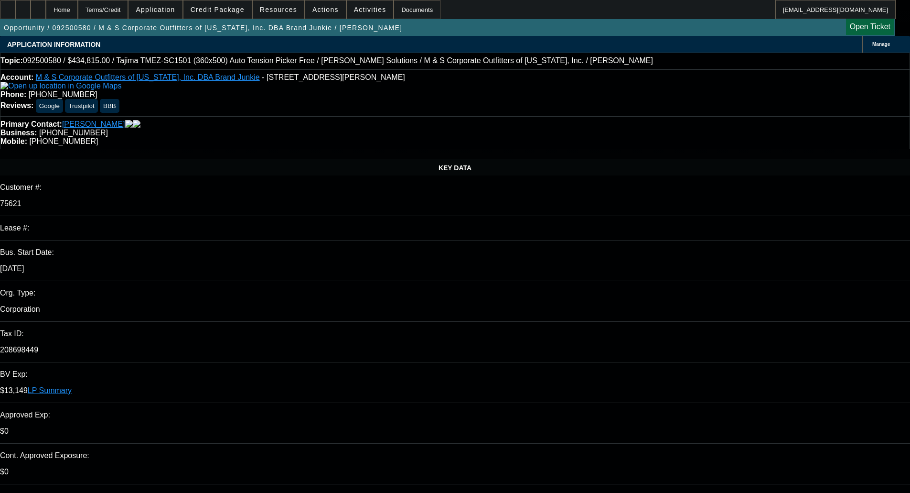
select select "0"
select select "2"
select select "0"
select select "6"
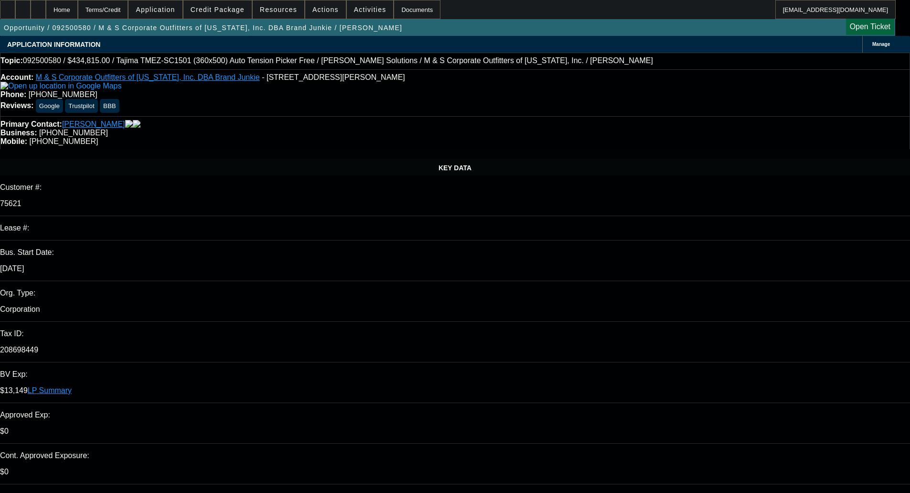
select select "0"
select select "2"
select select "0"
select select "6"
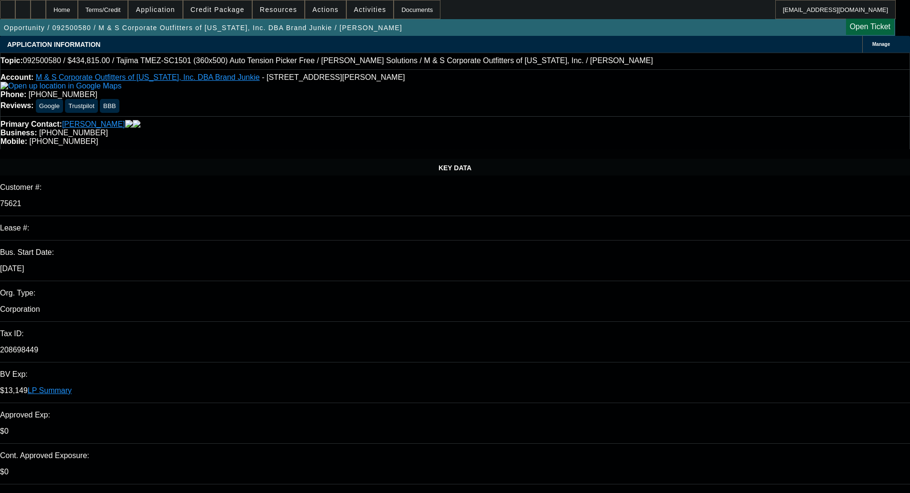
select select "0"
select select "2"
select select "0"
select select "6"
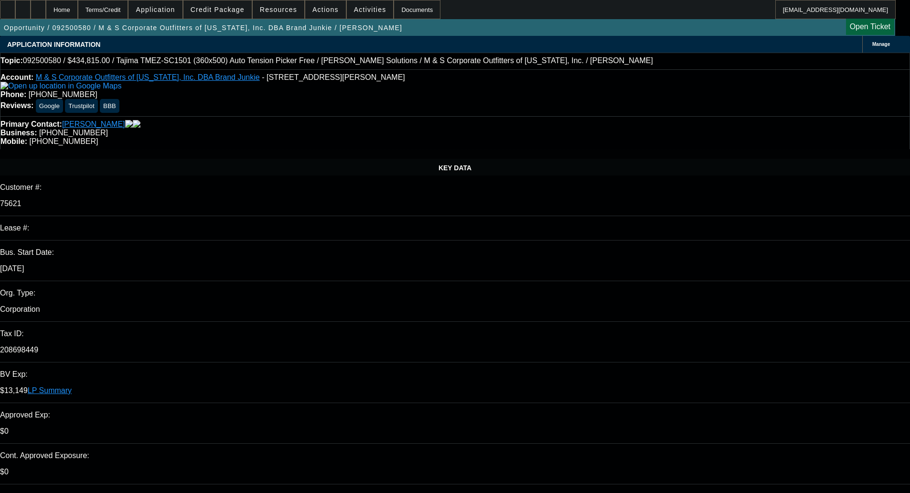
select select "0"
select select "2"
select select "0"
select select "6"
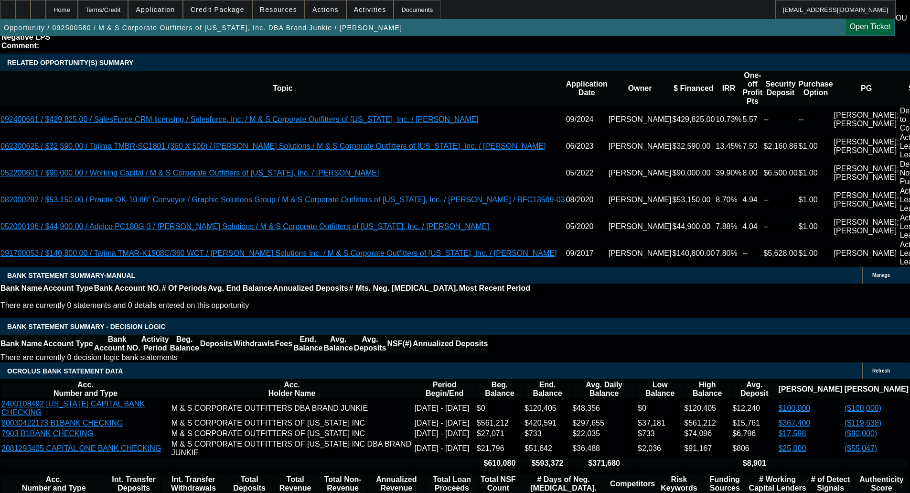
scroll to position [1768, 0]
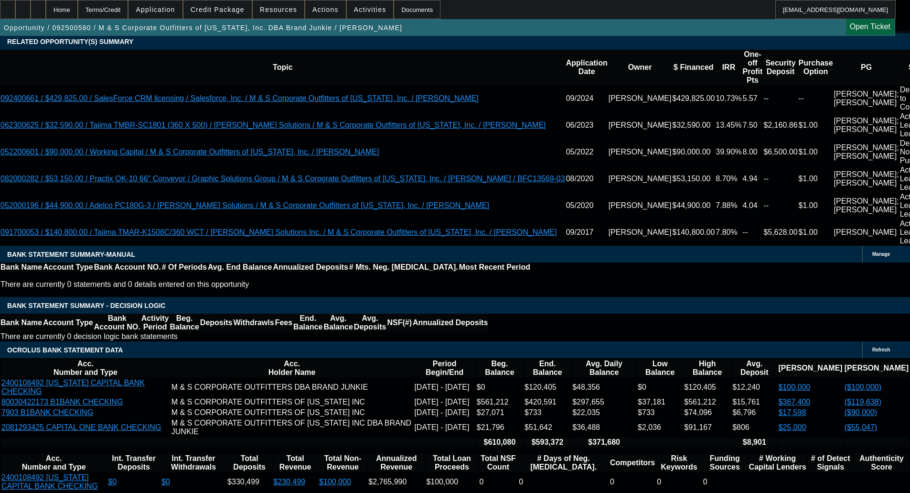
click at [228, 10] on span "Credit Package" at bounding box center [218, 10] width 54 height 8
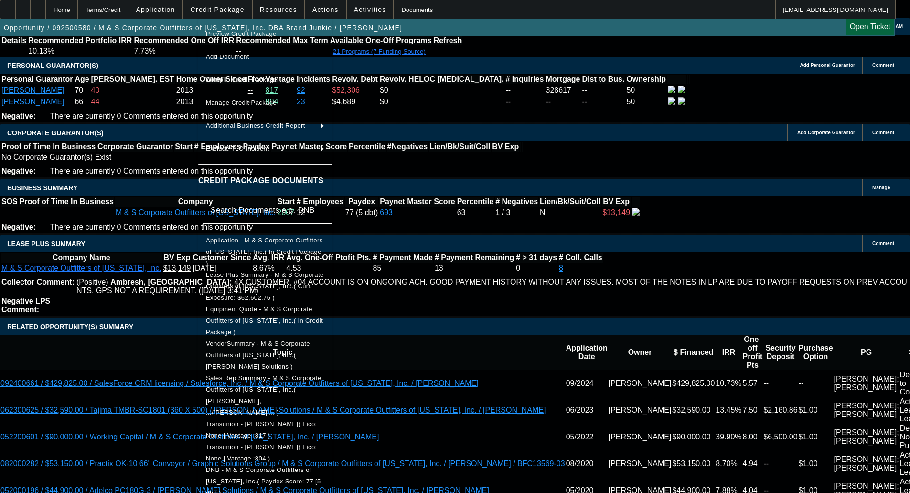
scroll to position [1481, 0]
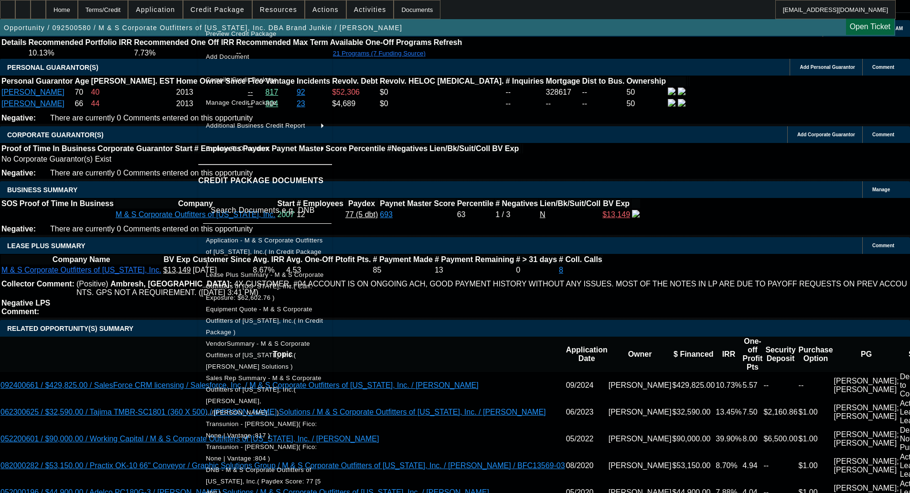
click at [288, 237] on span "Application - M & S Corporate Outfitters of Texas, Inc.( In Credit Package )" at bounding box center [265, 252] width 118 height 34
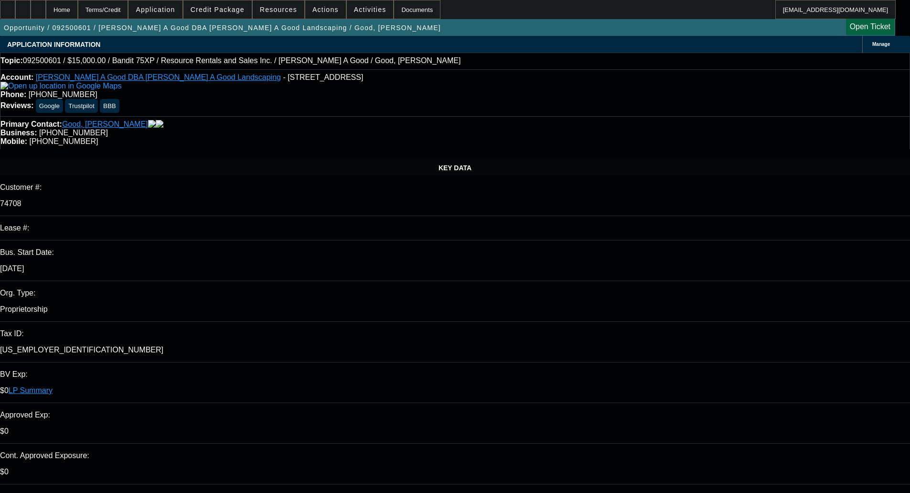
select select "0"
select select "3"
select select "0"
select select "2"
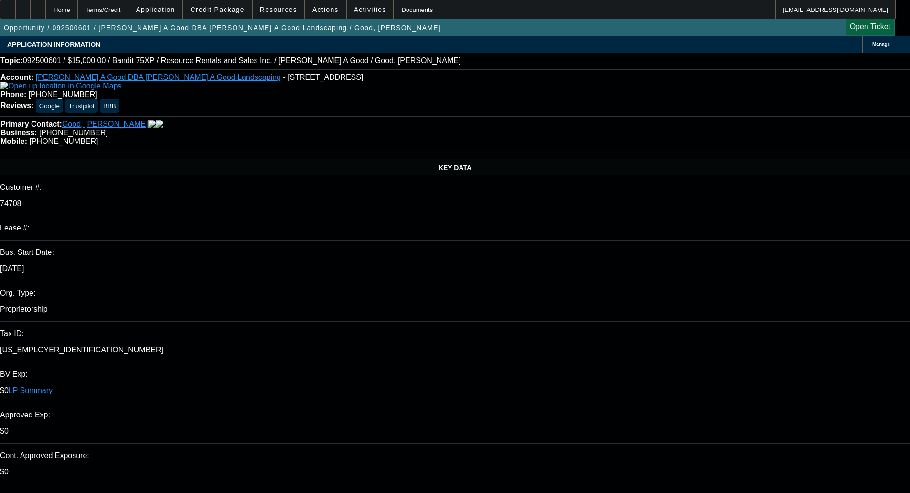
scroll to position [48, 0]
click at [226, 10] on span "Credit Package" at bounding box center [218, 10] width 54 height 8
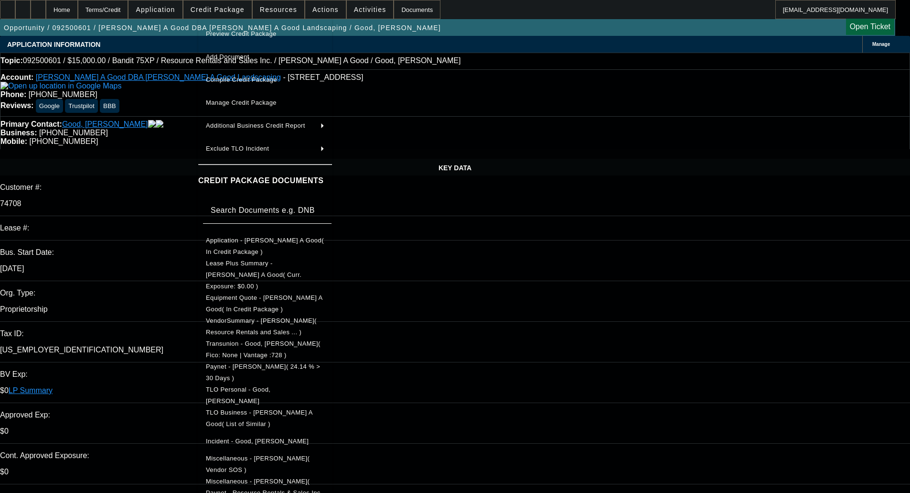
click at [236, 26] on button "Preview Credit Package" at bounding box center [265, 33] width 134 height 23
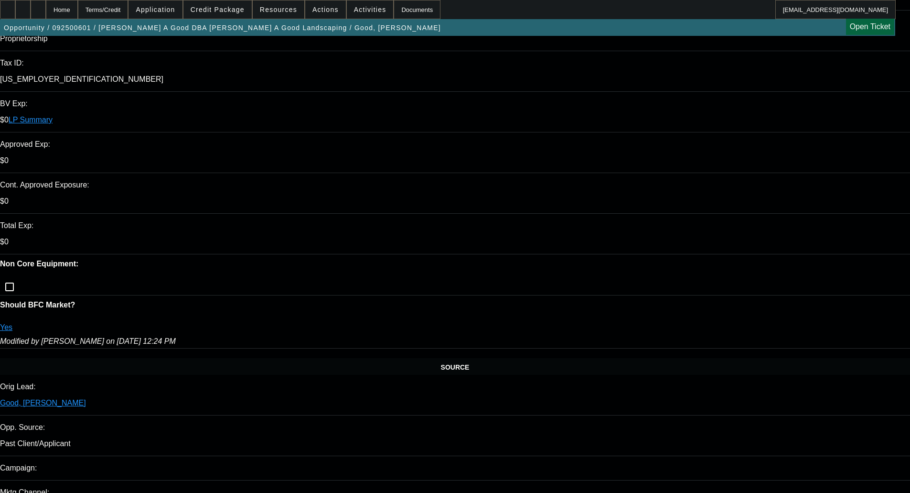
scroll to position [0, 0]
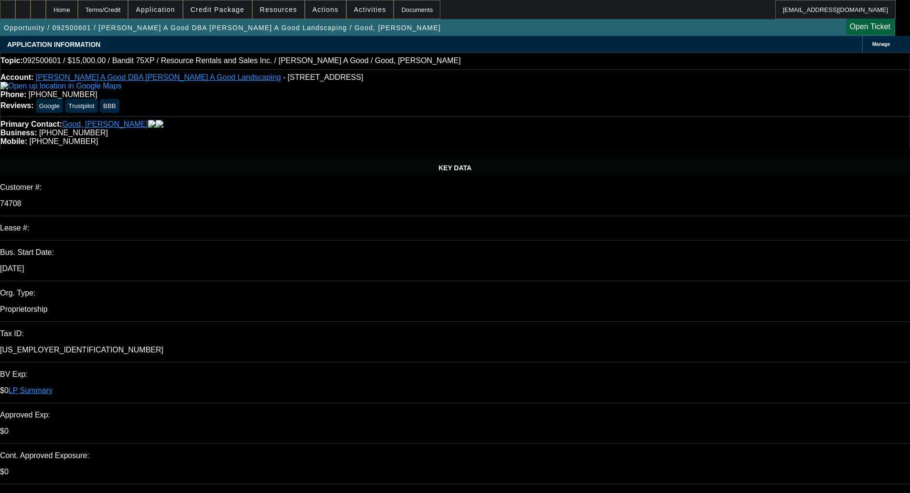
click at [862, 40] on div "Manage" at bounding box center [886, 44] width 48 height 17
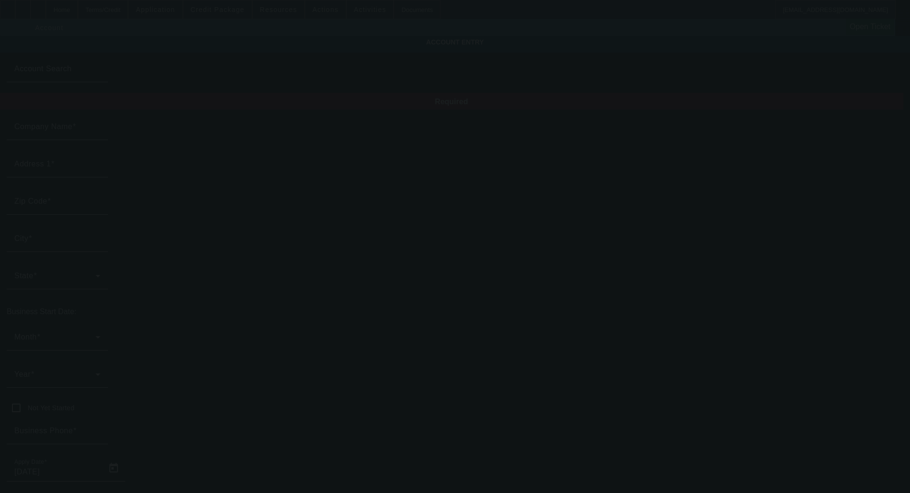
type input "Roy A Good"
type input "8417 Lancaster Ave"
type input "19507"
type input "Bethel"
type input "(717) 933-4043"
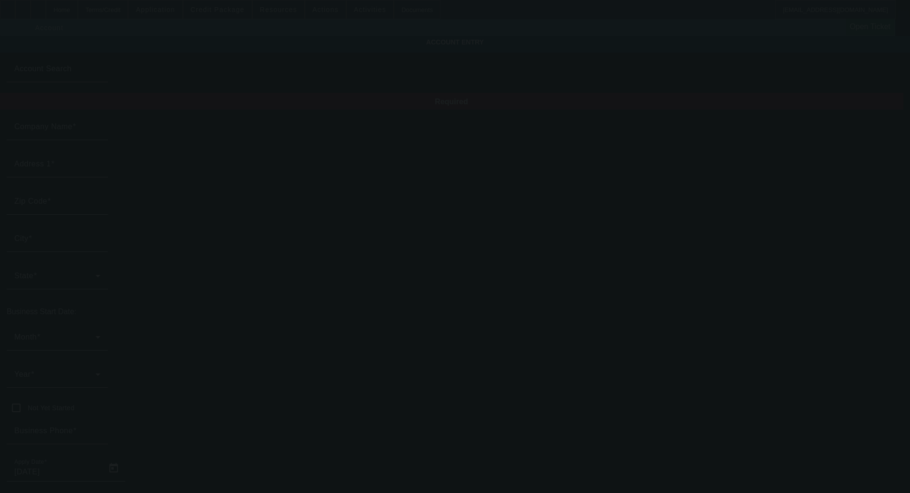
type input "Roy A Good Landscaping"
type input "royster2@comcast.net"
type input "Berks"
type input "25-1621658"
type input "landscaping"
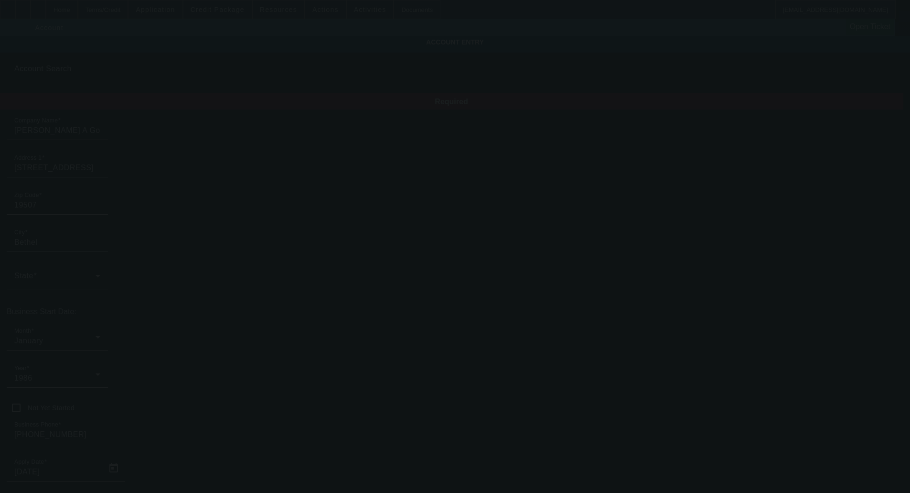
type input "9/26/2025"
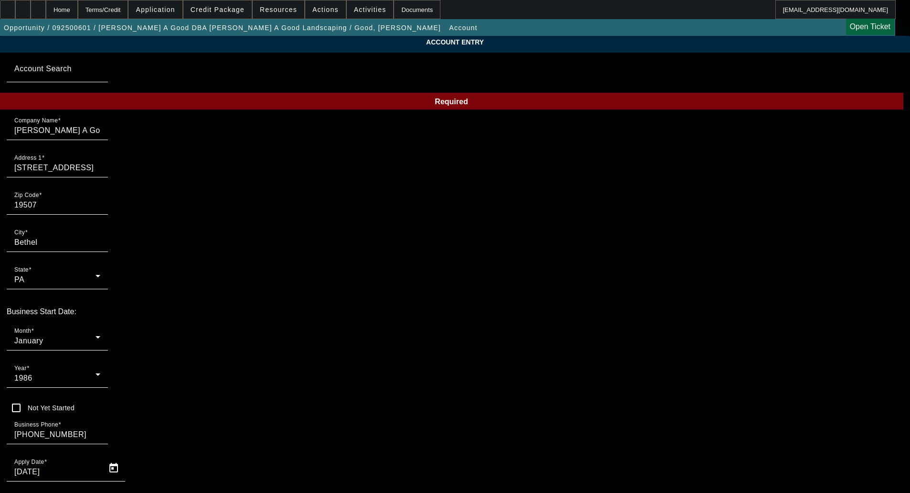
click at [100, 466] on input "9/26/2025" at bounding box center [57, 471] width 86 height 11
click at [100, 323] on div "Month January" at bounding box center [57, 336] width 86 height 27
click at [211, 420] on span "August" at bounding box center [203, 414] width 25 height 11
click at [104, 368] on icon at bounding box center [97, 373] width 11 height 11
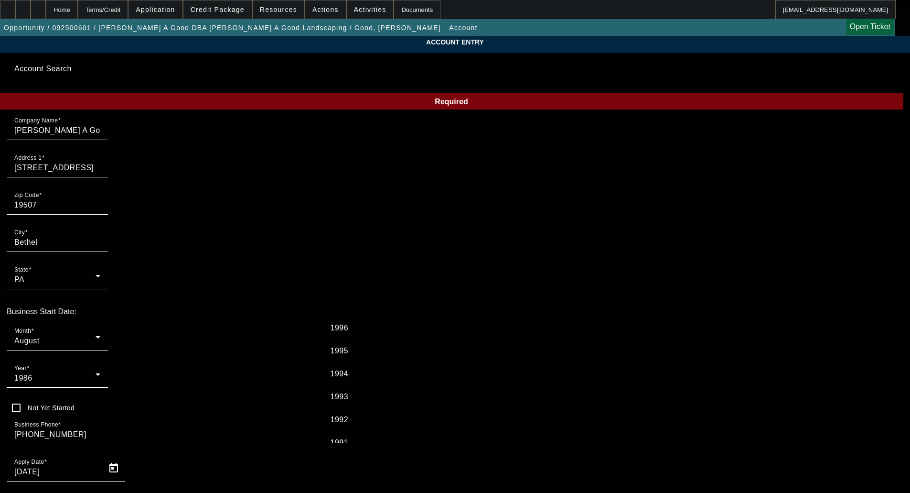
scroll to position [668, 0]
click at [342, 341] on mat-option "1998" at bounding box center [350, 346] width 55 height 23
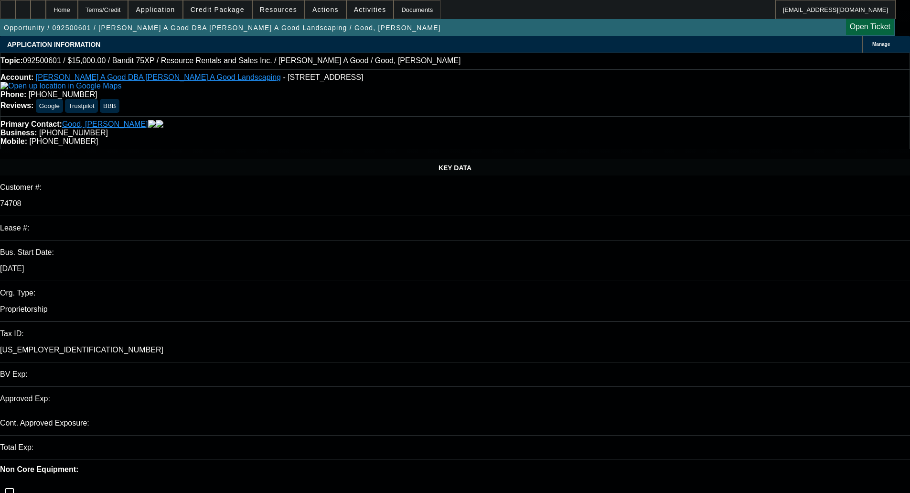
select select "0"
select select "3"
select select "0"
select select "2"
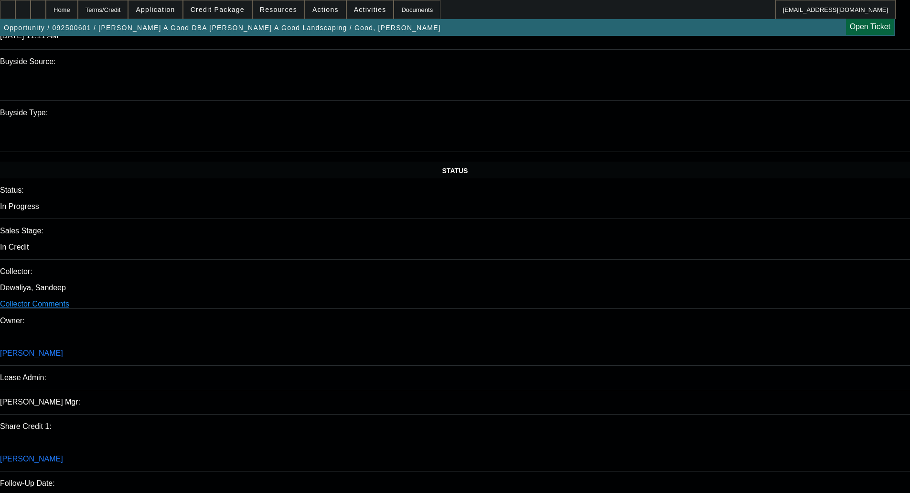
scroll to position [956, 0]
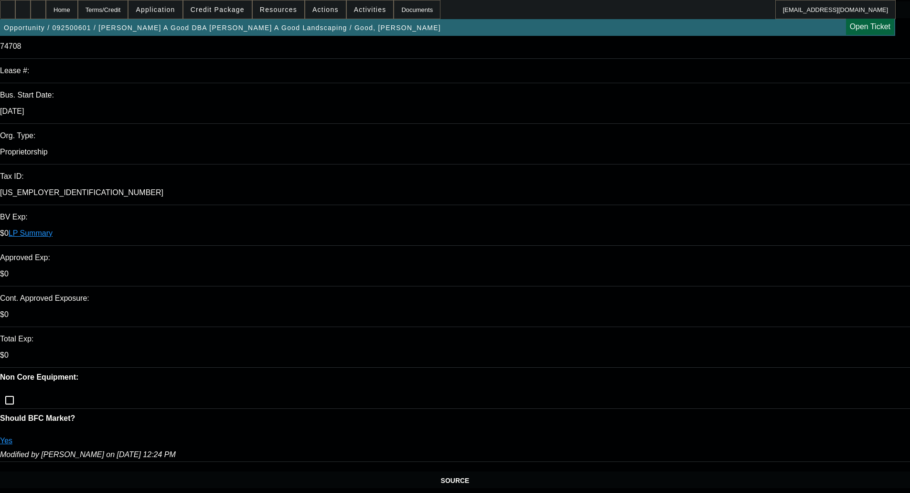
scroll to position [0, 0]
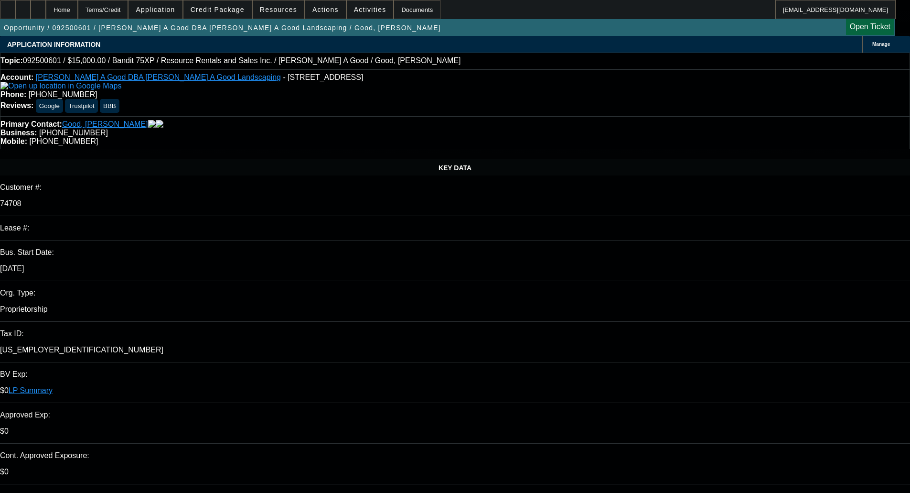
type textarea "LOW IRR; PAST OPPS ALL CLOSER TO 30% IRR; - OKAY TO SELL"
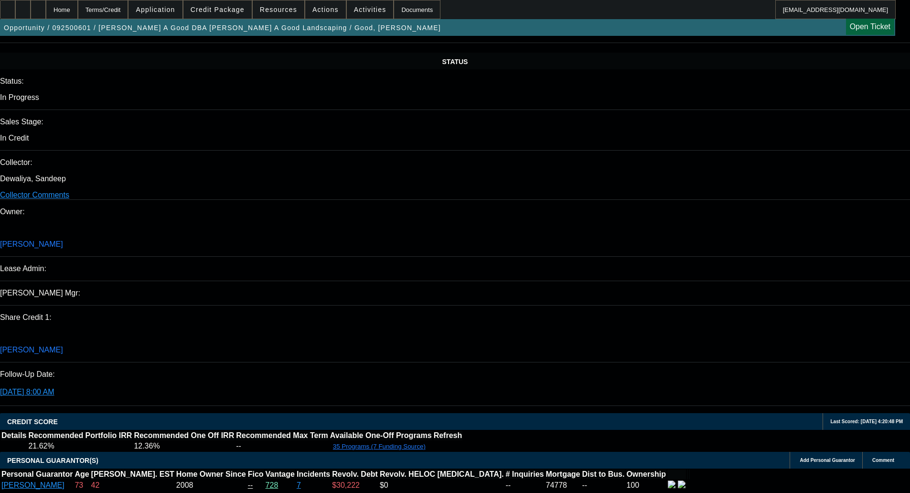
scroll to position [956, 0]
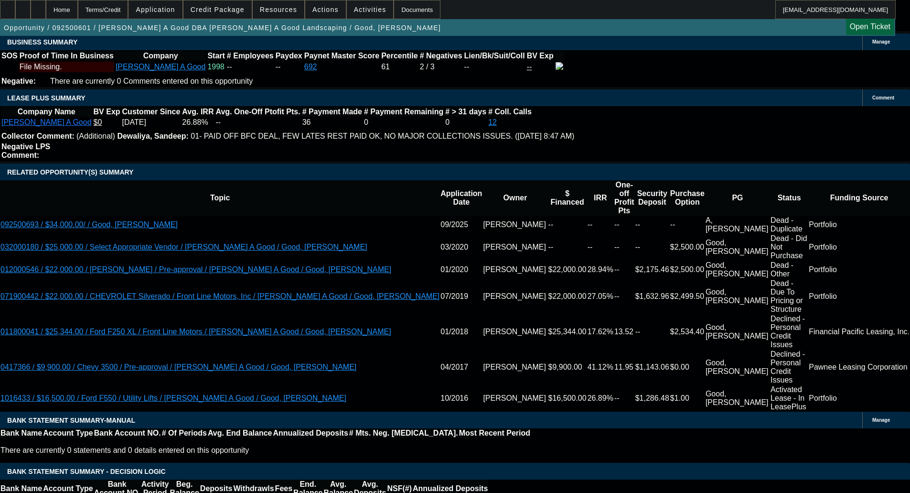
scroll to position [72, 0]
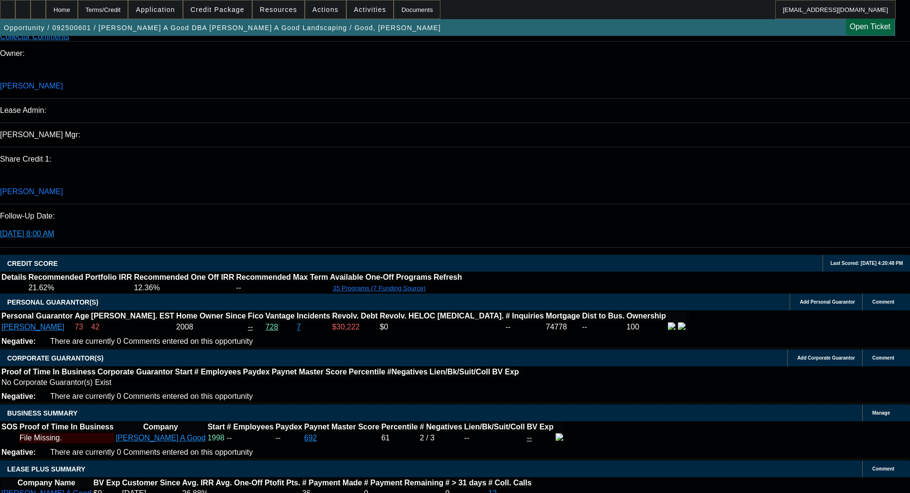
scroll to position [1338, 0]
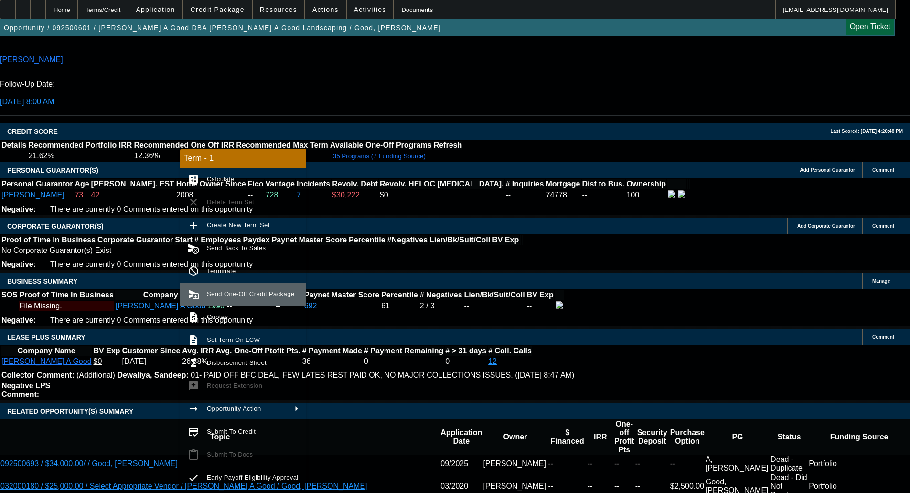
click at [226, 293] on span "Send One-Off Credit Package" at bounding box center [250, 293] width 87 height 7
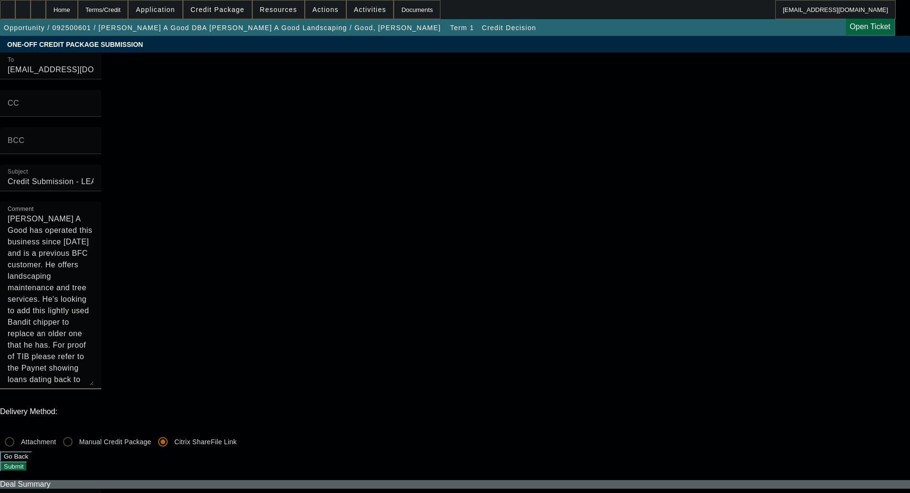
drag, startPoint x: 516, startPoint y: 122, endPoint x: 525, endPoint y: 236, distance: 114.1
click at [94, 235] on textarea "Roy A Good has operated this business since 1986 and is a previous BFC customer…" at bounding box center [51, 299] width 86 height 172
type textarea "Roy A Good has operated this business since 1986 and is a previous BFC customer…"
click at [27, 461] on button "Submit" at bounding box center [13, 466] width 27 height 10
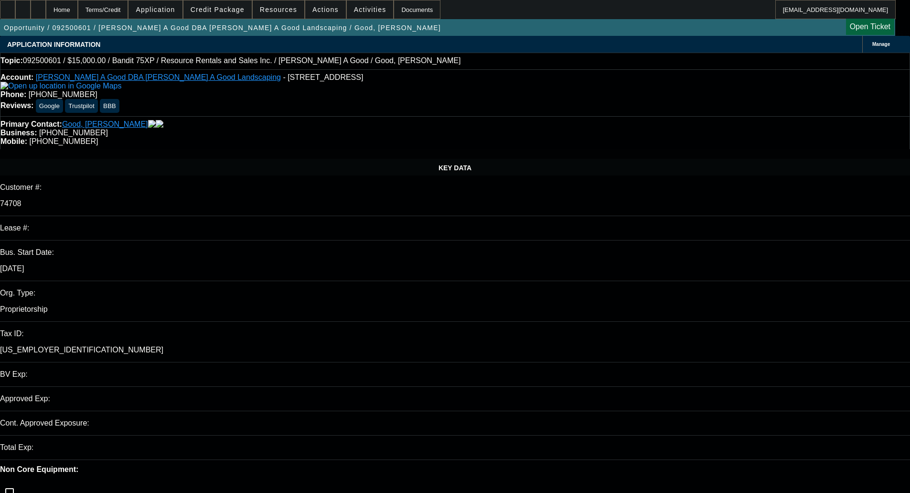
select select "0"
select select "3"
select select "0"
select select "2"
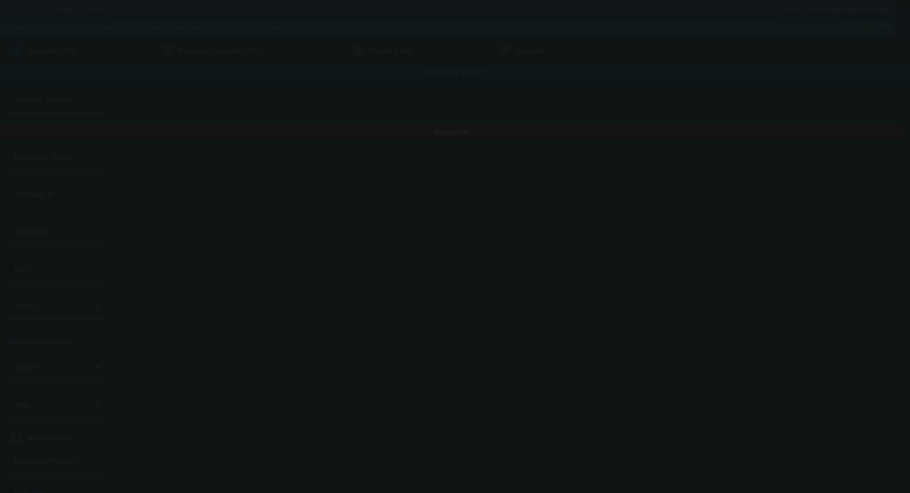
type input "Carolina Creations Landscaping Inc"
type input "[STREET_ADDRESS][PERSON_NAME]"
type input "27295"
type input "Lexington"
type input "(336) 854-9903"
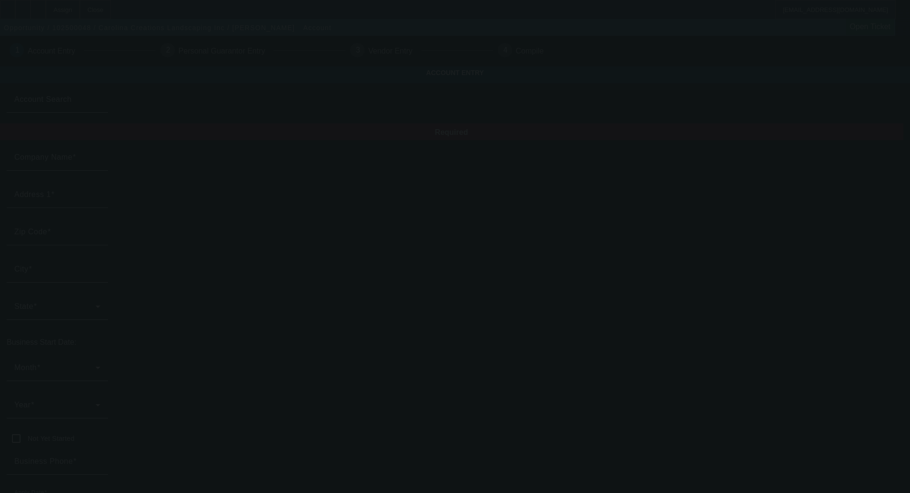
type input "carolinacreationsws@gmail.com"
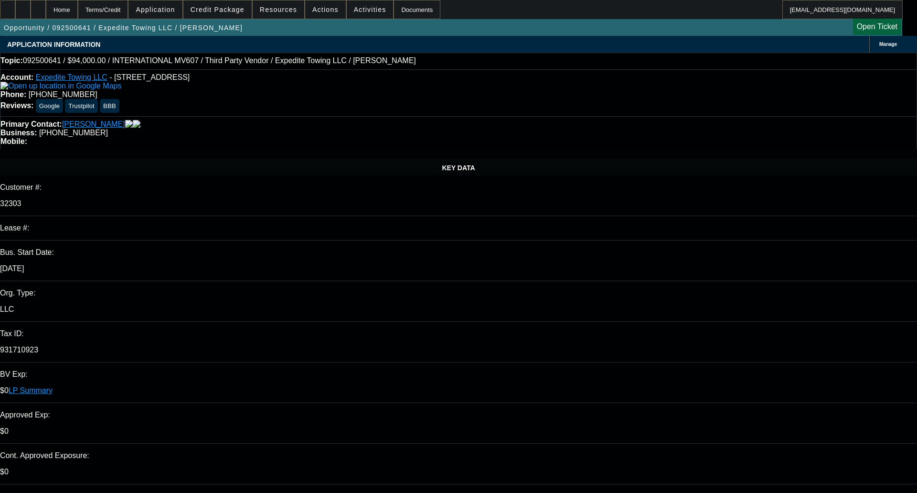
select select "0.1"
select select "2"
select select "0.1"
select select "4"
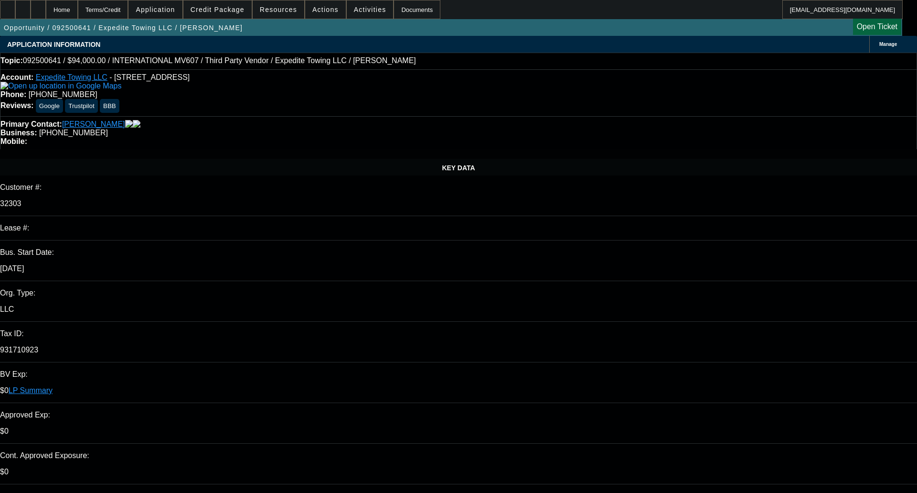
select select "0"
select select "0.1"
select select "4"
select select "0"
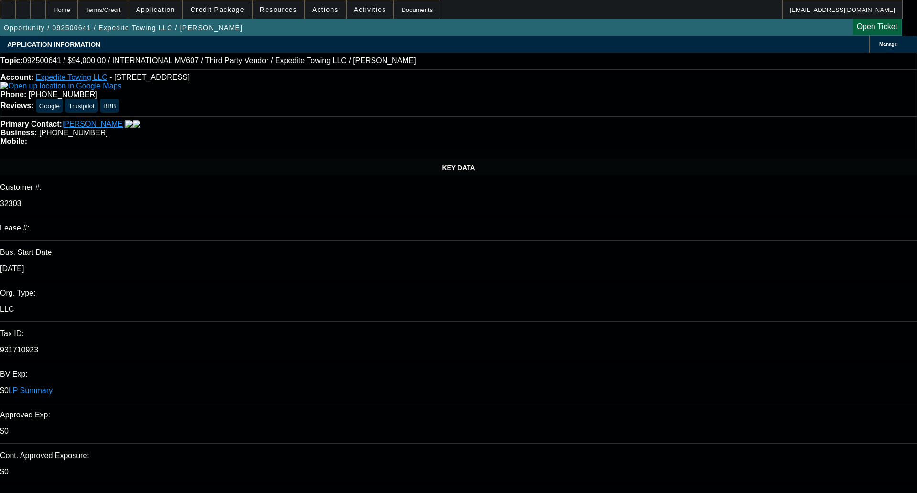
select select "0"
select select "0.1"
select select "4"
select select "0"
select select "2"
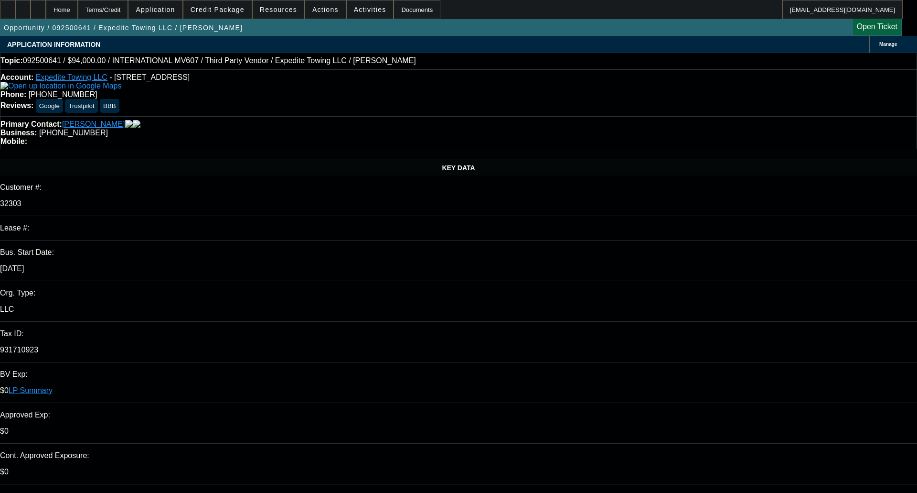
select select "2"
select select "0.1"
select select "4"
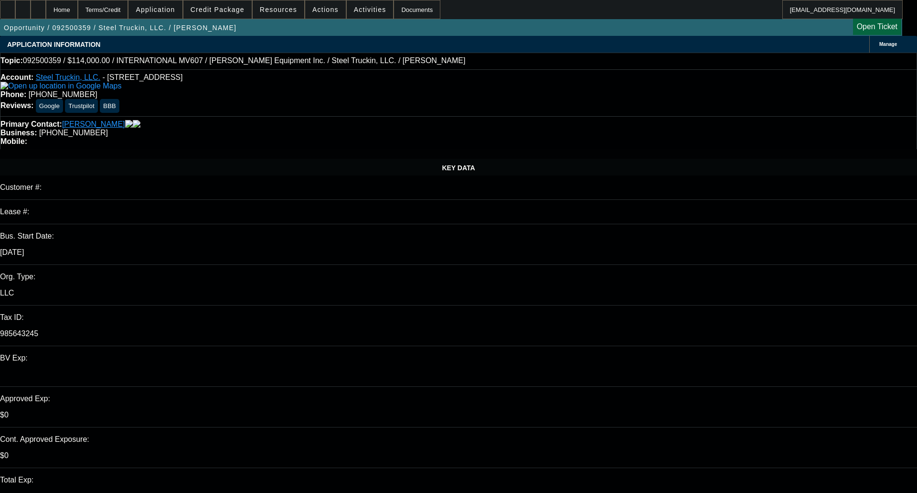
select select "0"
select select "2"
select select "0"
select select "6"
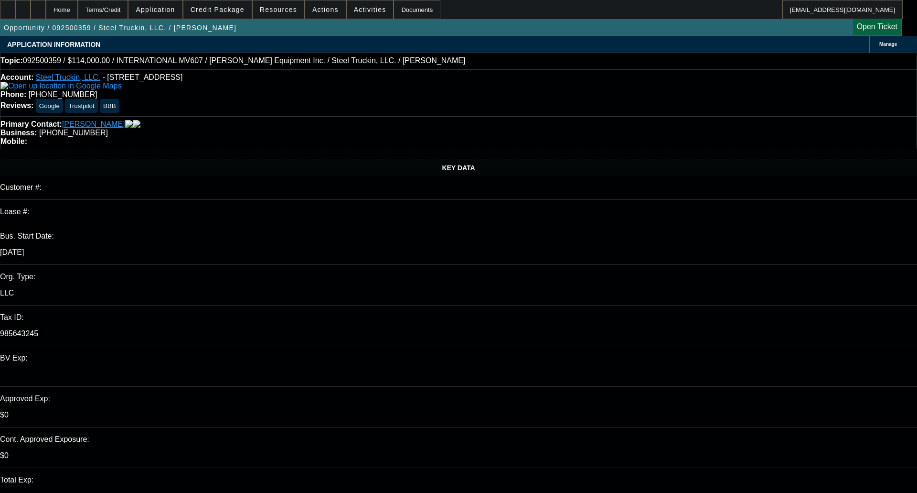
select select "0"
select select "2"
select select "0"
select select "6"
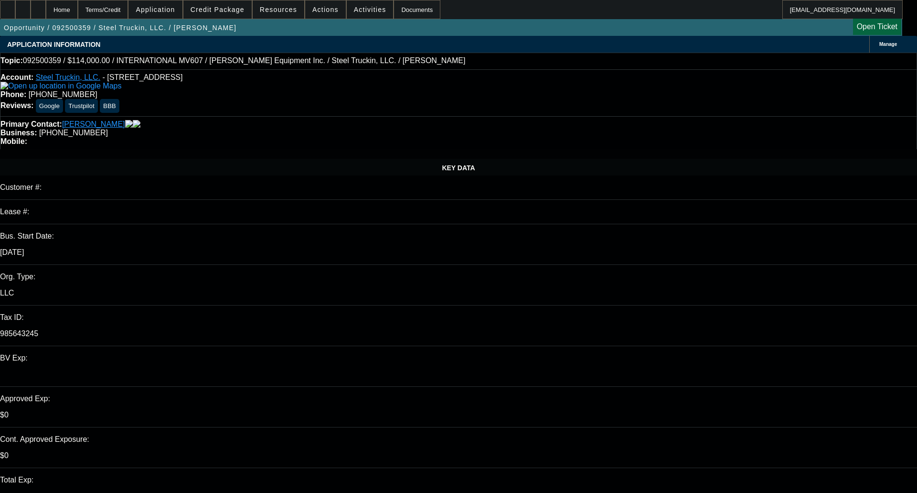
select select "0"
select select "2"
select select "0"
select select "6"
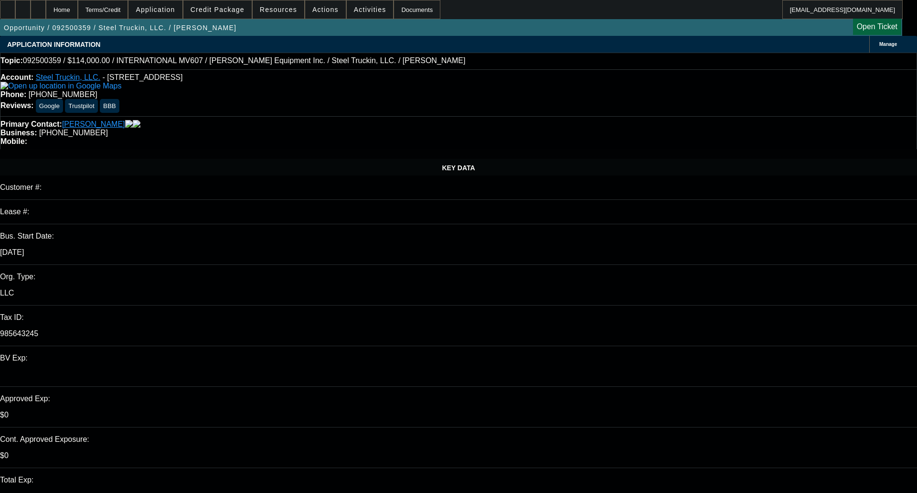
select select "0"
select select "2"
select select "0"
select select "6"
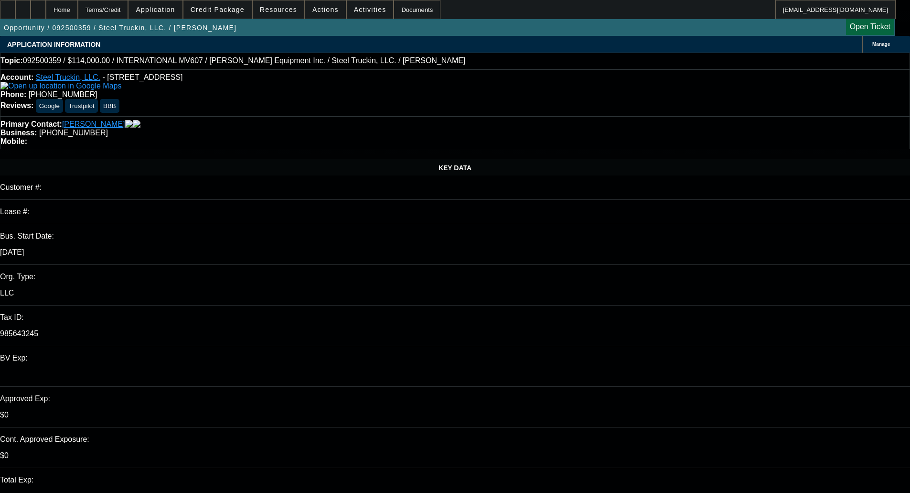
click at [214, 12] on span "Credit Package" at bounding box center [218, 10] width 54 height 8
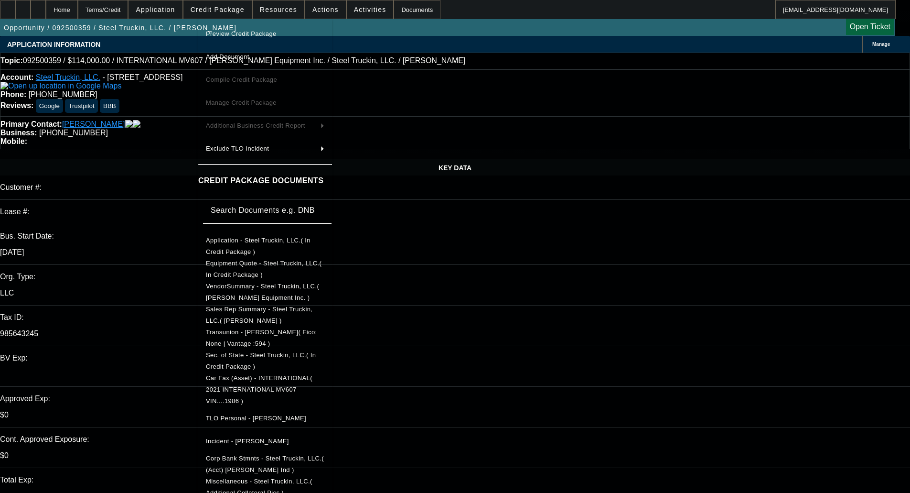
click at [239, 32] on span "Preview Credit Package" at bounding box center [241, 33] width 71 height 7
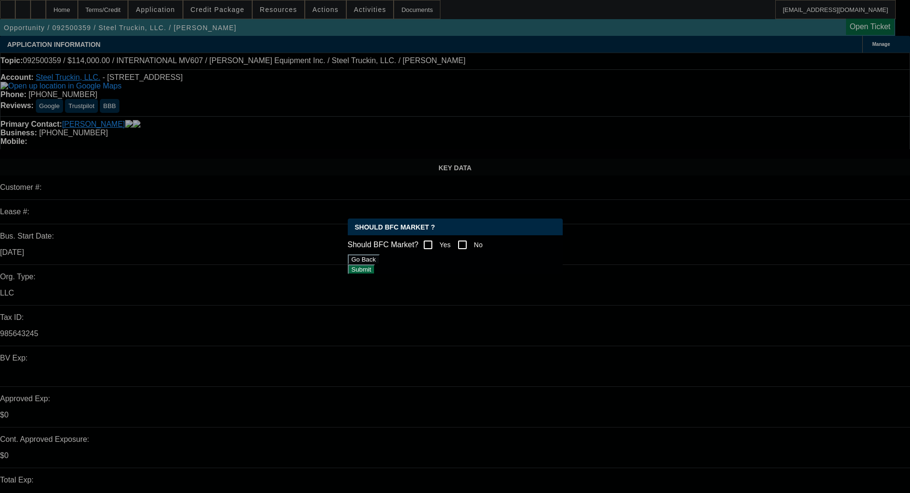
click at [438, 241] on input "Yes" at bounding box center [428, 244] width 19 height 19
checkbox input "true"
click at [375, 267] on button "Submit" at bounding box center [361, 269] width 27 height 10
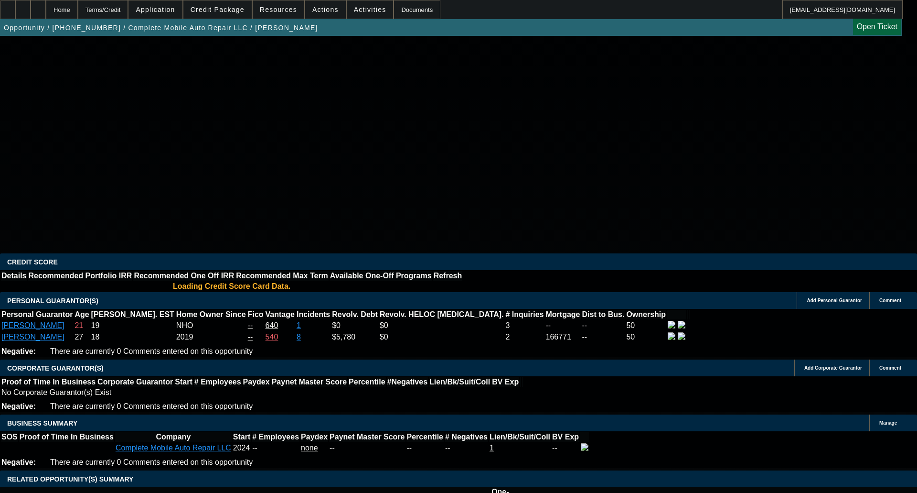
select select "0"
select select "2"
select select "0.1"
select select "4"
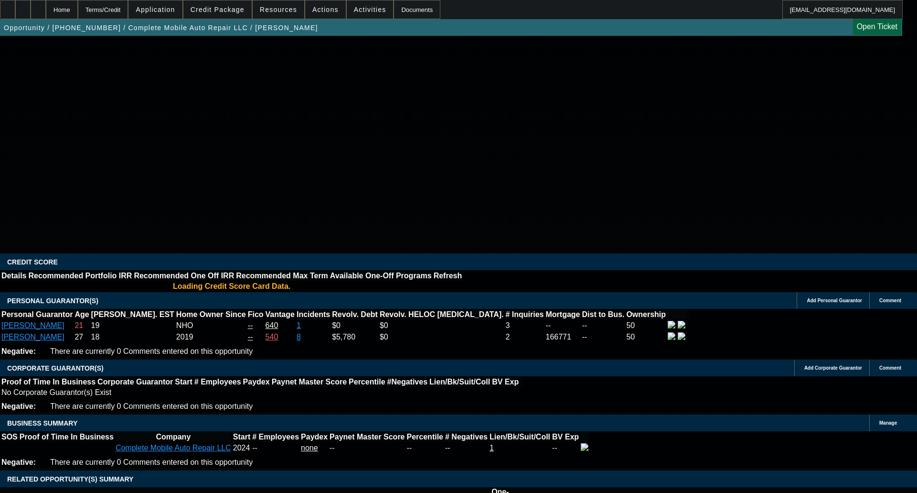
select select "0"
select select "2"
select select "0.1"
select select "4"
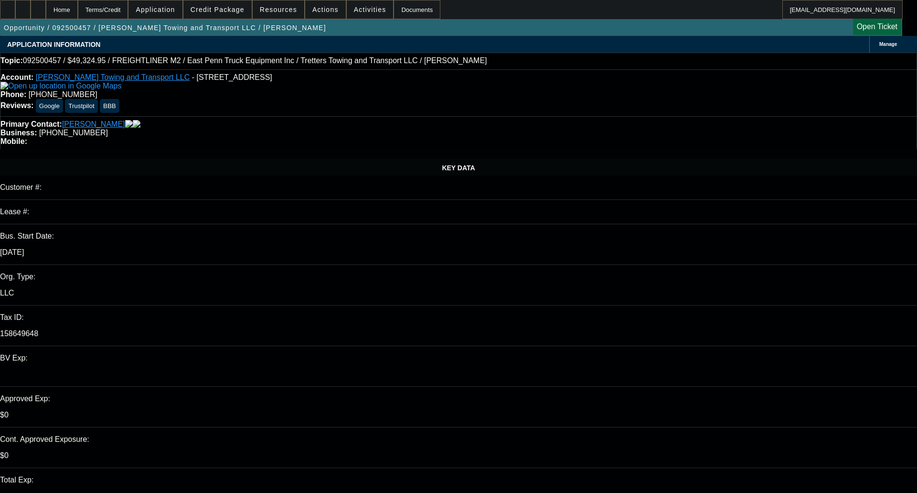
select select "0"
select select "2"
select select "0"
select select "2"
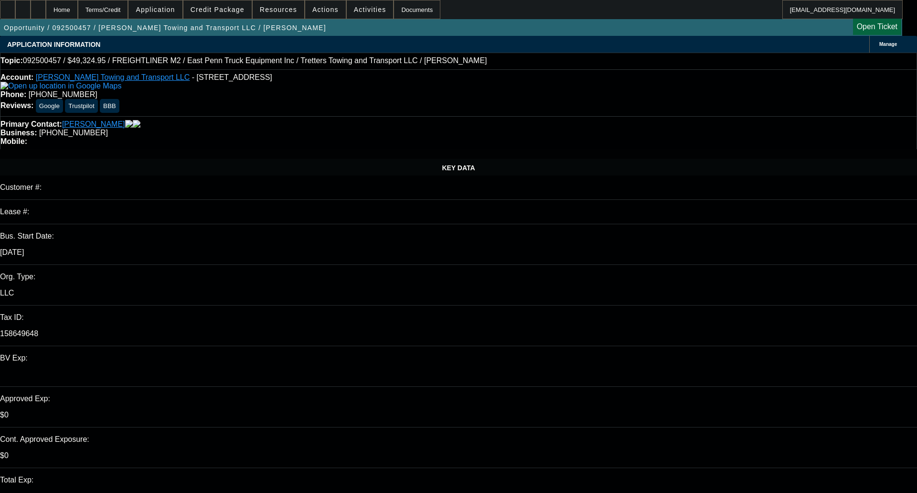
select select "0"
select select "2"
select select "0"
select select "6"
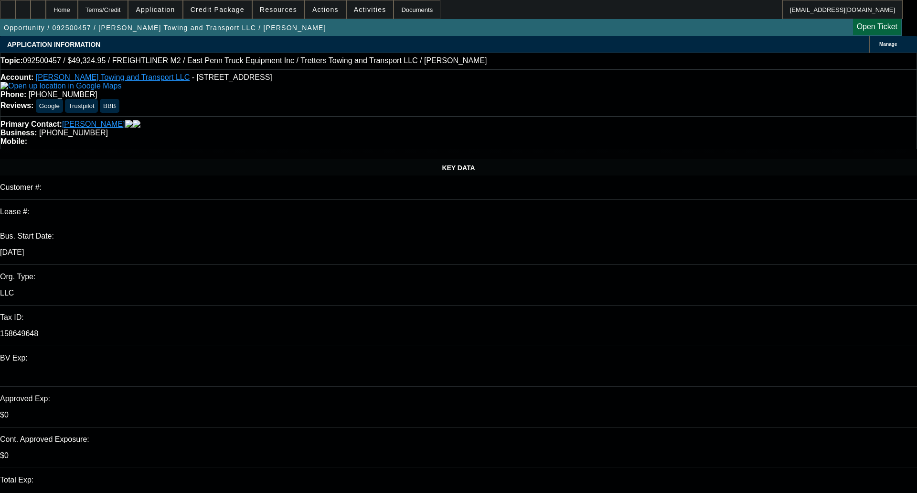
select select "0"
select select "2"
select select "0"
select select "6"
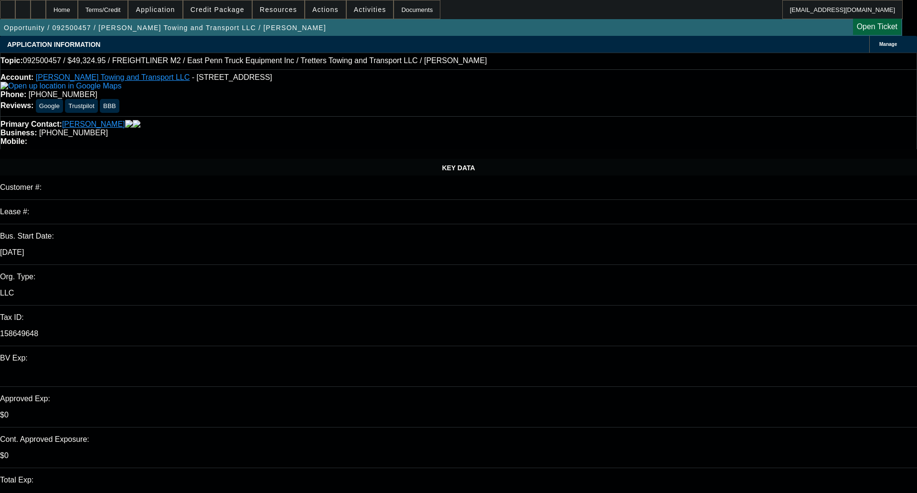
select select "0"
select select "2"
select select "0"
select select "6"
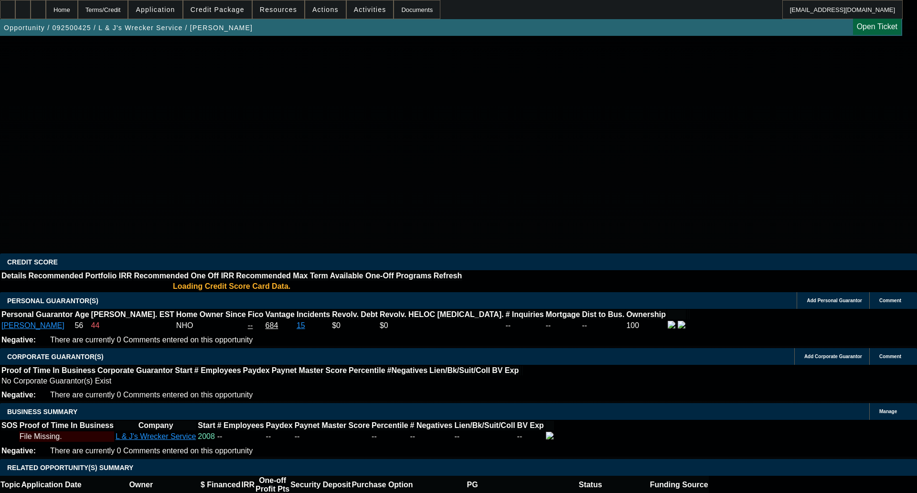
select select "0"
select select "2"
select select "0.1"
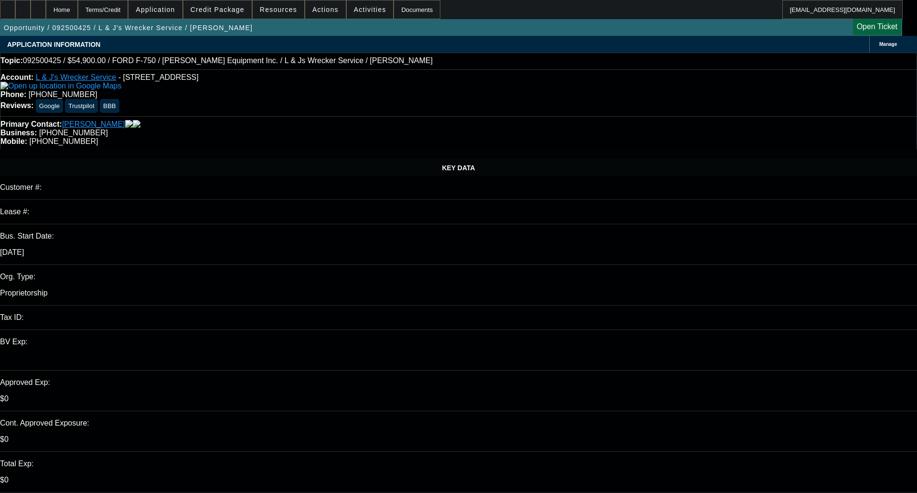
select select "1"
select select "2"
select select "4"
click at [222, 10] on span "Credit Package" at bounding box center [218, 10] width 54 height 8
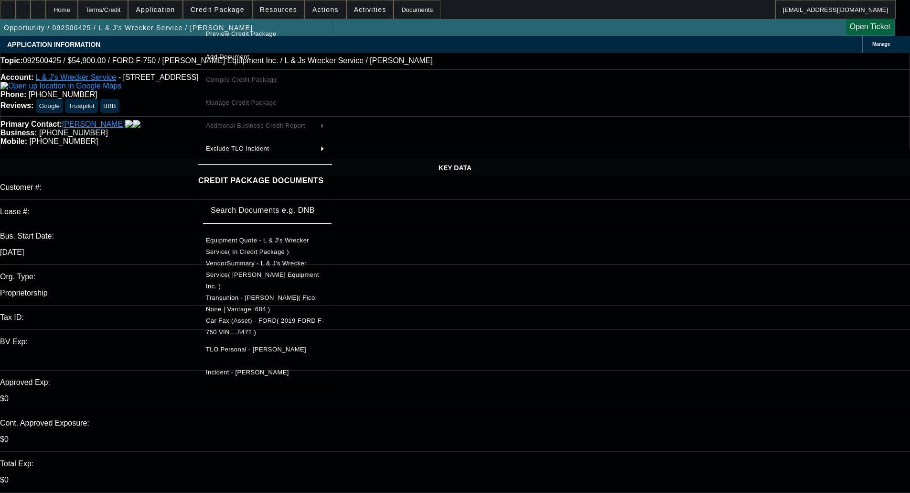
click at [225, 28] on span "Preview Credit Package" at bounding box center [265, 33] width 118 height 11
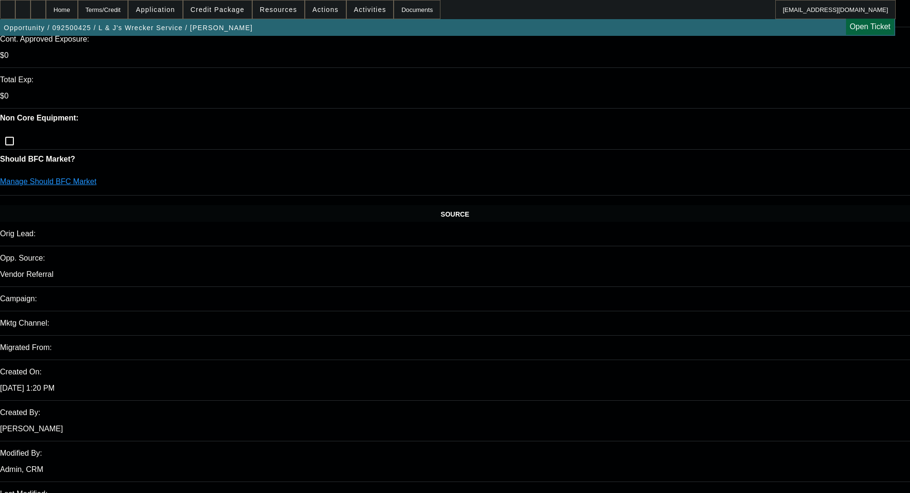
scroll to position [97, 0]
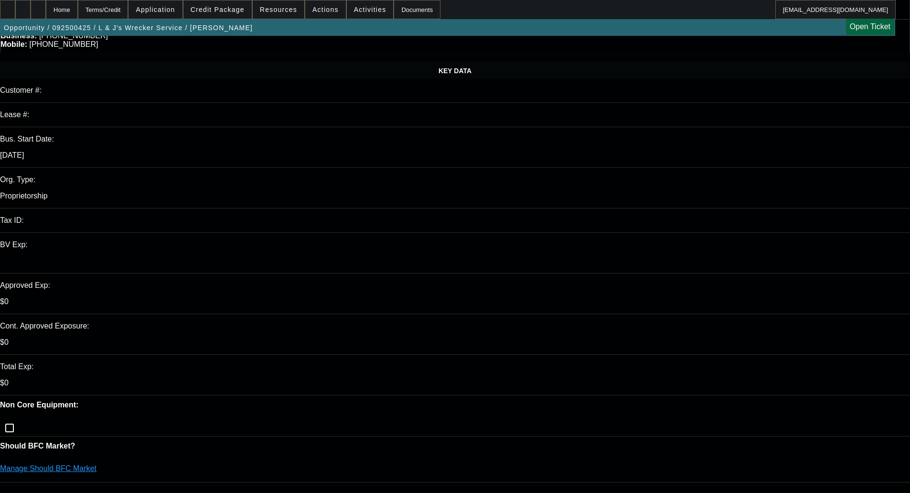
click at [97, 464] on link "Manage Should BFC Market" at bounding box center [48, 468] width 97 height 8
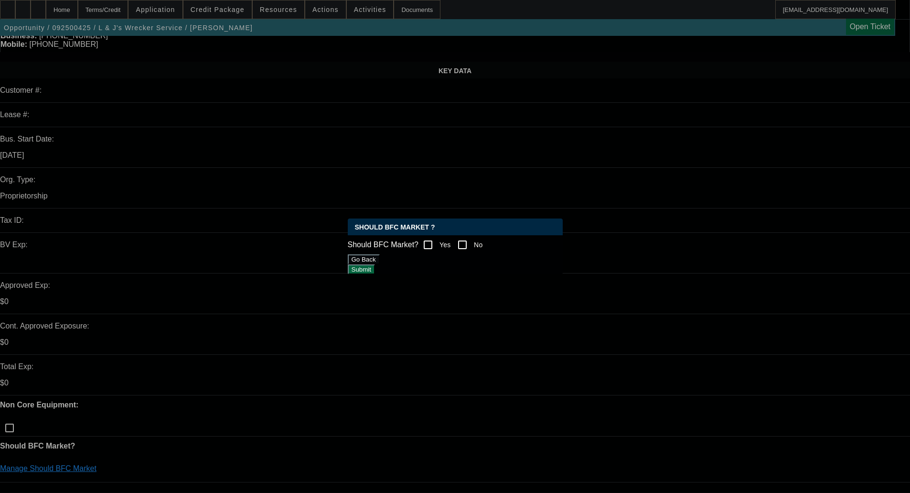
scroll to position [0, 0]
click at [435, 241] on input "Yes" at bounding box center [428, 244] width 19 height 19
checkbox input "true"
click at [375, 270] on button "Submit" at bounding box center [361, 269] width 27 height 10
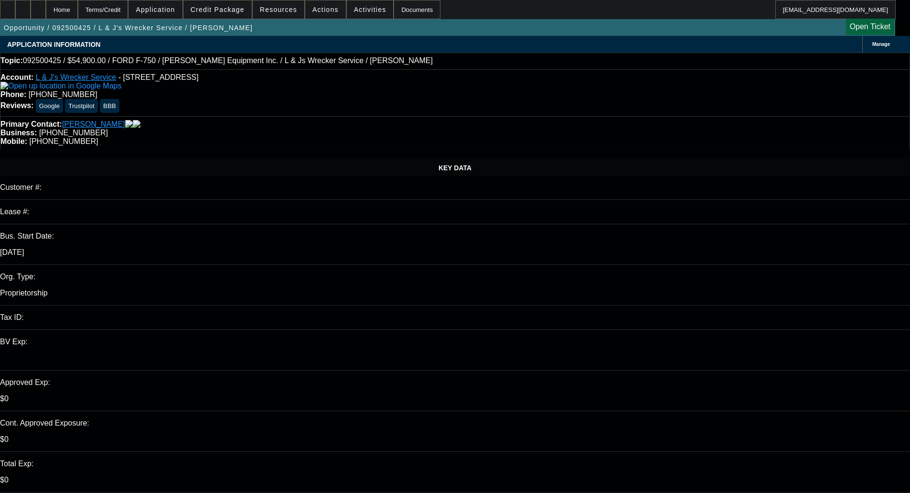
scroll to position [97, 0]
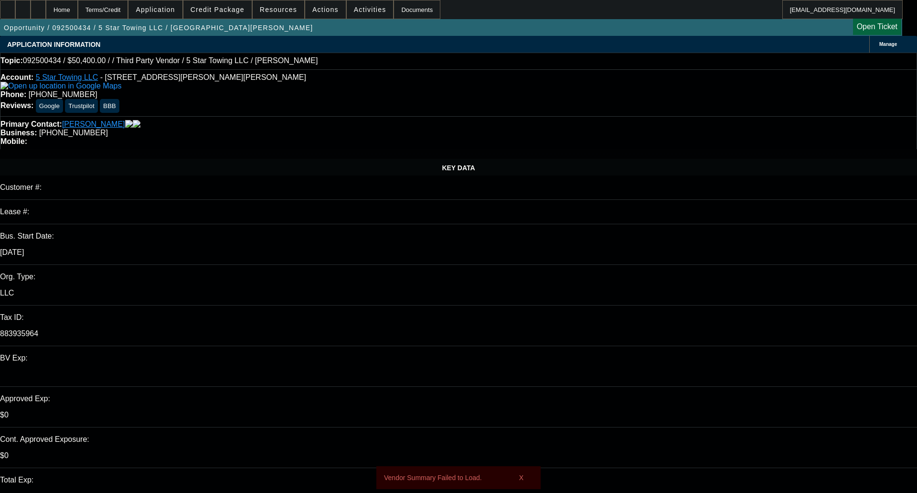
select select "0"
select select "2"
select select "0"
select select "0.1"
select select "2"
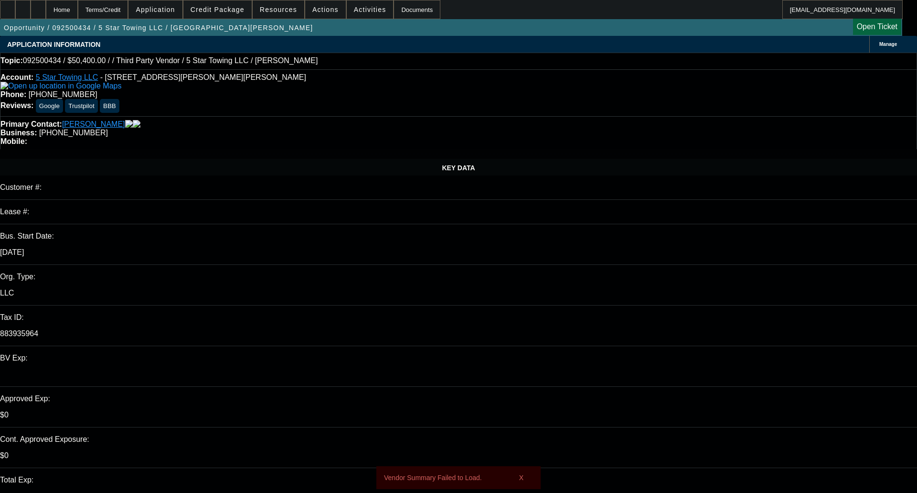
select select "0"
select select "1"
select select "2"
select select "6"
select select "1"
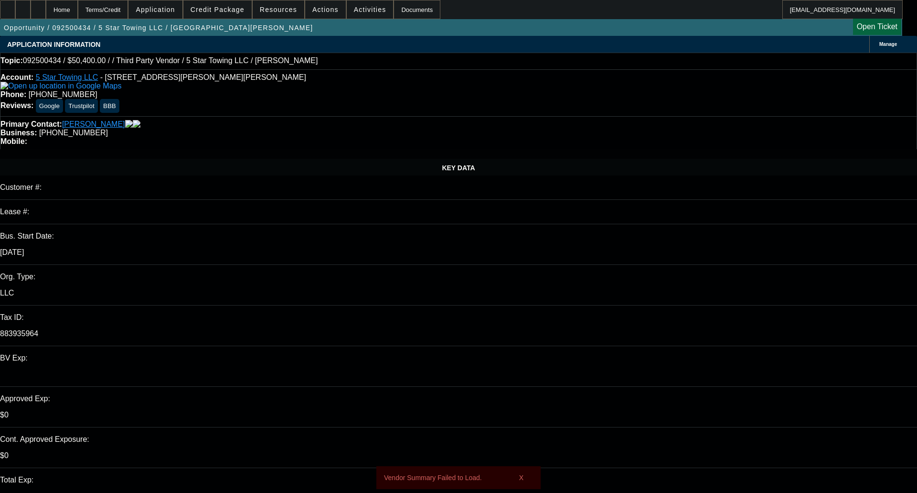
select select "2"
select select "6"
click at [237, 10] on span "Credit Package" at bounding box center [218, 10] width 54 height 8
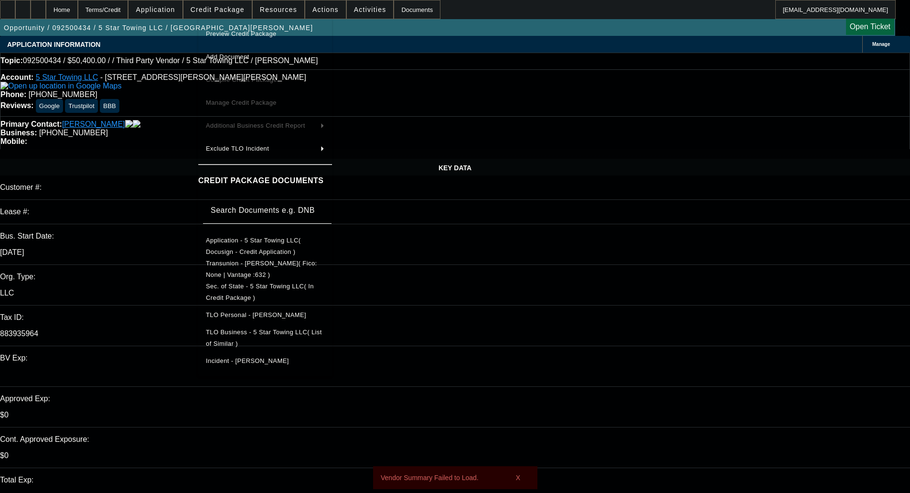
click at [245, 27] on button "Preview Credit Package" at bounding box center [265, 33] width 134 height 23
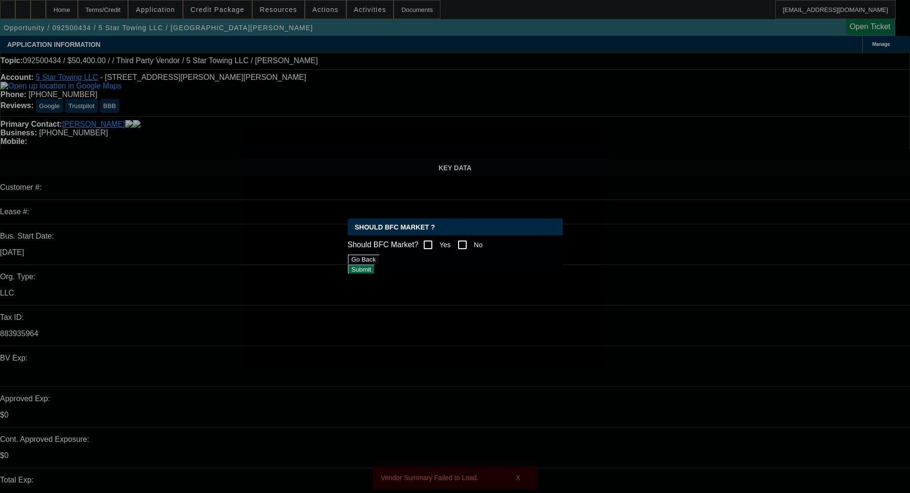
click at [438, 245] on input "Yes" at bounding box center [428, 244] width 19 height 19
checkbox input "true"
click at [375, 269] on button "Submit" at bounding box center [361, 269] width 27 height 10
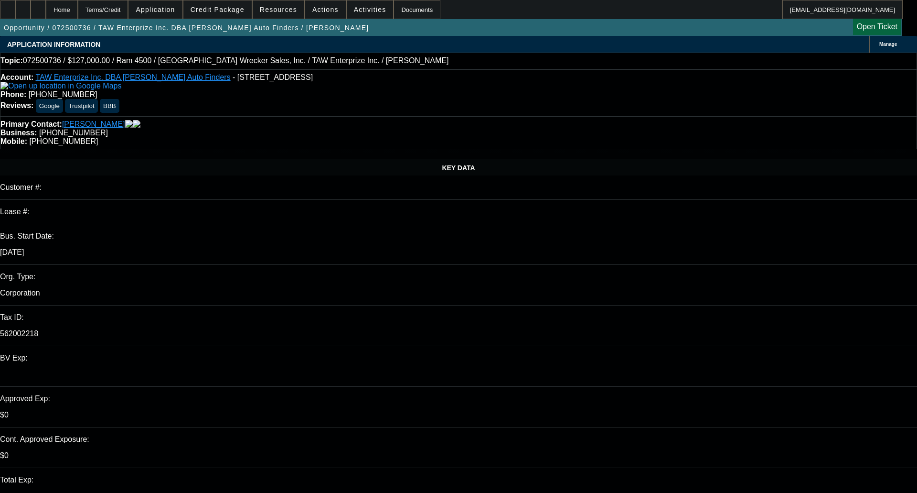
select select "0"
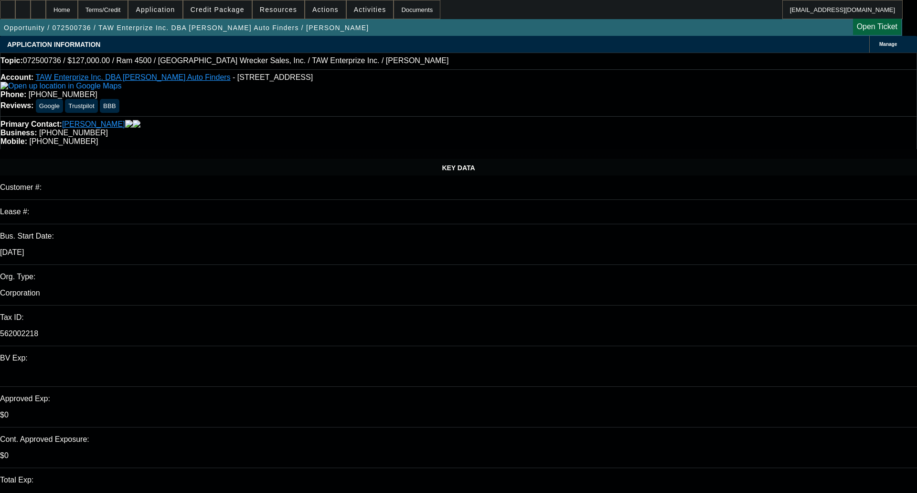
select select "0.1"
select select "0"
select select "0.1"
select select "0"
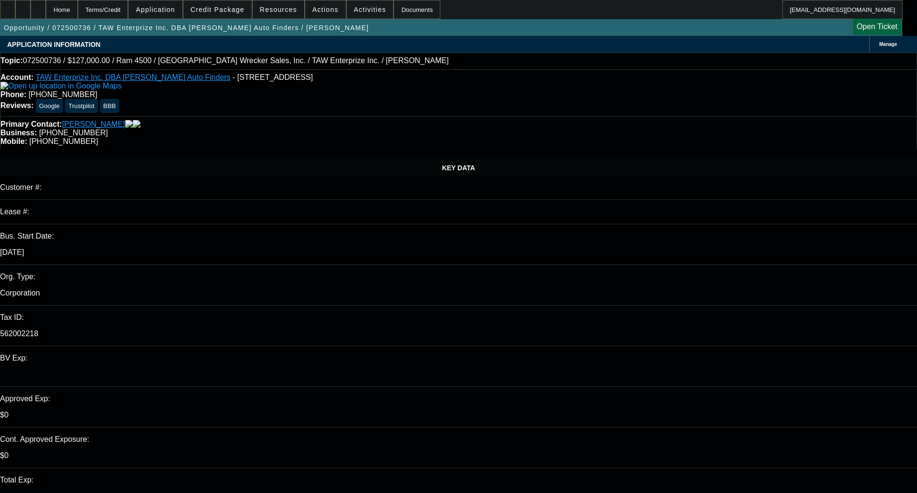
select select "0"
select select "0.1"
select select "1"
select select "3"
select select "6"
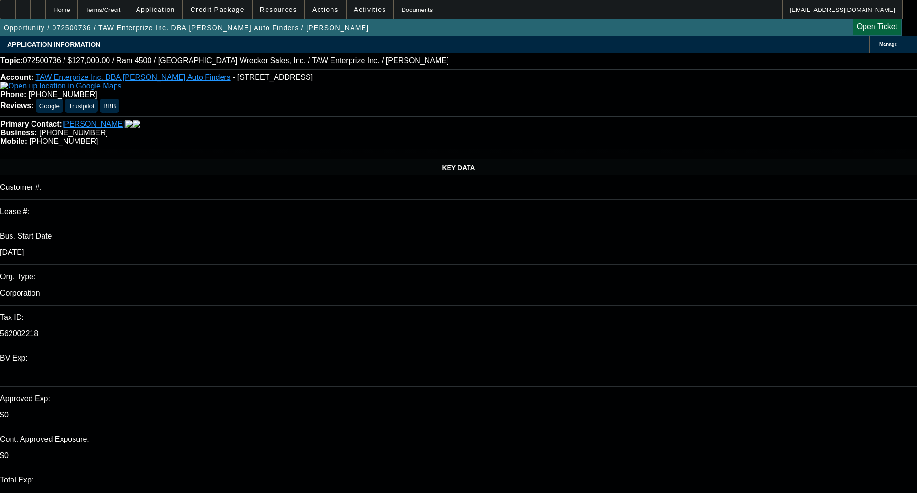
select select "1"
select select "3"
select select "6"
select select "1"
select select "2"
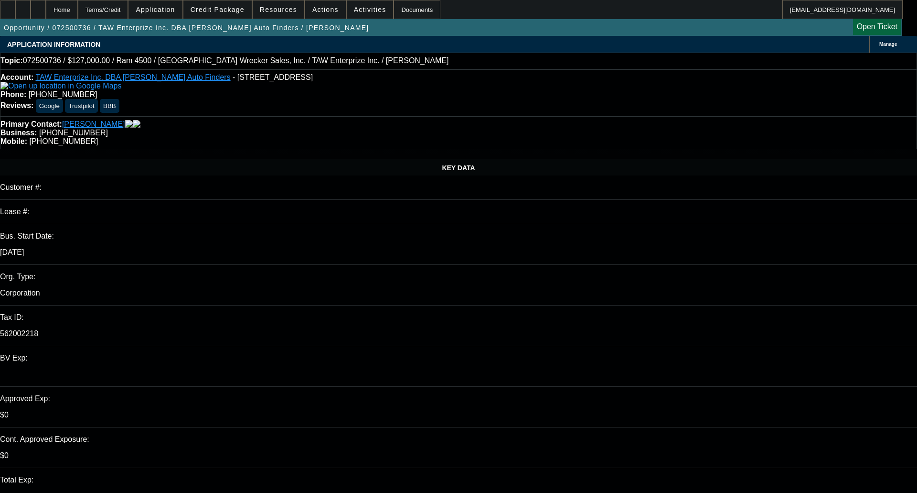
select select "4"
select select "1"
select select "2"
select select "4"
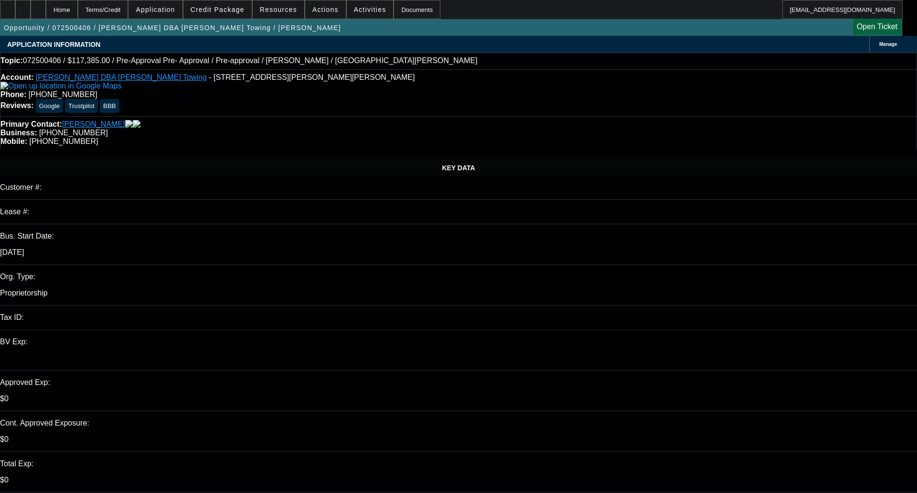
select select "0.15"
select select "2"
select select "0"
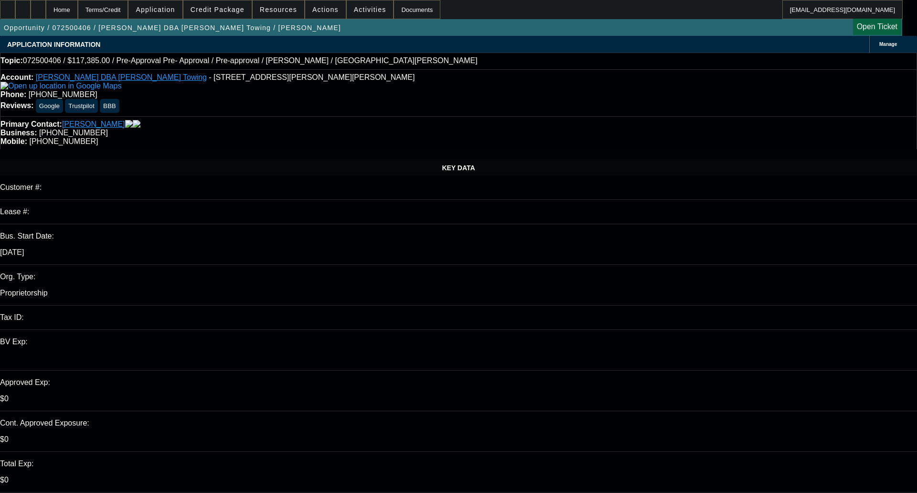
select select "0.15"
select select "2"
select select "0.1"
select select "0.15"
select select "2"
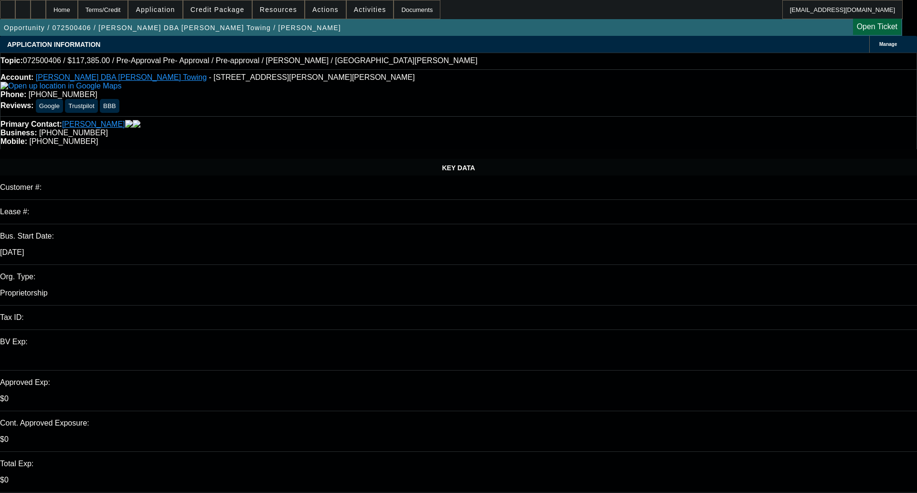
select select "0.1"
select select "1"
select select "2"
select select "6"
select select "1"
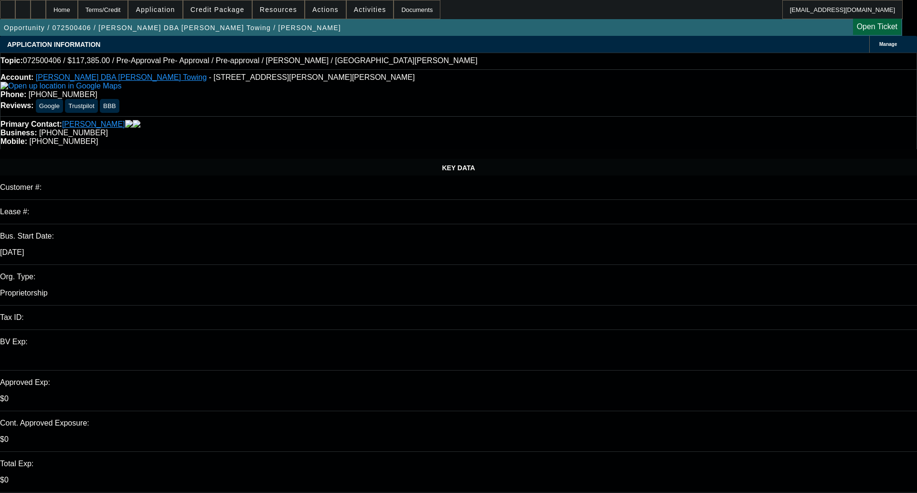
select select "2"
select select "6"
select select "1"
select select "2"
select select "4"
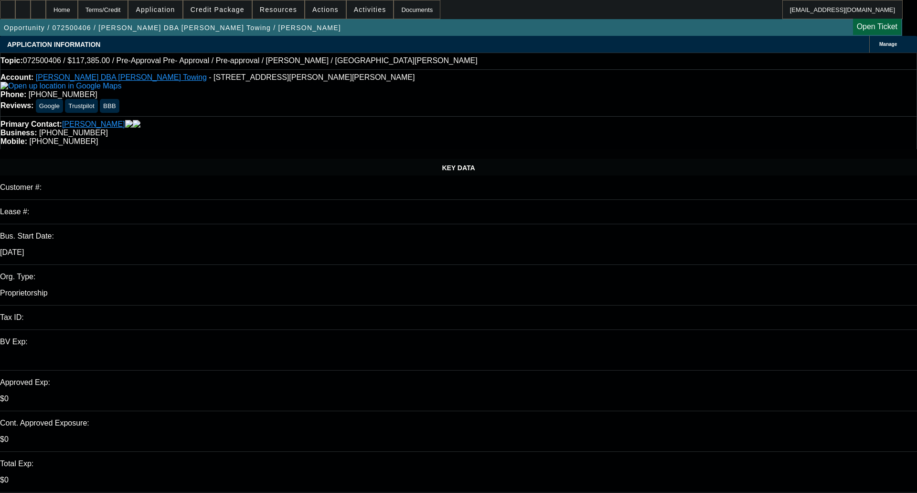
select select "1"
select select "2"
select select "4"
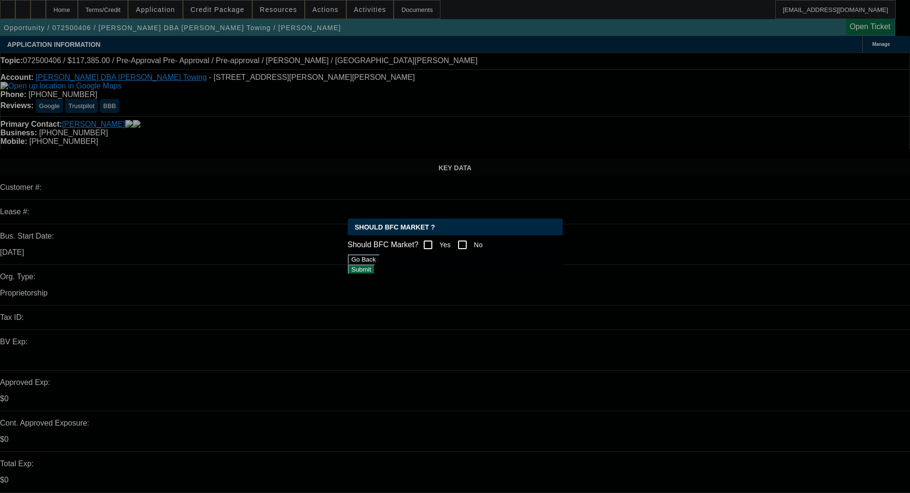
click at [431, 242] on input "Yes" at bounding box center [428, 244] width 19 height 19
checkbox input "true"
click at [375, 274] on button "Submit" at bounding box center [361, 269] width 27 height 10
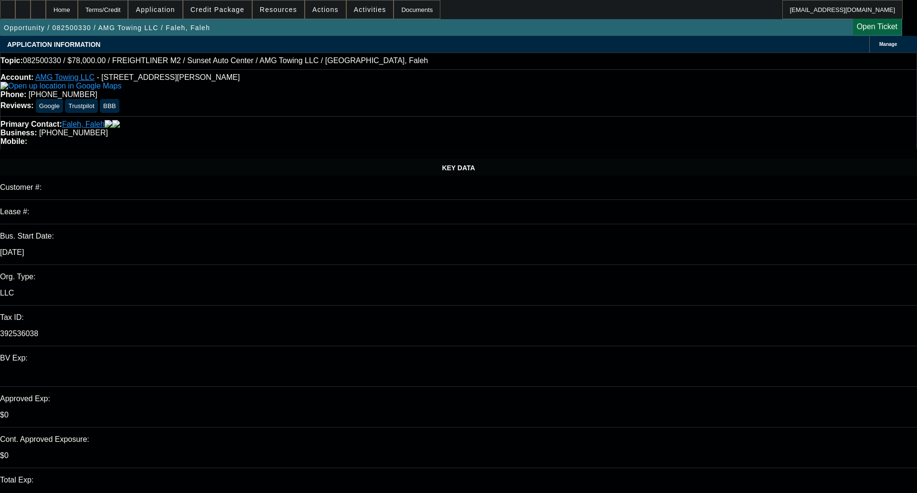
select select "0"
select select "2"
select select "0"
select select "2"
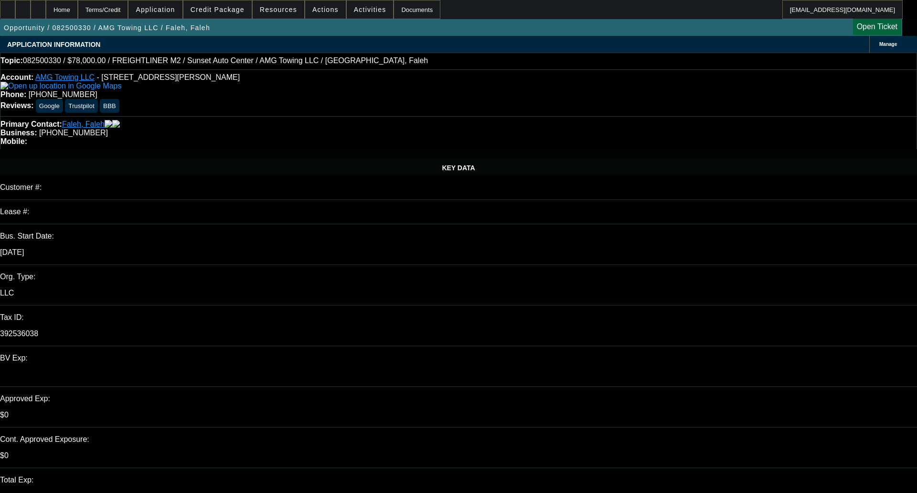
select select "0"
select select "1"
select select "2"
select select "6"
select select "1"
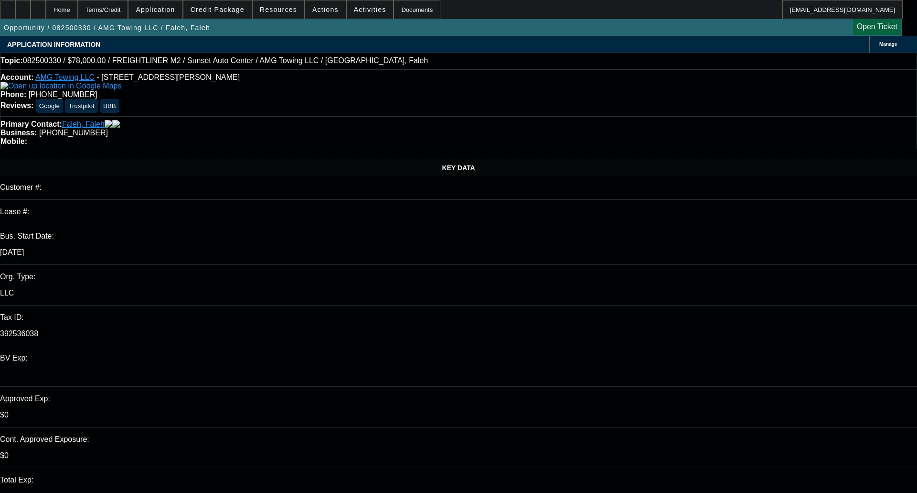
select select "2"
select select "6"
click at [229, 17] on span at bounding box center [217, 9] width 68 height 23
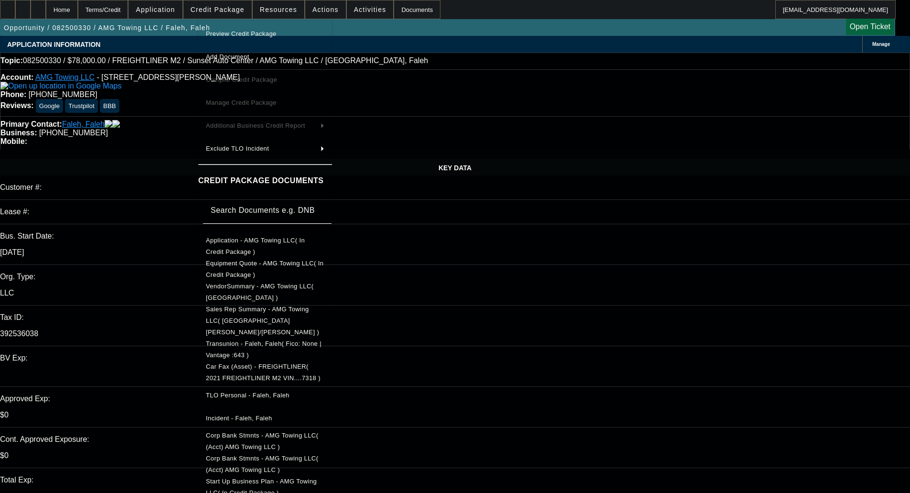
click at [242, 32] on span "Preview Credit Package" at bounding box center [241, 33] width 71 height 7
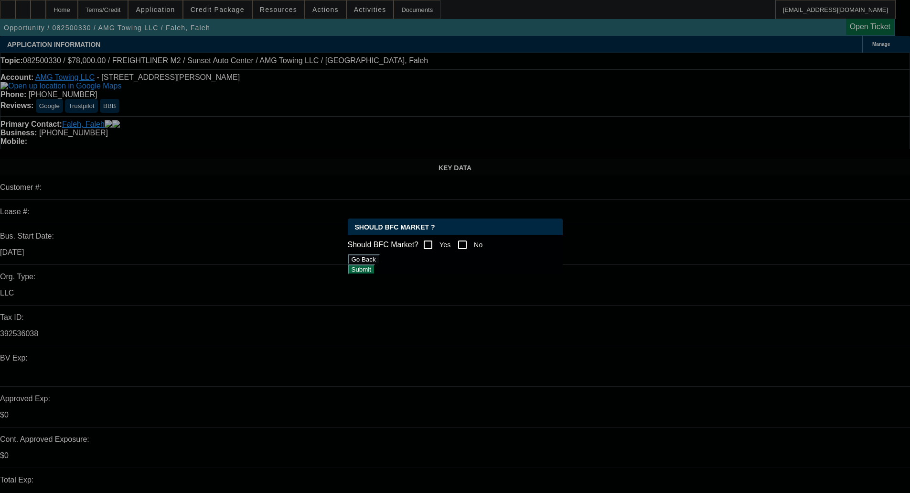
click at [427, 244] on input "Yes" at bounding box center [428, 244] width 19 height 19
checkbox input "true"
click at [375, 271] on button "Submit" at bounding box center [361, 269] width 27 height 10
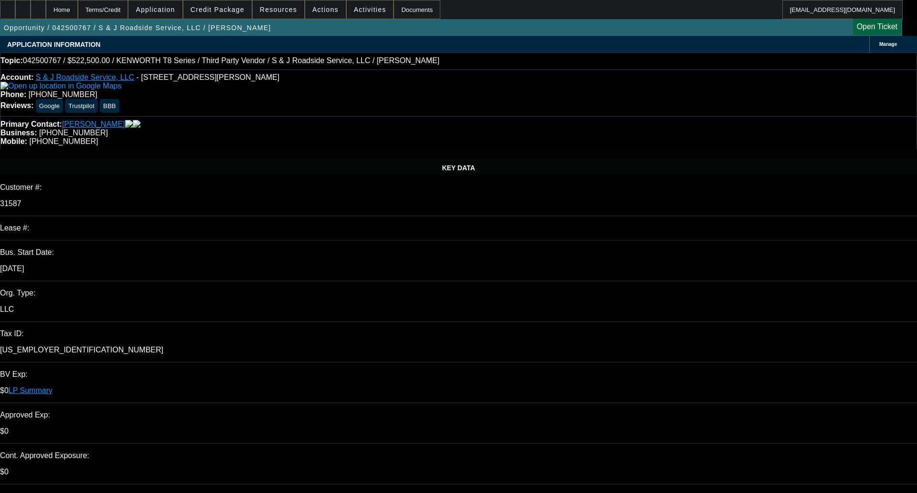
select select "0"
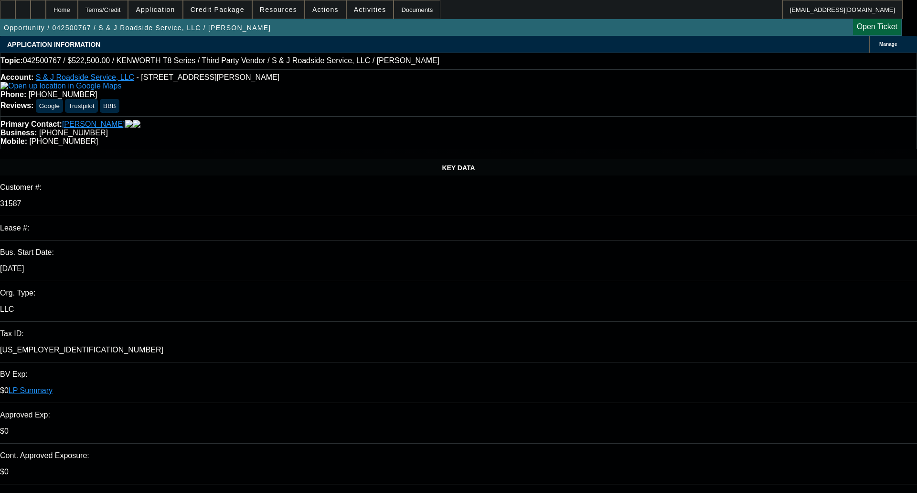
select select "0"
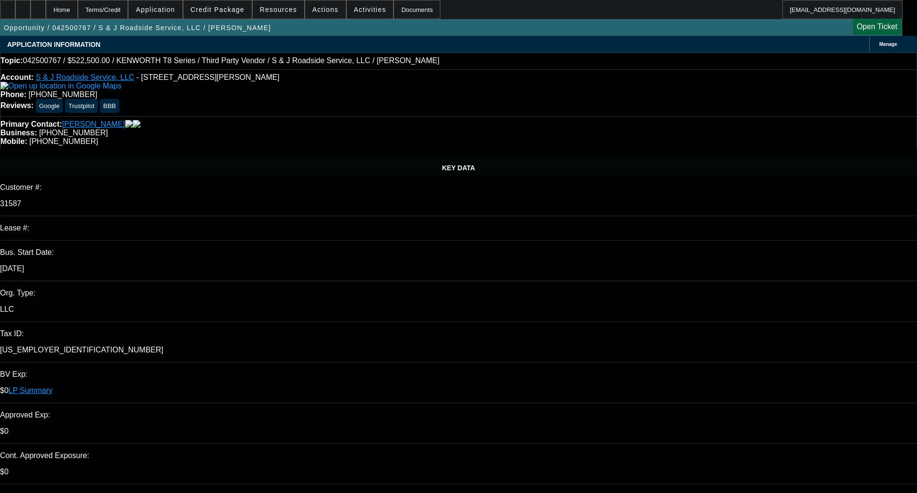
select select "0"
select select "1"
select select "2"
select select "6"
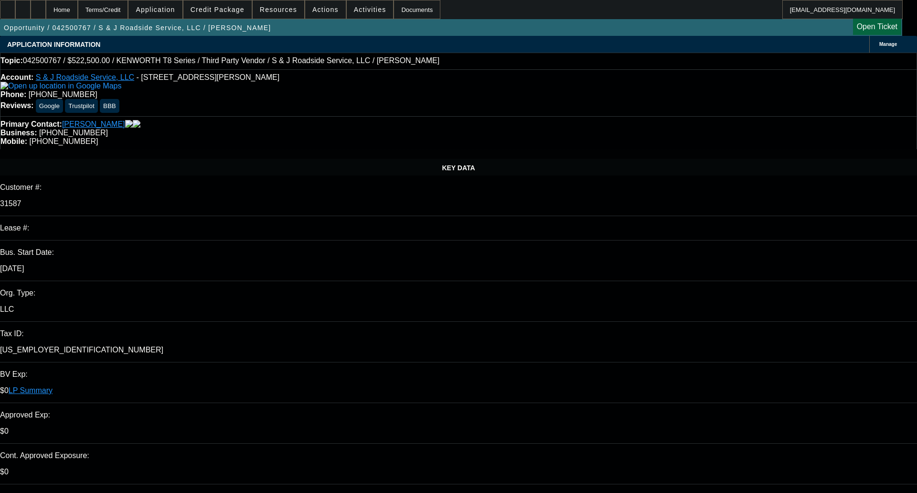
select select "1"
select select "2"
select select "6"
select select "1"
select select "2"
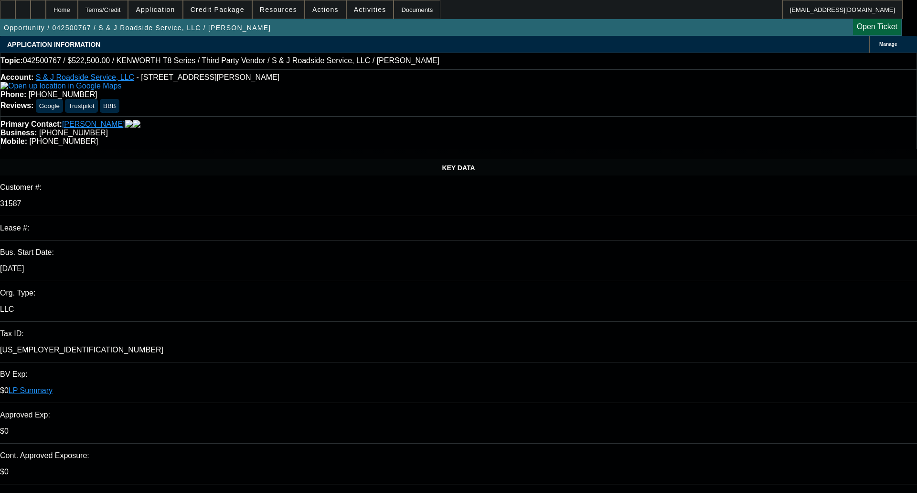
select select "6"
select select "1"
select select "2"
select select "6"
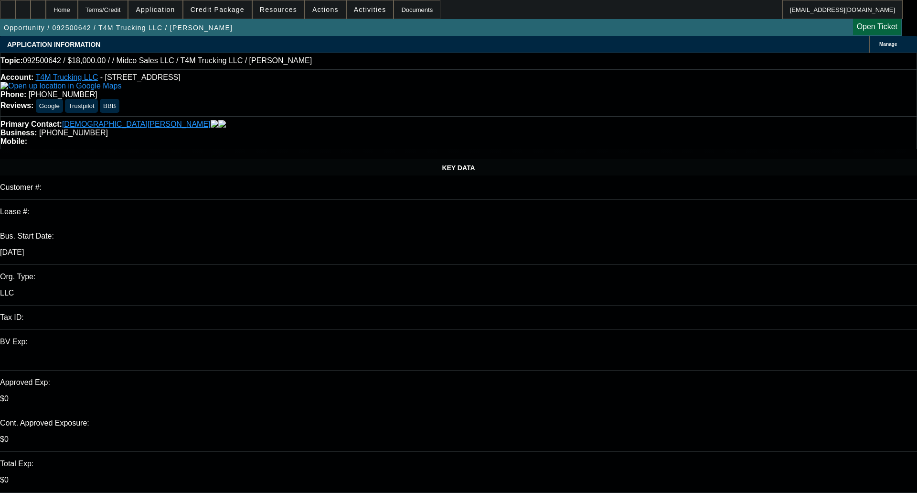
select select "0"
select select "2"
select select "0.1"
select select "1"
select select "2"
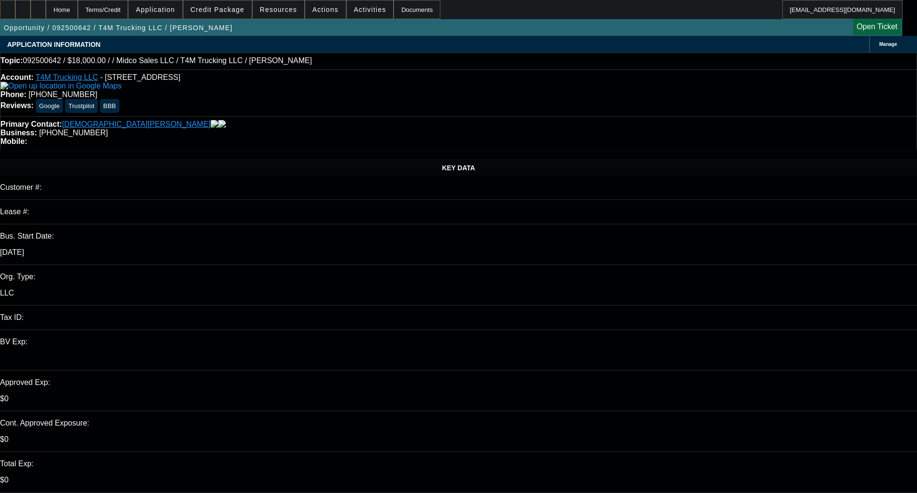
select select "4"
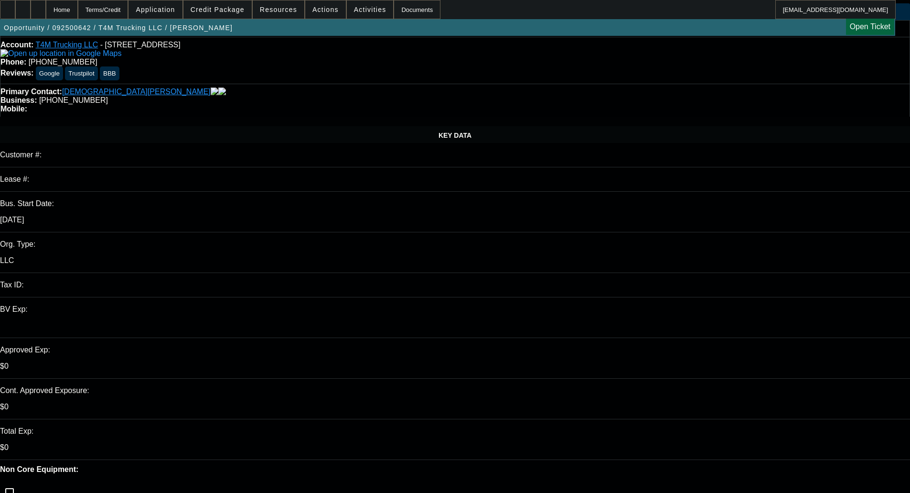
scroll to position [96, 0]
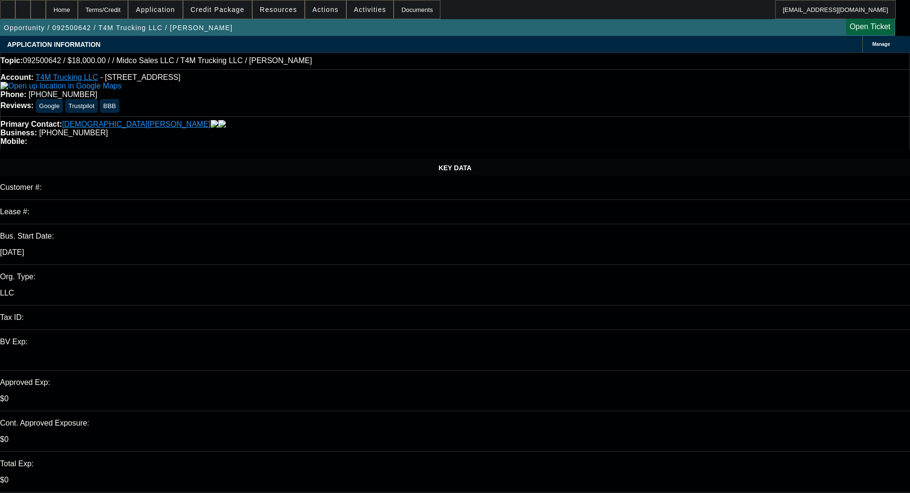
scroll to position [143, 0]
checkbox input "true"
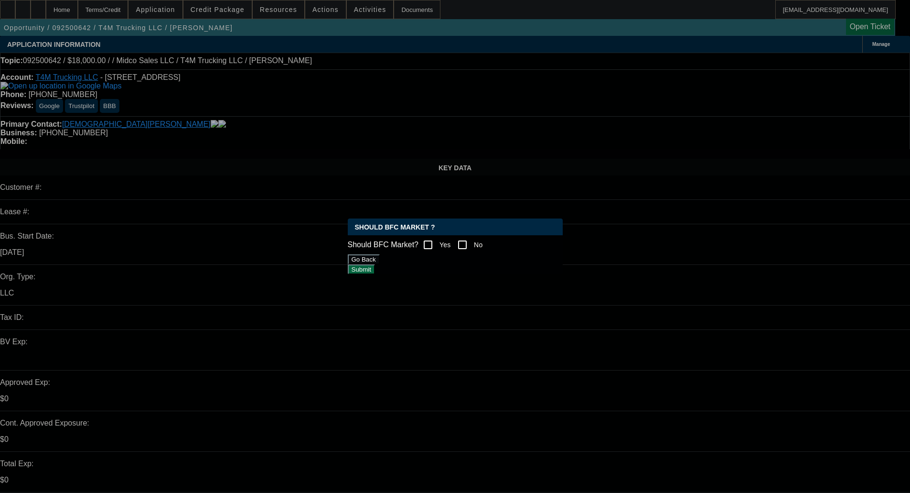
click at [472, 239] on input "No" at bounding box center [462, 244] width 19 height 19
checkbox input "true"
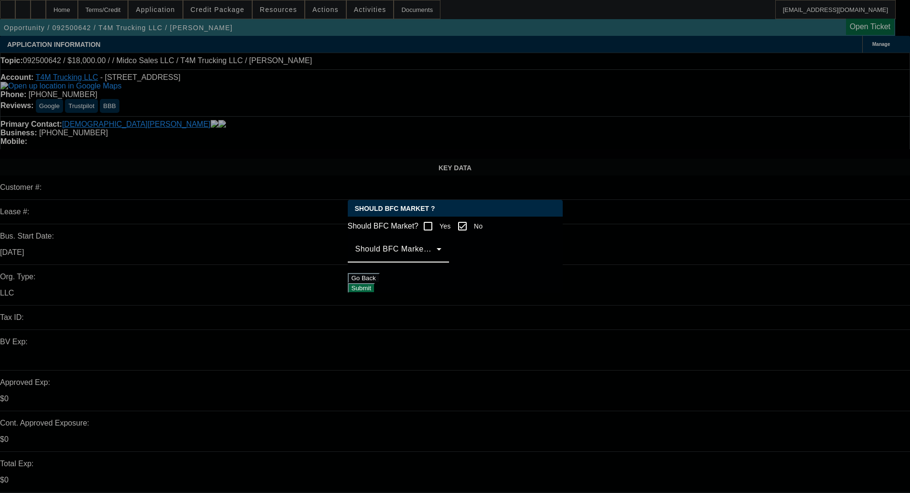
click at [430, 258] on span at bounding box center [395, 252] width 81 height 11
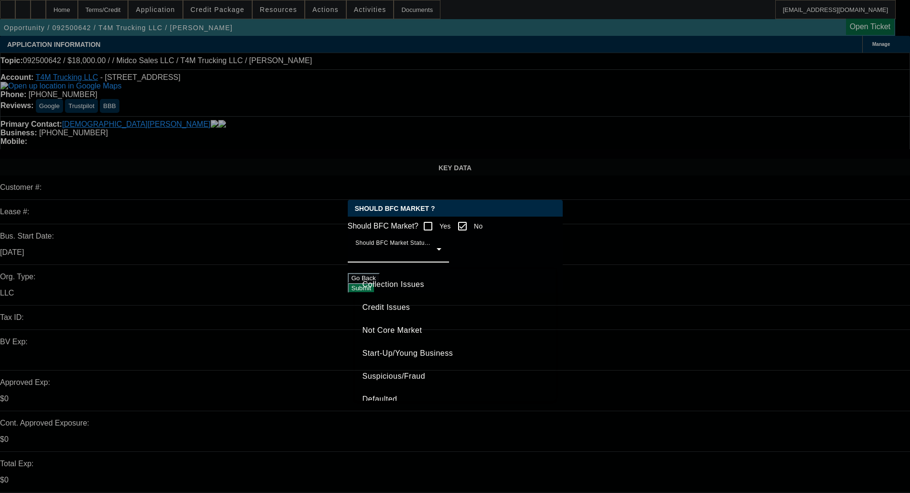
click at [386, 311] on span "Credit Issues" at bounding box center [387, 306] width 48 height 11
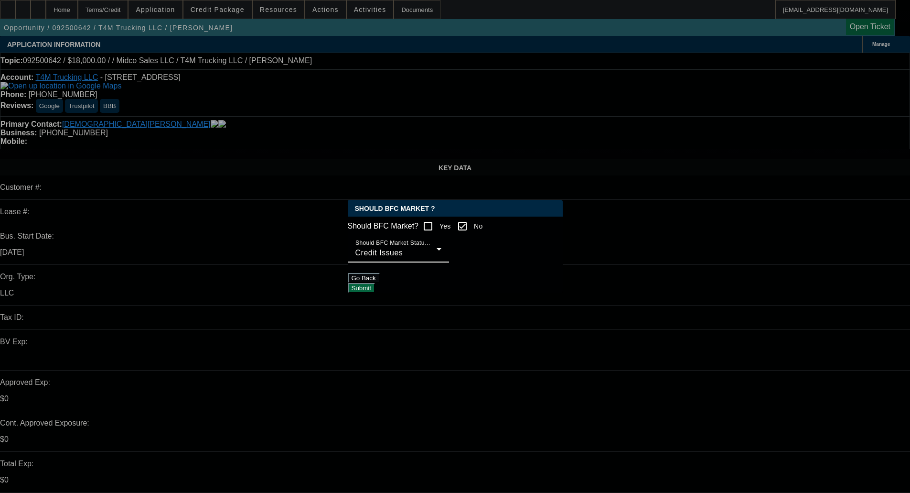
click at [375, 288] on button "Submit" at bounding box center [361, 288] width 27 height 10
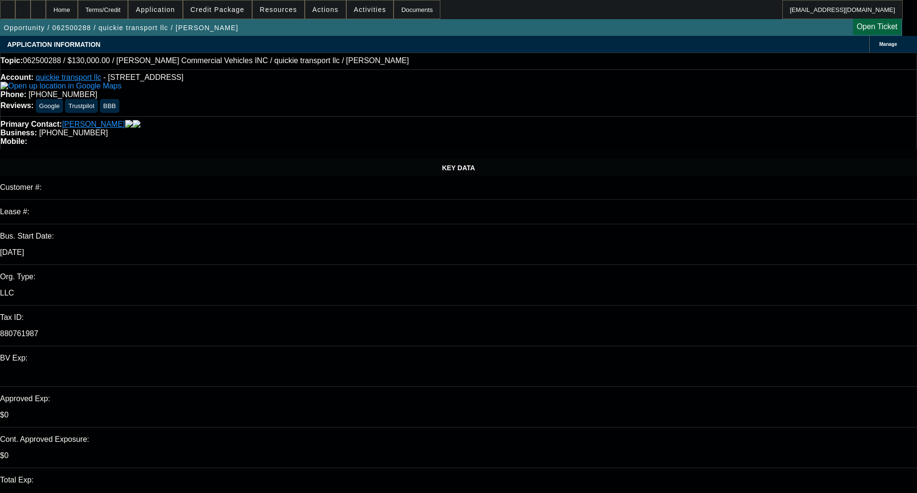
select select "0"
select select "2"
select select "0.1"
select select "4"
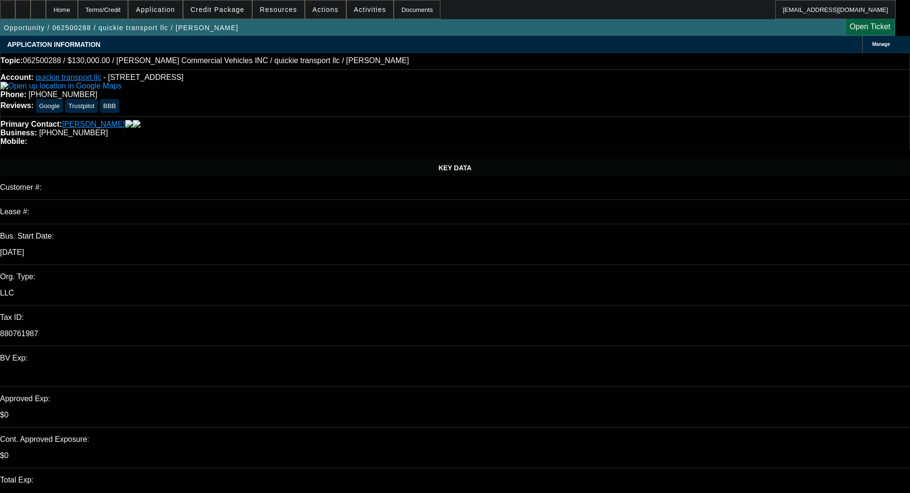
click at [227, 9] on span "Credit Package" at bounding box center [218, 10] width 54 height 8
click at [232, 6] on span "Credit Package" at bounding box center [218, 10] width 54 height 8
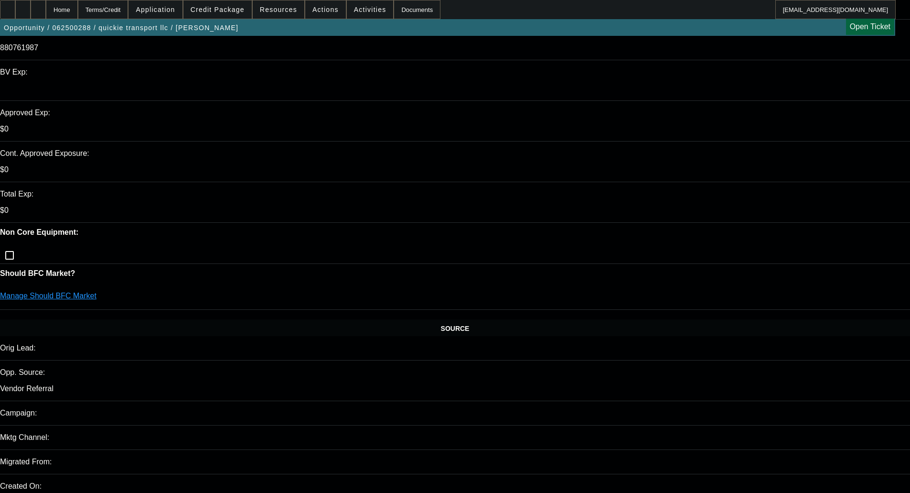
scroll to position [287, 0]
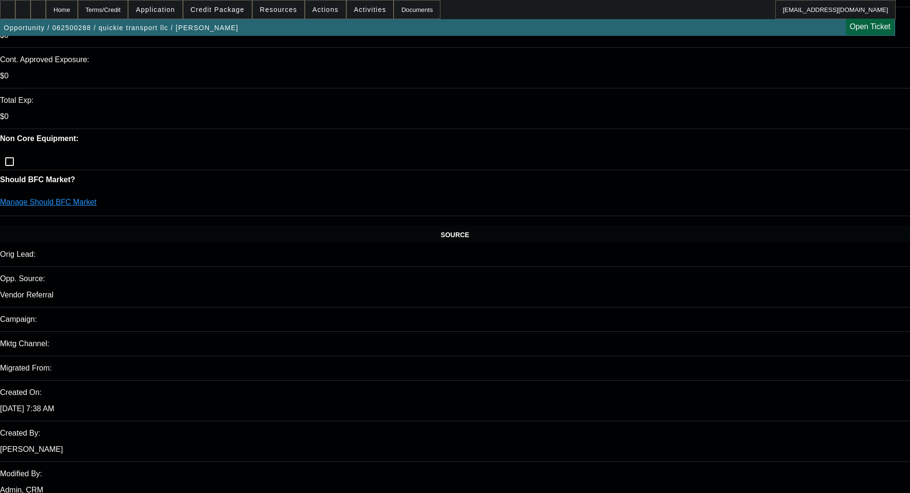
scroll to position [0, 0]
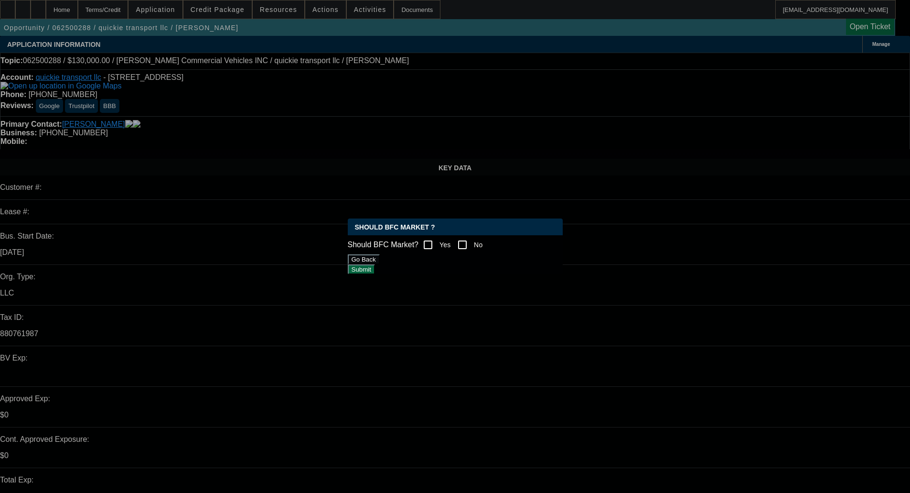
click at [428, 242] on input "Yes" at bounding box center [428, 244] width 19 height 19
checkbox input "true"
click at [375, 268] on button "Submit" at bounding box center [361, 269] width 27 height 10
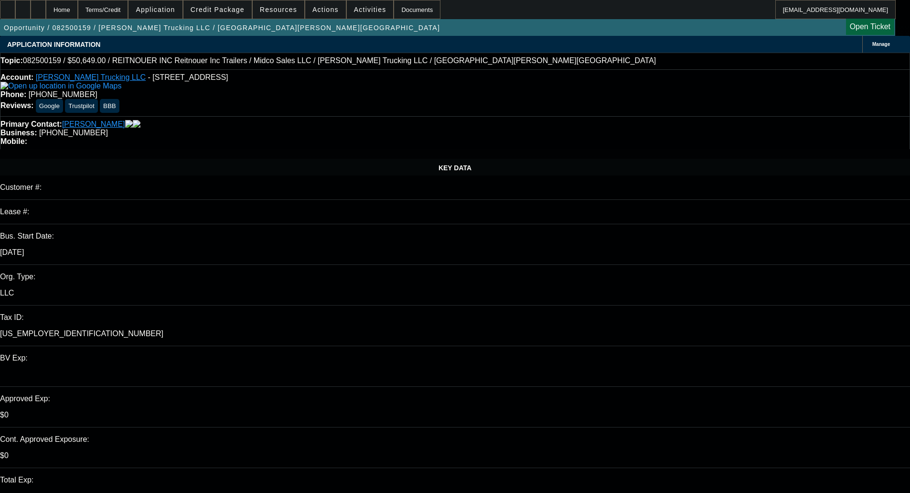
select select "0"
select select "3"
select select "0.1"
select select "4"
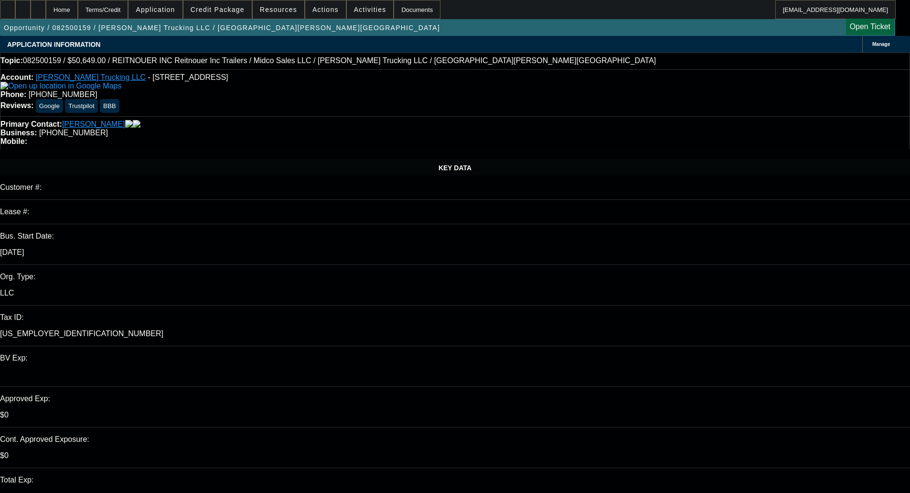
select select "0"
select select "3"
select select "0.1"
select select "4"
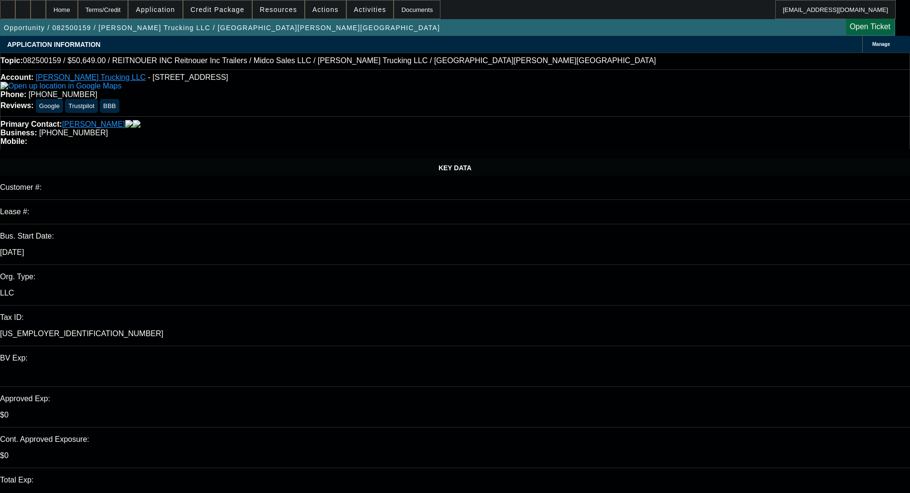
select select "0"
select select "3"
select select "0.1"
select select "4"
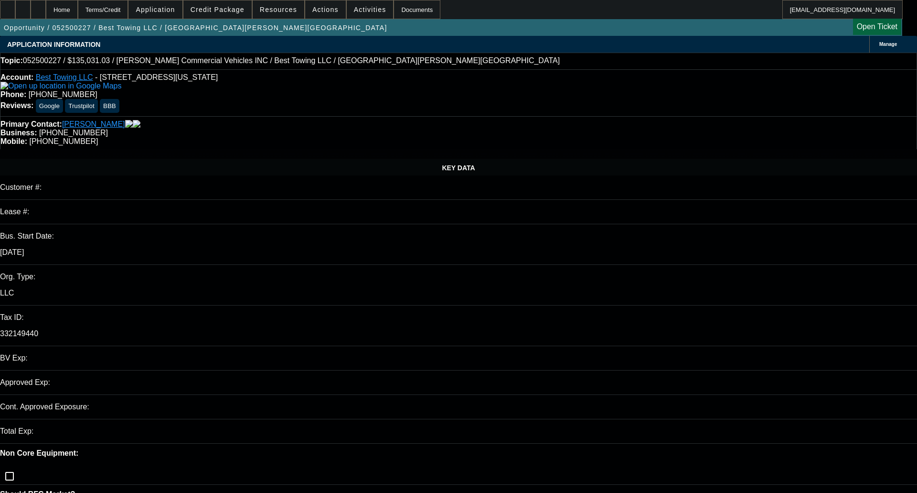
select select "0"
select select "2"
select select "0.1"
select select "4"
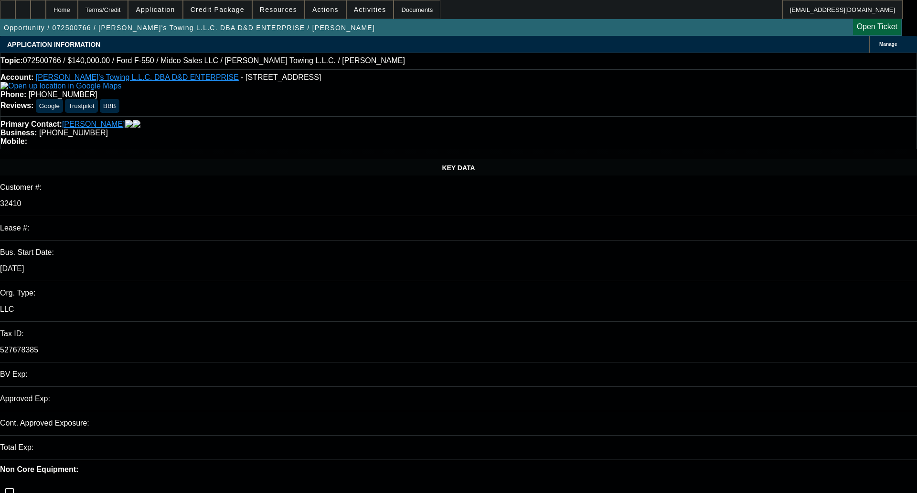
select select "0"
select select "2"
select select "0.1"
select select "1"
select select "2"
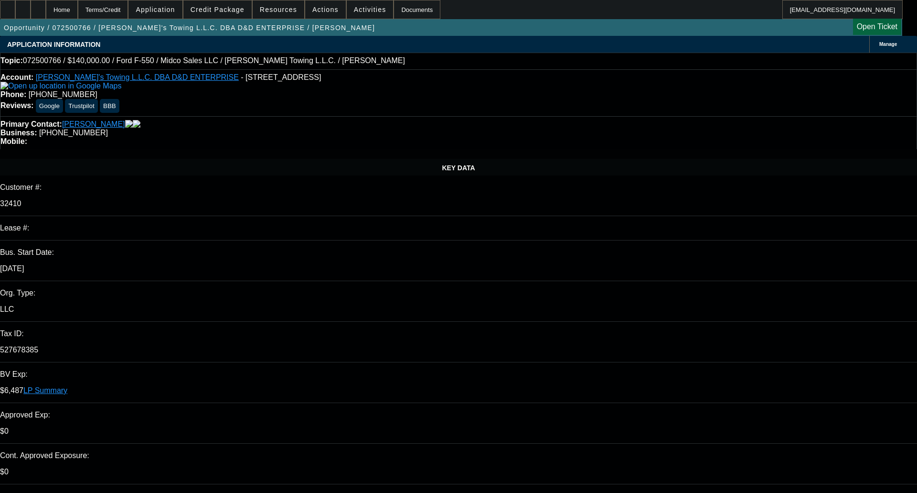
select select "4"
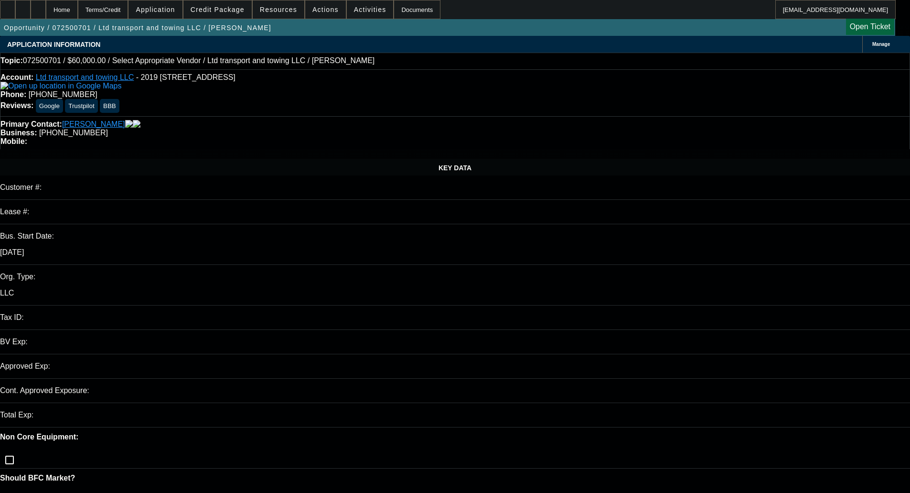
select select "0"
select select "2"
select select "0.1"
select select "4"
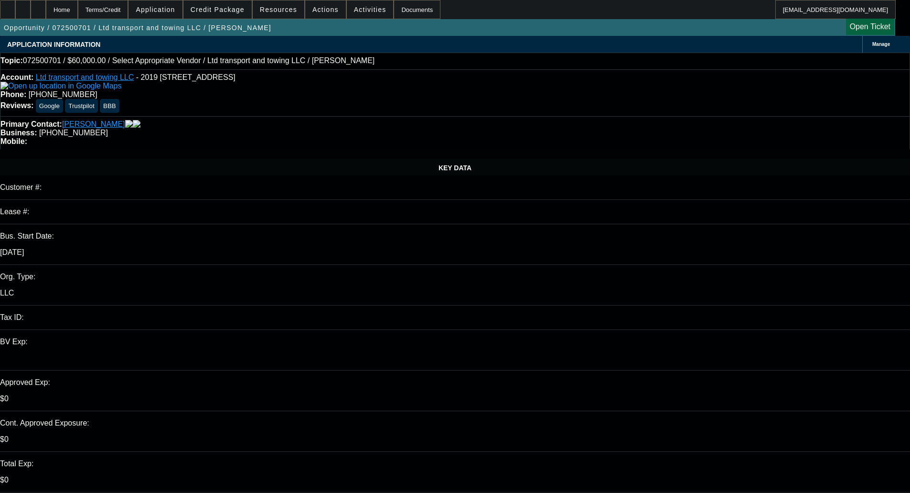
click at [218, 9] on span "Credit Package" at bounding box center [218, 10] width 54 height 8
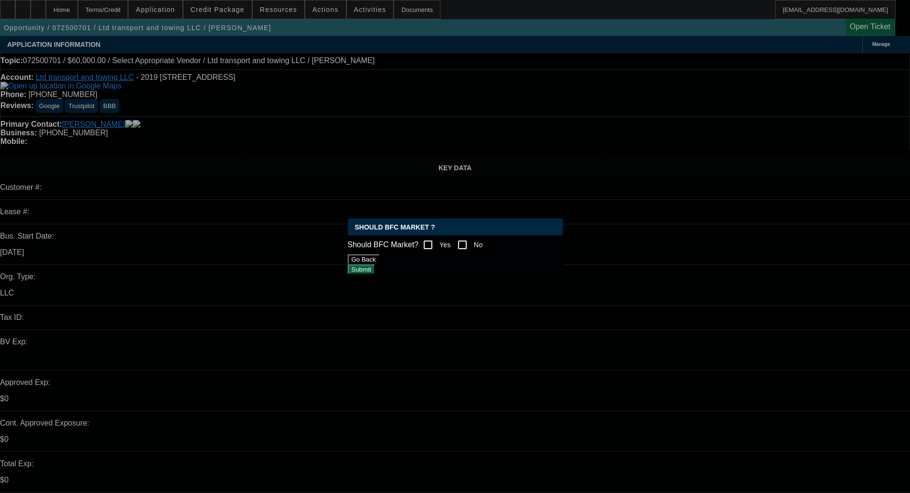
click at [469, 245] on input "No" at bounding box center [462, 244] width 19 height 19
checkbox input "true"
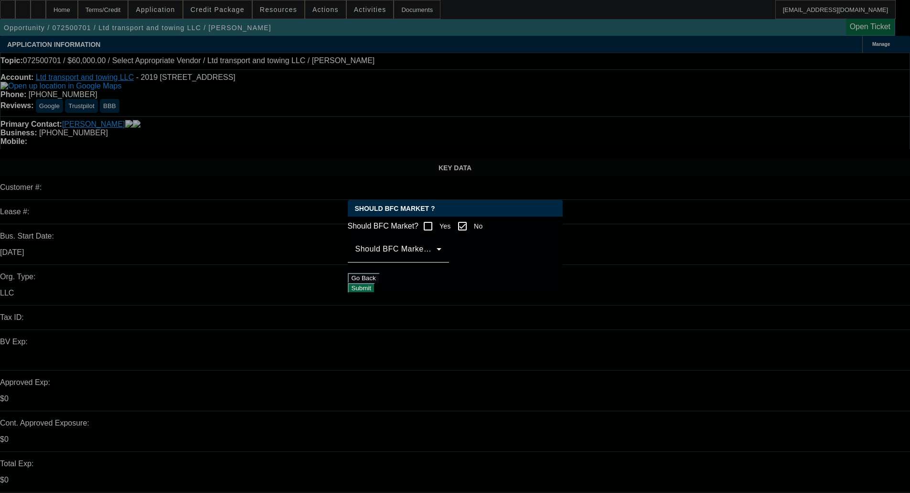
click at [437, 258] on span at bounding box center [395, 252] width 81 height 11
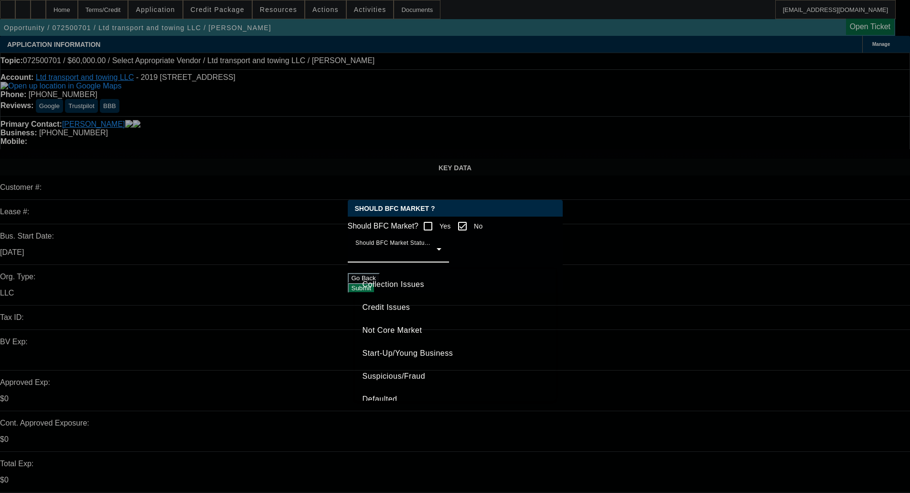
click at [370, 306] on span "Credit Issues" at bounding box center [387, 306] width 48 height 11
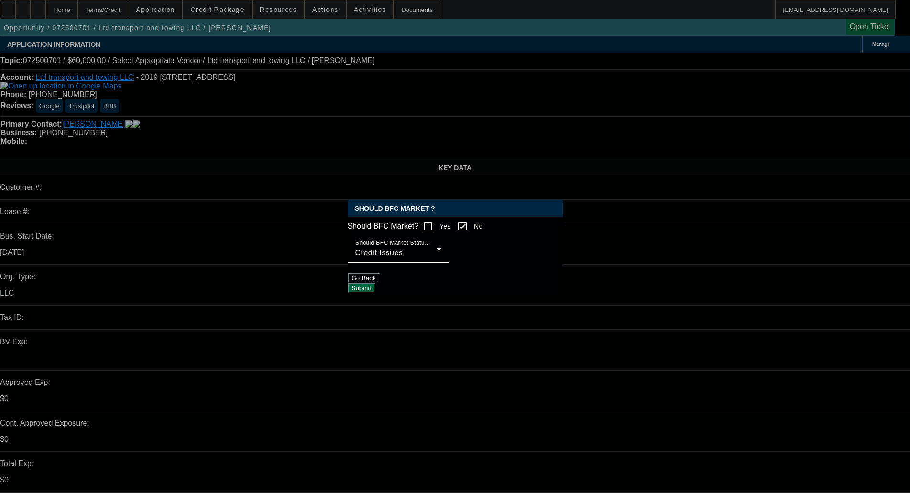
click at [375, 283] on button "Submit" at bounding box center [361, 288] width 27 height 10
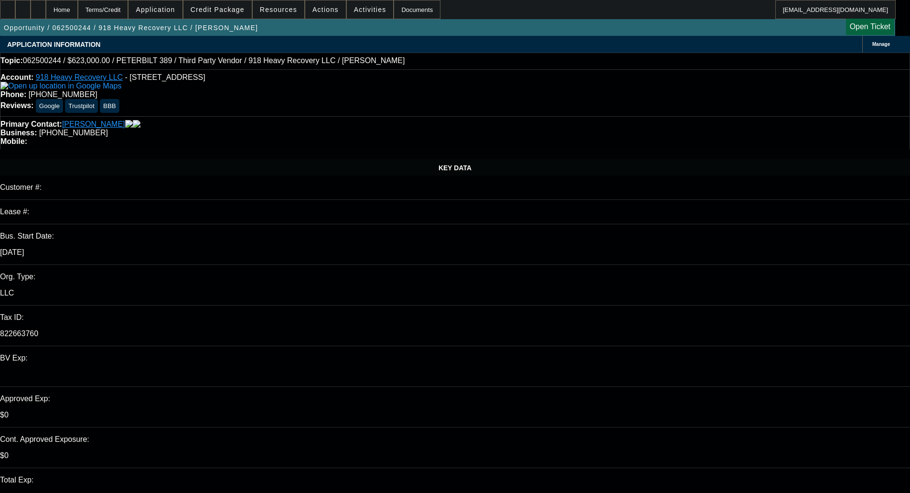
select select "0"
select select "2"
select select "0"
select select "2"
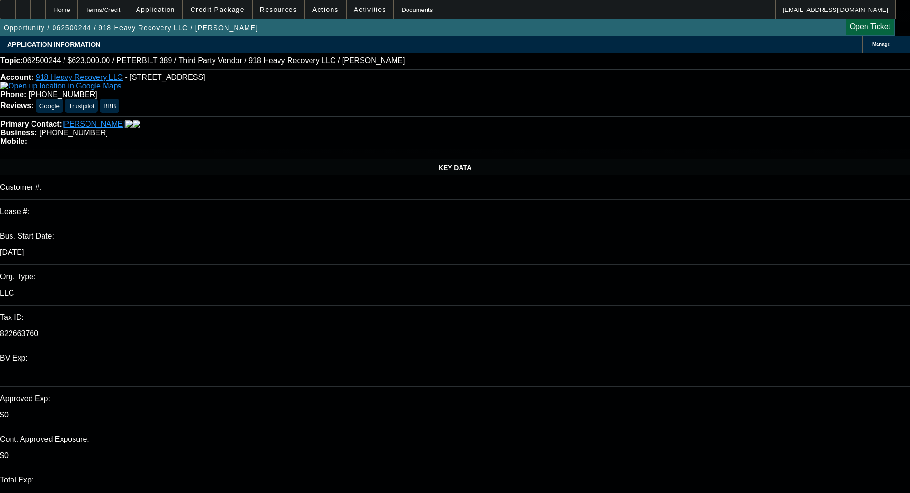
select select "0"
select select "2"
select select "0"
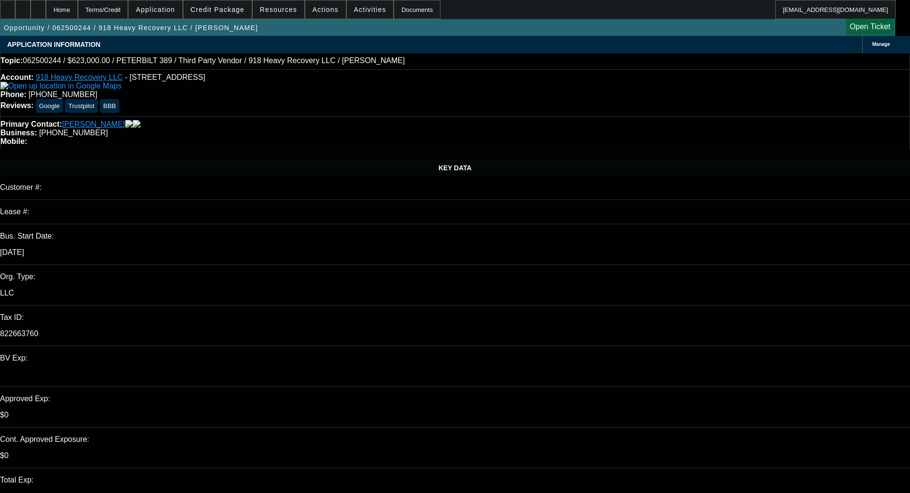
select select "2"
select select "0"
select select "1"
select select "2"
select select "6"
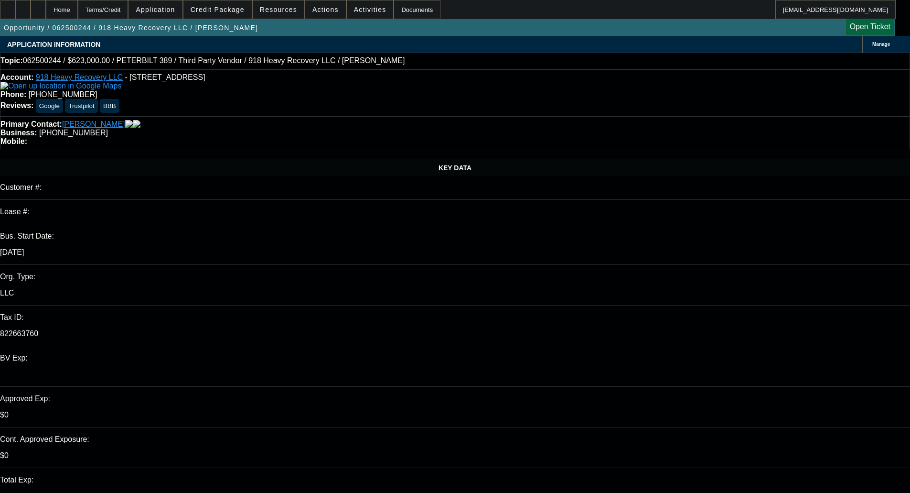
select select "1"
select select "2"
select select "6"
select select "1"
select select "2"
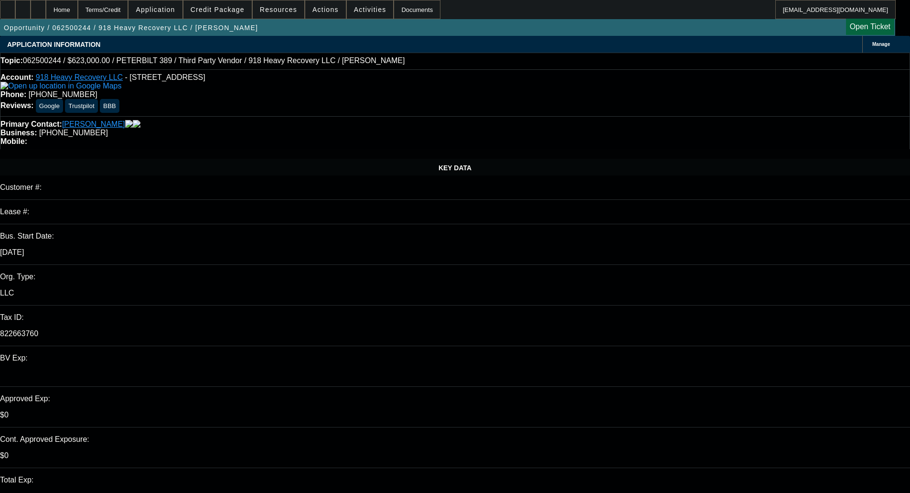
select select "6"
select select "1"
select select "2"
select select "6"
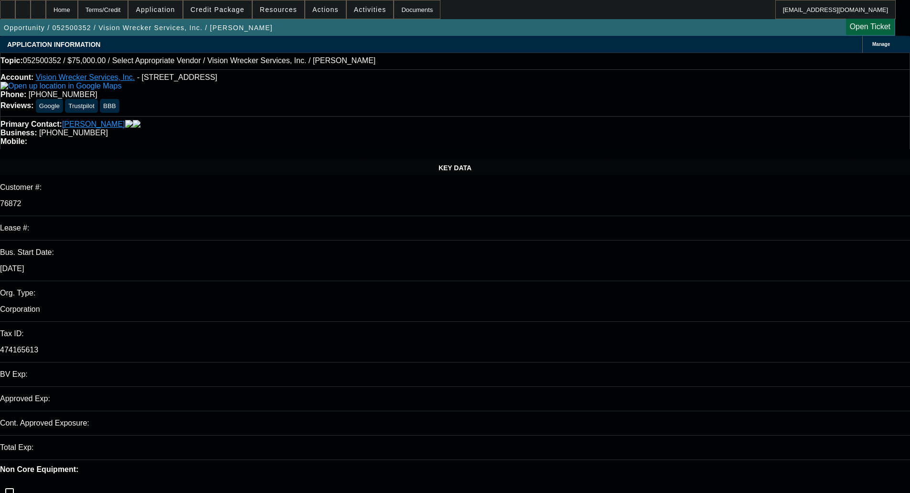
select select "0"
select select "2"
select select "0.1"
select select "4"
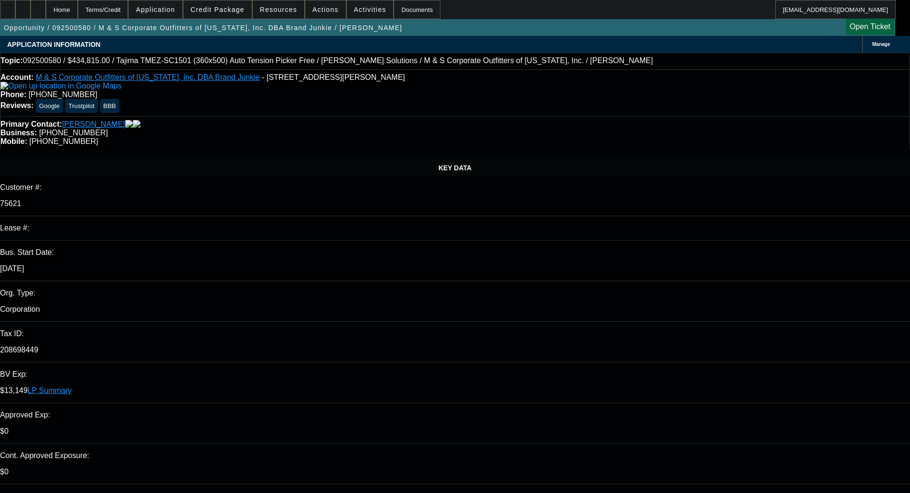
select select "0"
select select "2"
select select "0"
select select "6"
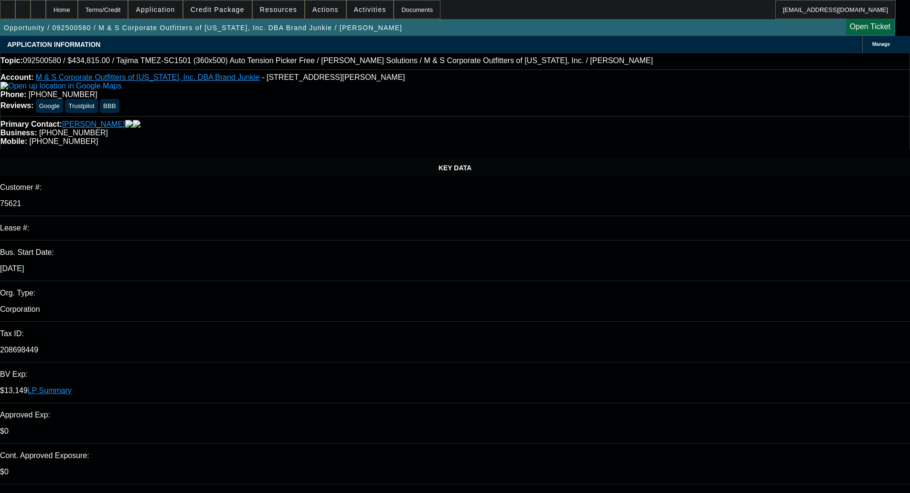
select select "0"
select select "2"
select select "0"
select select "6"
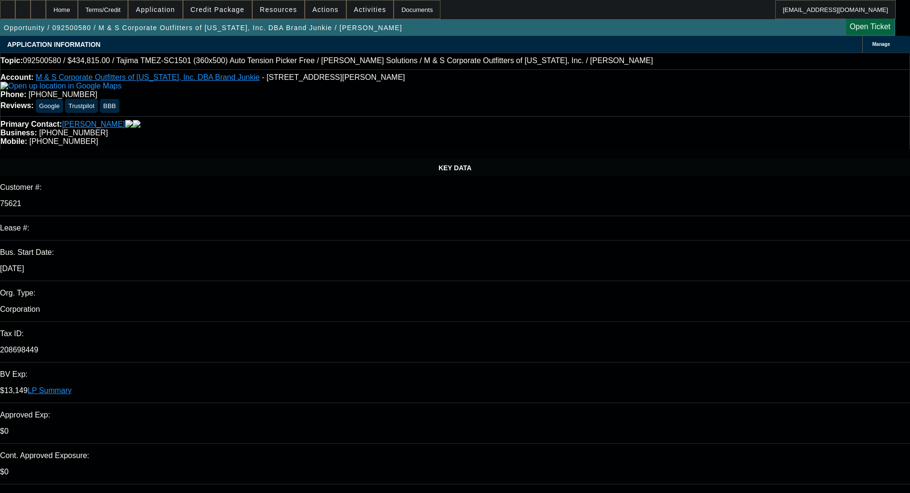
select select "0"
select select "2"
select select "0"
select select "6"
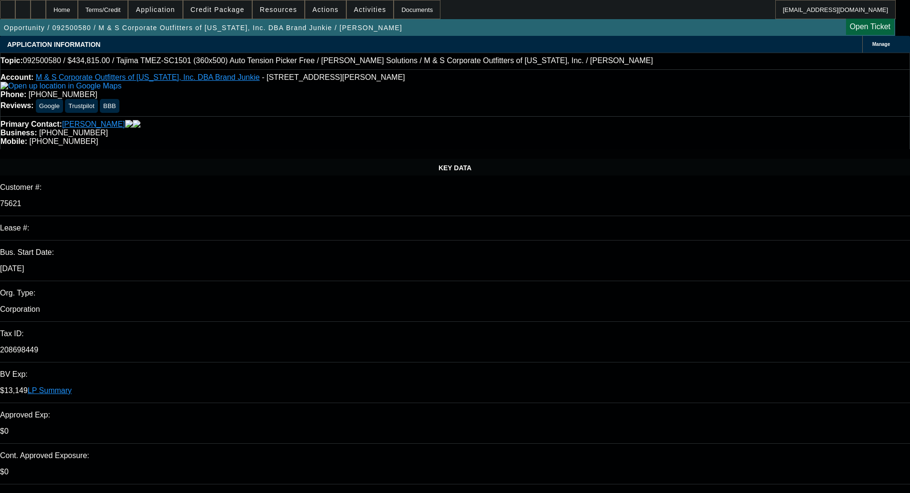
select select "0"
select select "2"
select select "0"
select select "6"
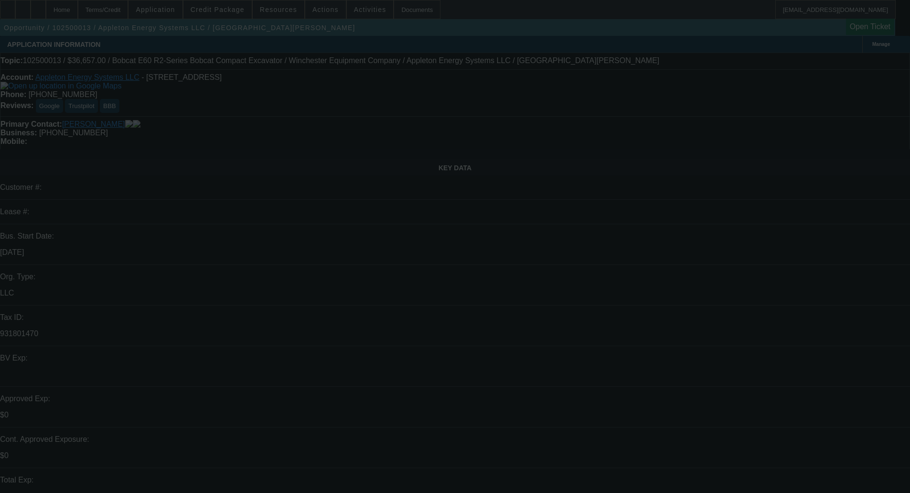
select select "0"
select select "2"
select select "0"
select select "5"
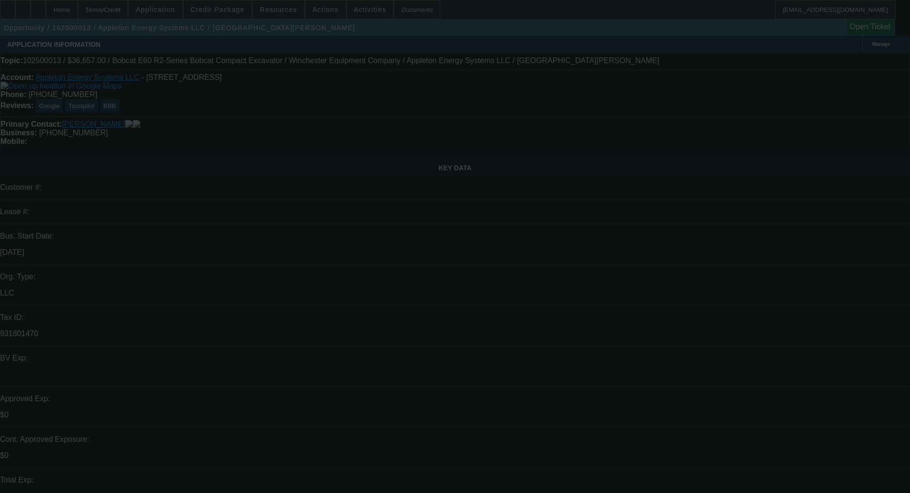
select select "0"
select select "2"
select select "0"
select select "5"
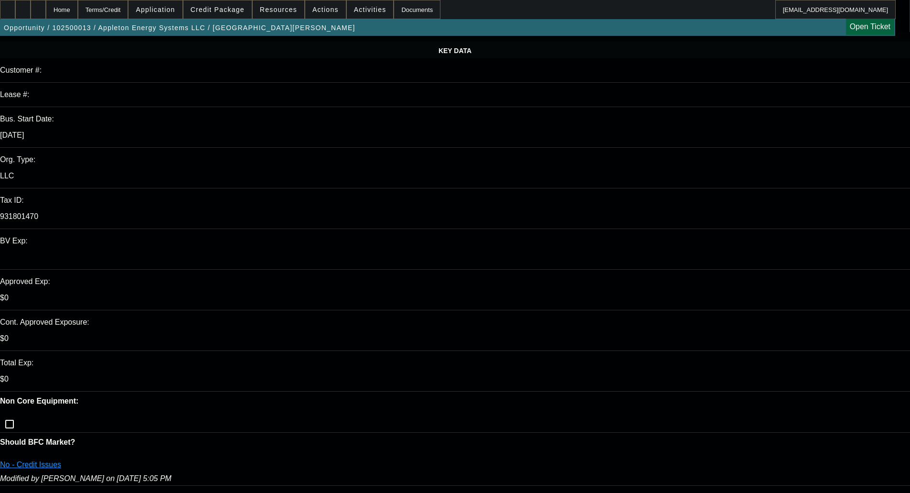
scroll to position [96, 0]
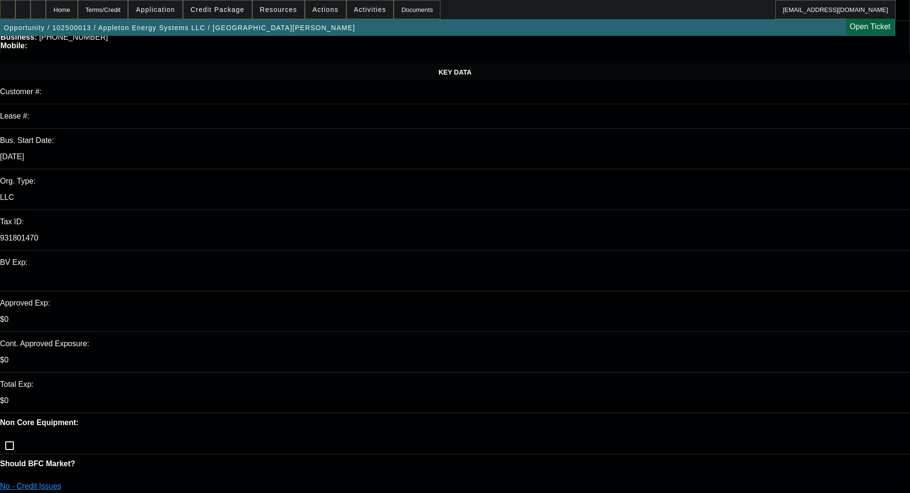
click at [213, 6] on span "Credit Package" at bounding box center [218, 10] width 54 height 8
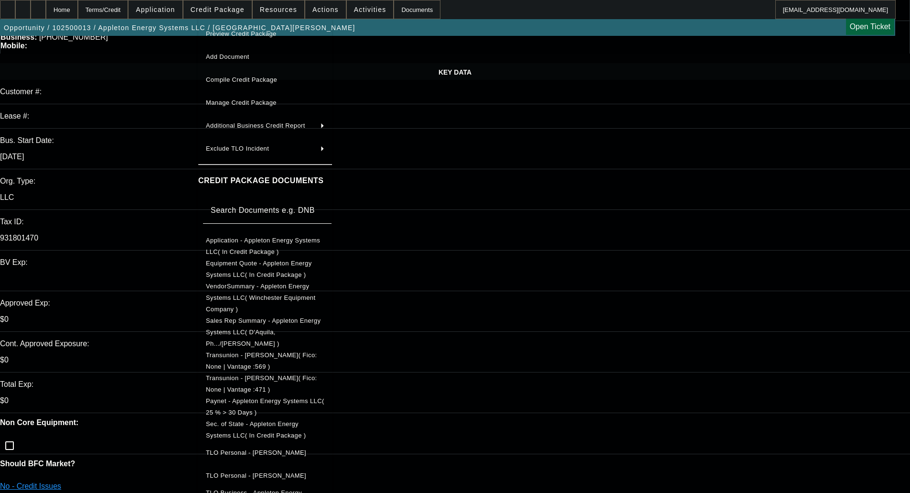
click at [256, 235] on button "Application - Appleton Energy Systems LLC( In Credit Package )" at bounding box center [265, 246] width 134 height 23
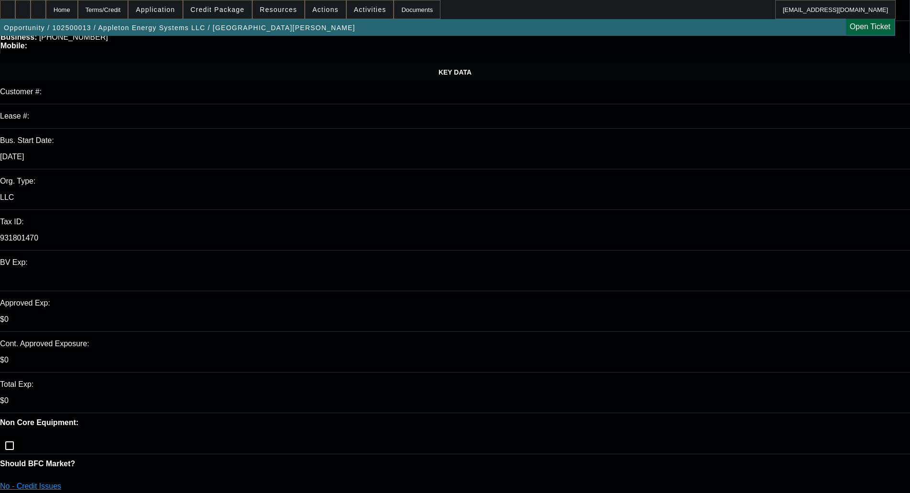
click at [229, 15] on span at bounding box center [217, 9] width 68 height 23
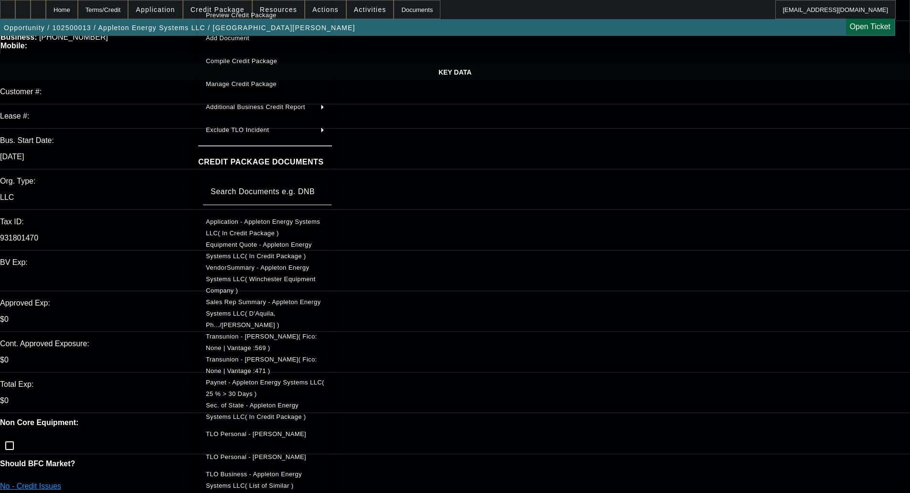
click at [247, 216] on button "Application - Appleton Energy Systems LLC( In Credit Package )" at bounding box center [265, 227] width 134 height 23
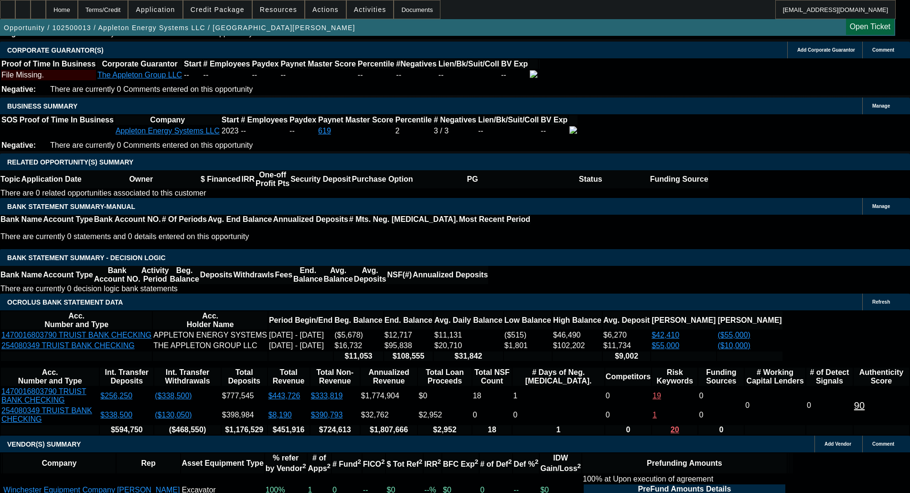
scroll to position [1481, 0]
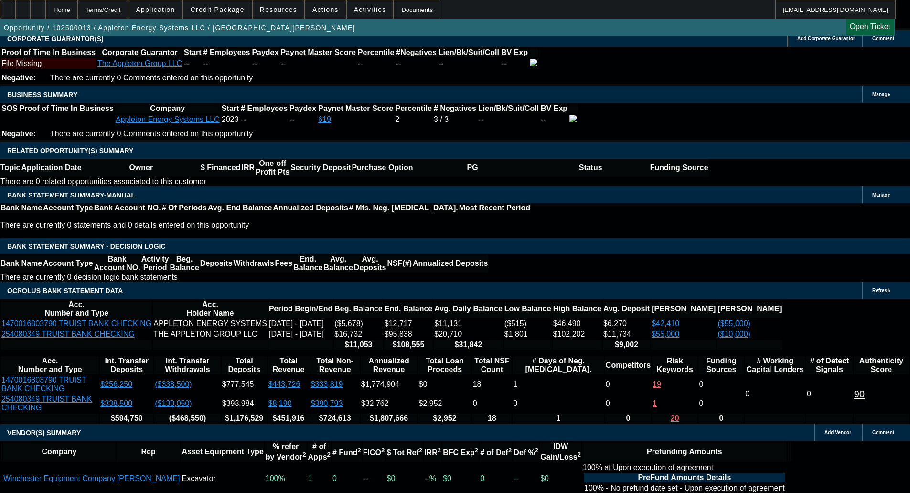
type textarea "T"
type textarea "AWFUL CREDIT"
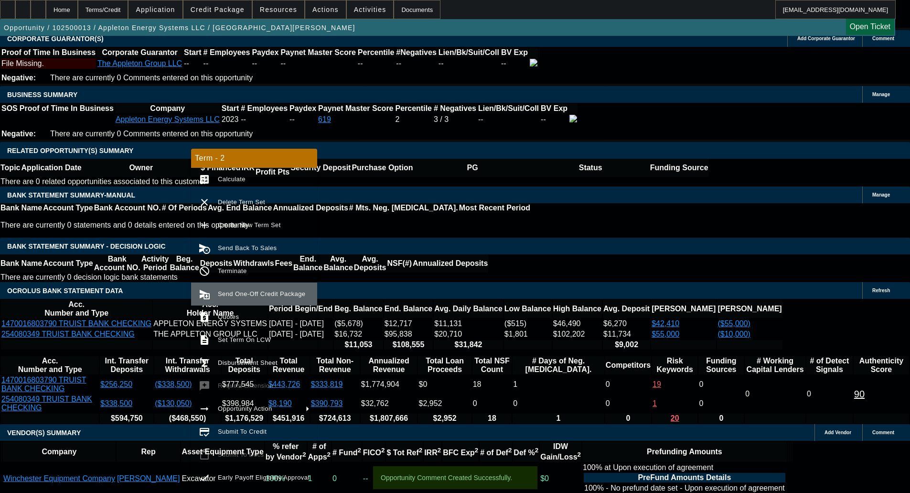
click at [249, 287] on button "send_and_archive Send One-Off Credit Package" at bounding box center [254, 293] width 126 height 23
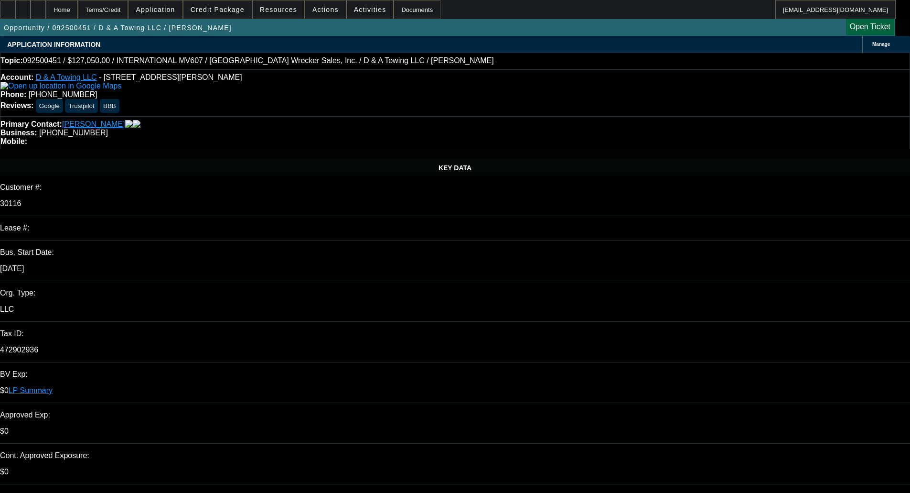
select select "0"
select select "3"
select select "0.1"
select select "4"
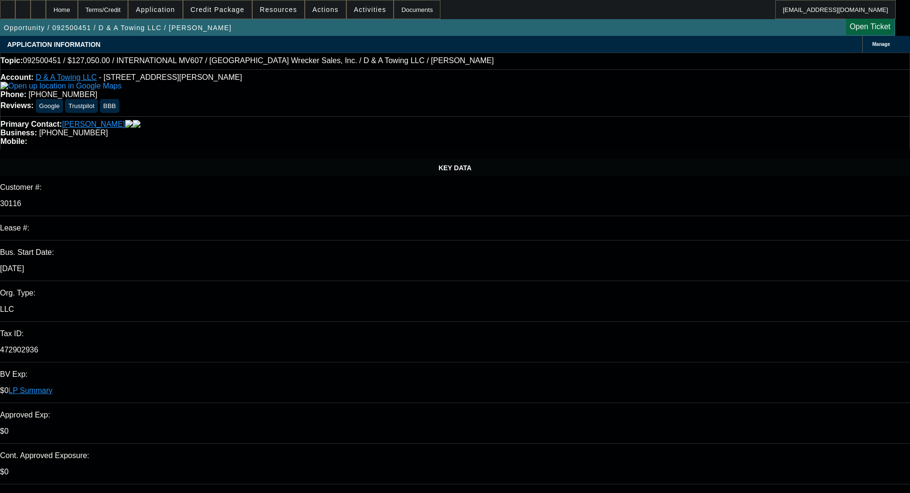
select select "0"
select select "3"
select select "0.1"
select select "4"
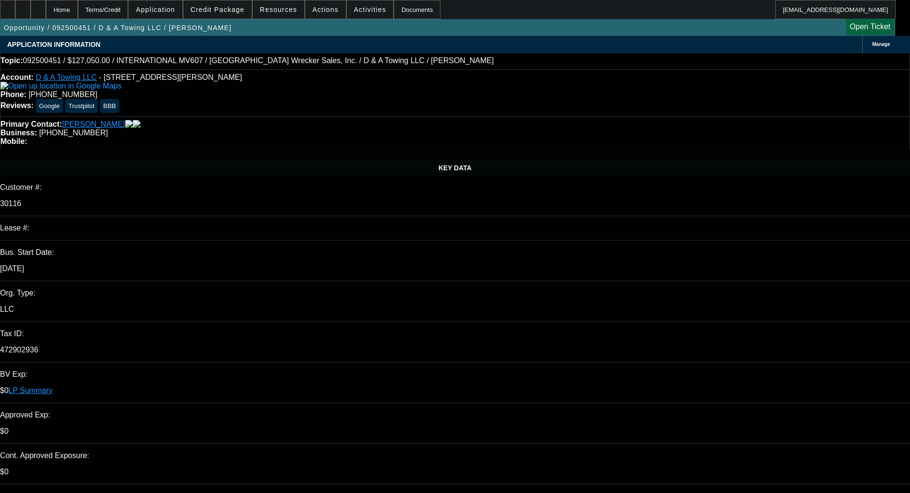
select select "0"
select select "3"
select select "0.1"
select select "4"
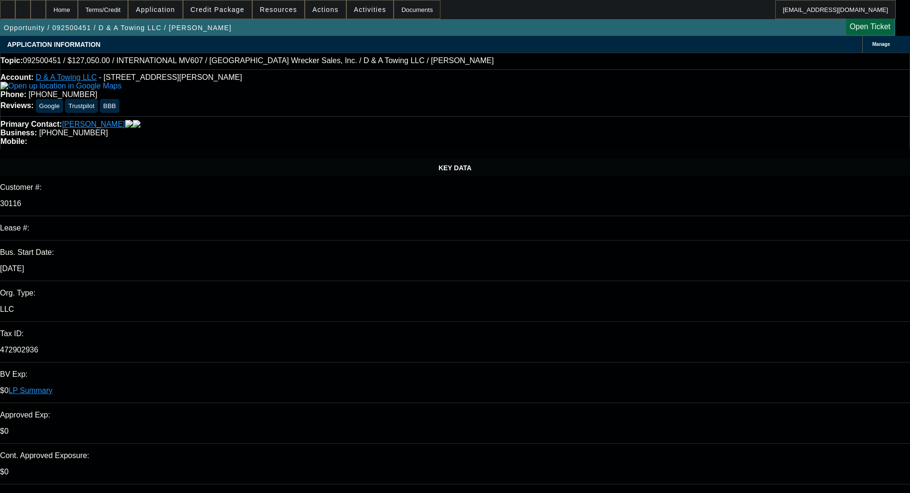
select select "0"
select select "3"
select select "0.1"
select select "4"
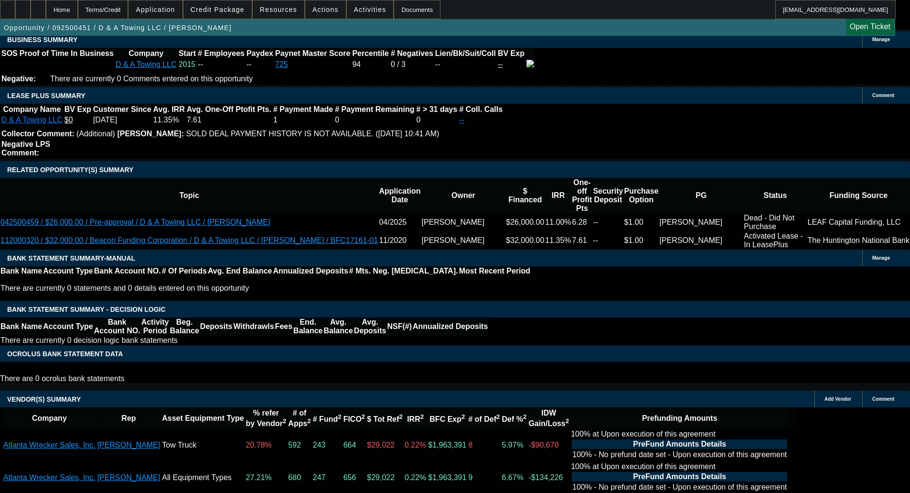
scroll to position [1797, 0]
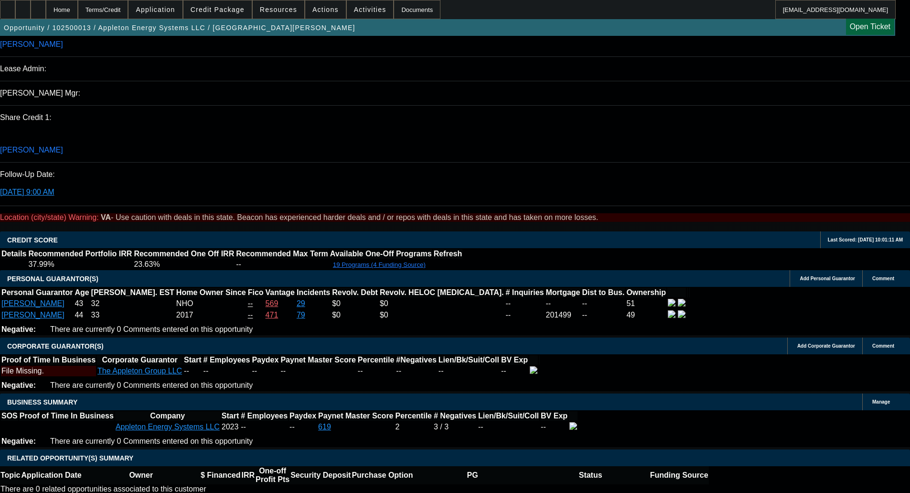
select select "0"
select select "2"
select select "0"
select select "5"
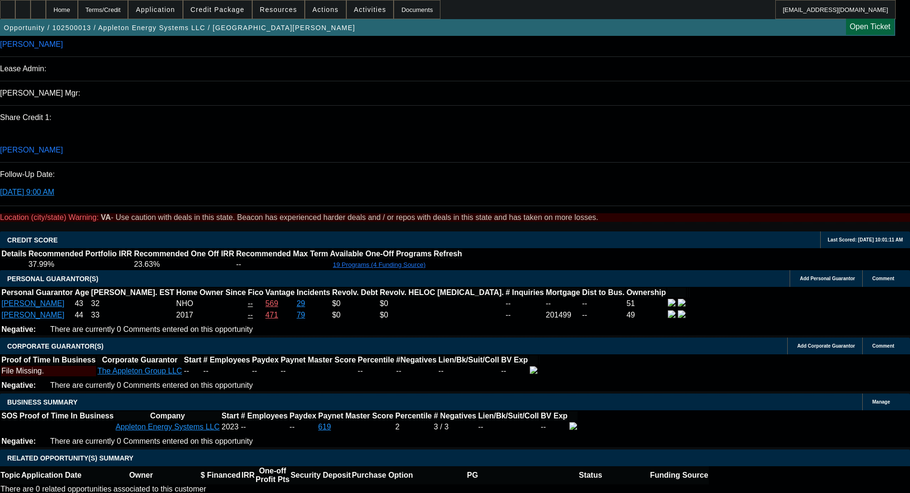
select select "0"
select select "2"
select select "0"
select select "5"
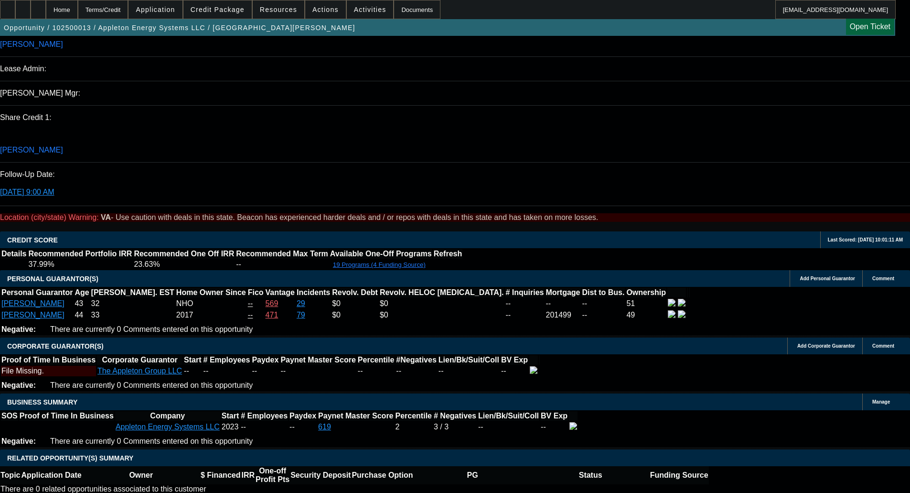
scroll to position [1164, 0]
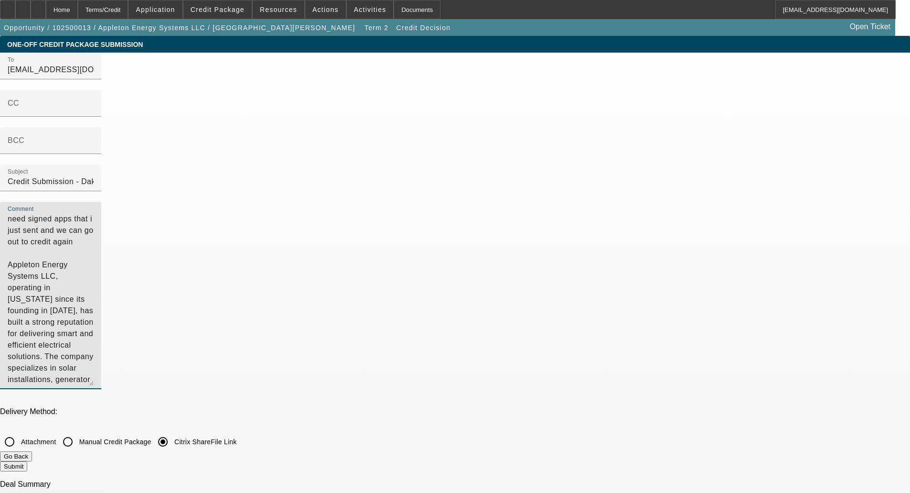
drag, startPoint x: 500, startPoint y: 90, endPoint x: 437, endPoint y: 55, distance: 71.8
click at [94, 213] on textarea "need signed apps that i just sent and we can go out to credit again Appleton En…" at bounding box center [51, 299] width 86 height 172
click at [101, 202] on div "Comment need signed apps that i just sent and we can go out to credit again App…" at bounding box center [50, 295] width 101 height 187
drag, startPoint x: 471, startPoint y: 102, endPoint x: 522, endPoint y: 212, distance: 120.6
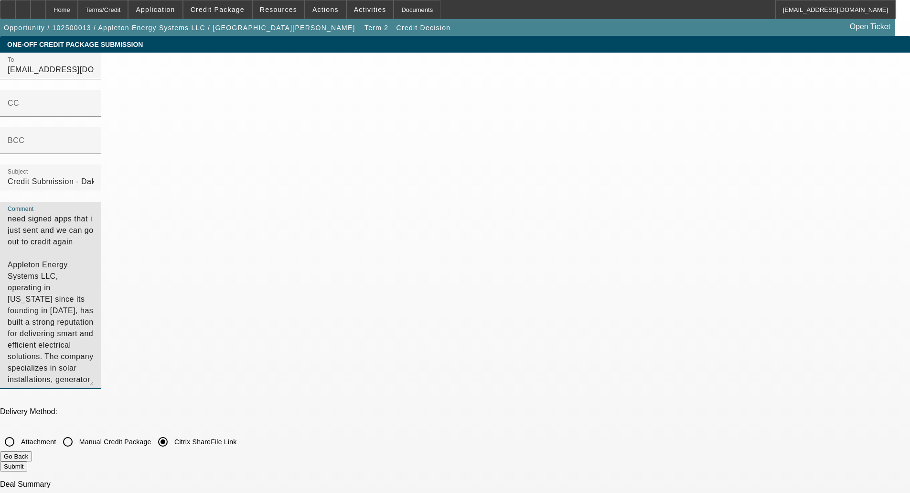
click at [94, 213] on textarea "need signed apps that i just sent and we can go out to credit again Appleton En…" at bounding box center [51, 299] width 86 height 172
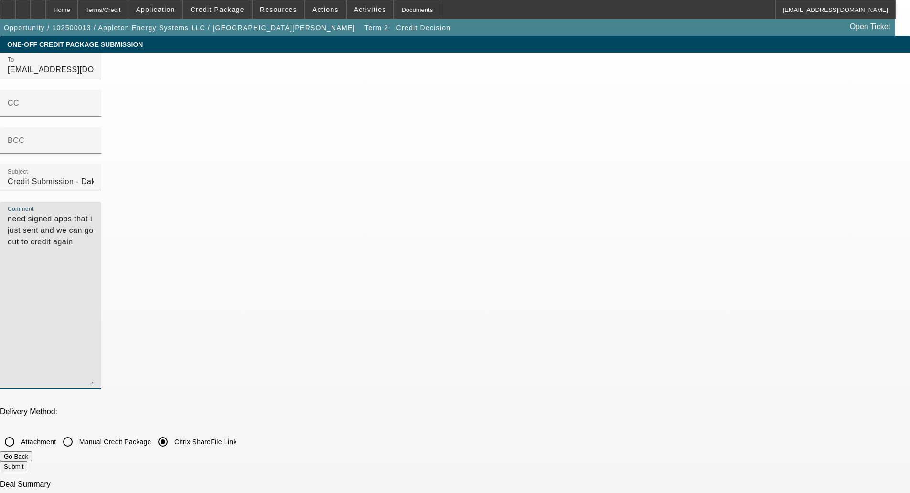
type textarea "need signed apps that i just sent and we can go out to credit again"
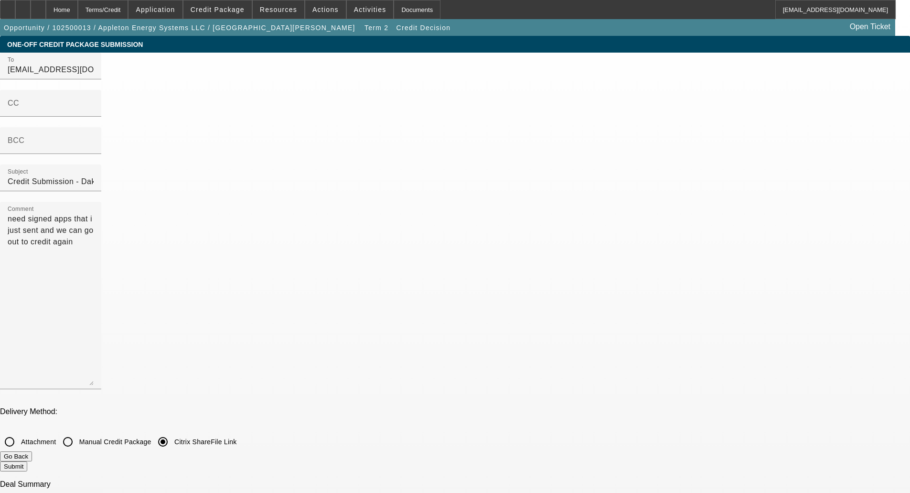
click at [398, 407] on div "Delivery Method: Attachment Manual Credit Package Citrix ShareFile Link" at bounding box center [455, 429] width 910 height 44
click at [27, 461] on button "Submit" at bounding box center [13, 466] width 27 height 10
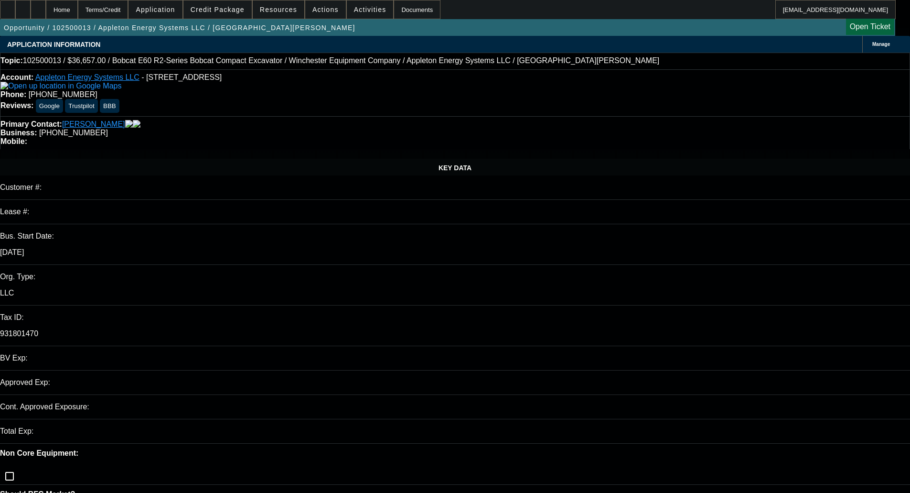
select select "0"
select select "2"
select select "0"
select select "5"
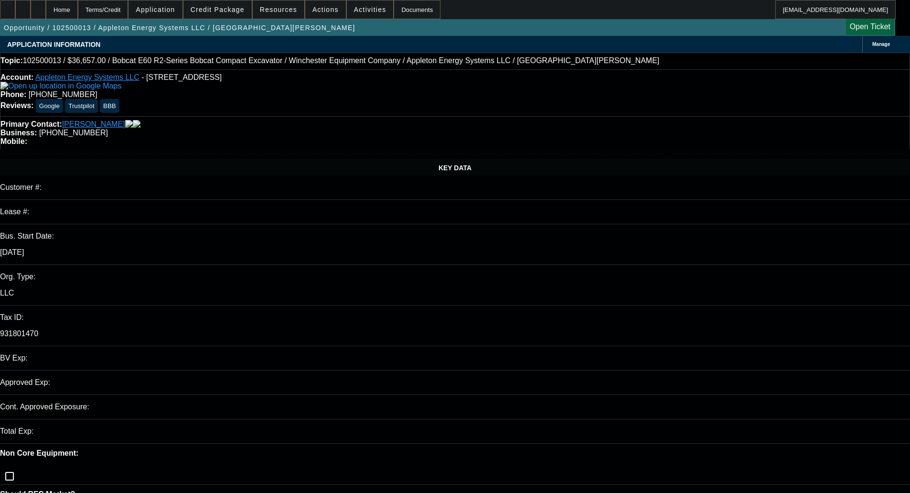
select select "0"
select select "2"
select select "0"
select select "5"
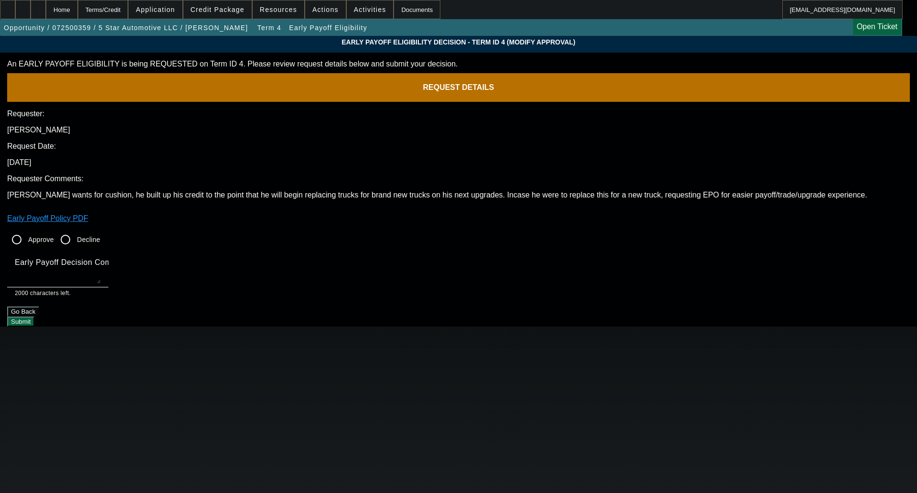
click at [54, 235] on label "Approve" at bounding box center [40, 240] width 28 height 10
click at [26, 230] on input "Approve" at bounding box center [16, 239] width 19 height 19
radio input "true"
click at [71, 287] on mat-hint "2000 characters left." at bounding box center [43, 292] width 56 height 11
click at [101, 260] on textarea "Early Payoff Decision Comment" at bounding box center [58, 271] width 86 height 23
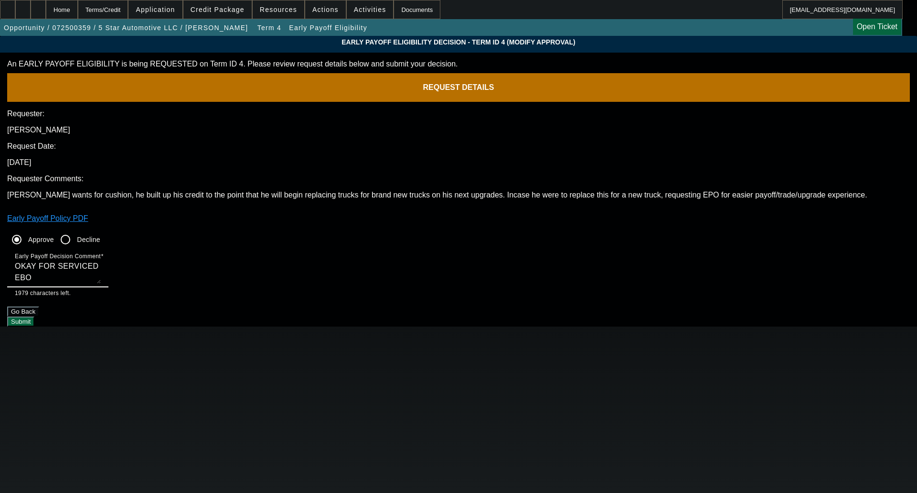
type textarea "OKAY FOR SERVICED EBO"
click at [521, 271] on form "An EARLY PAYOFF ELIGIBILITY is being REQUESTED on Term ID 4. Please review requ…" at bounding box center [458, 193] width 903 height 267
click at [34, 316] on button "Submit" at bounding box center [20, 321] width 27 height 10
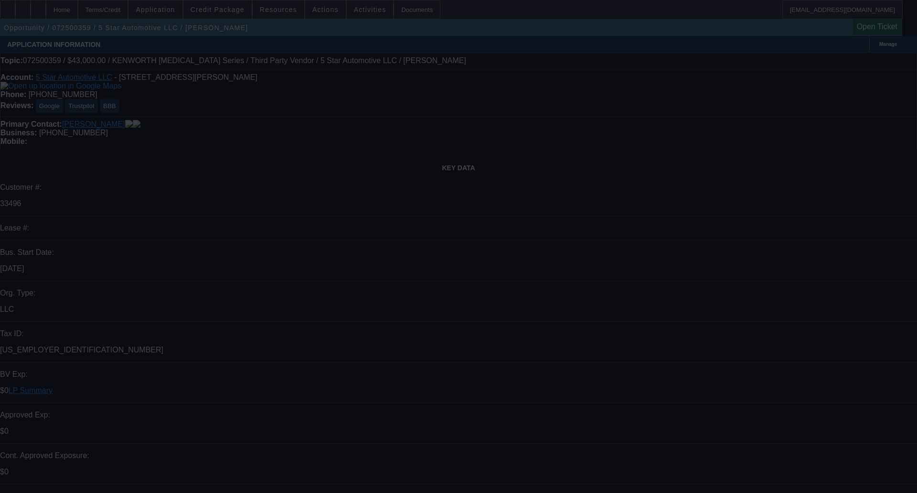
select select "0"
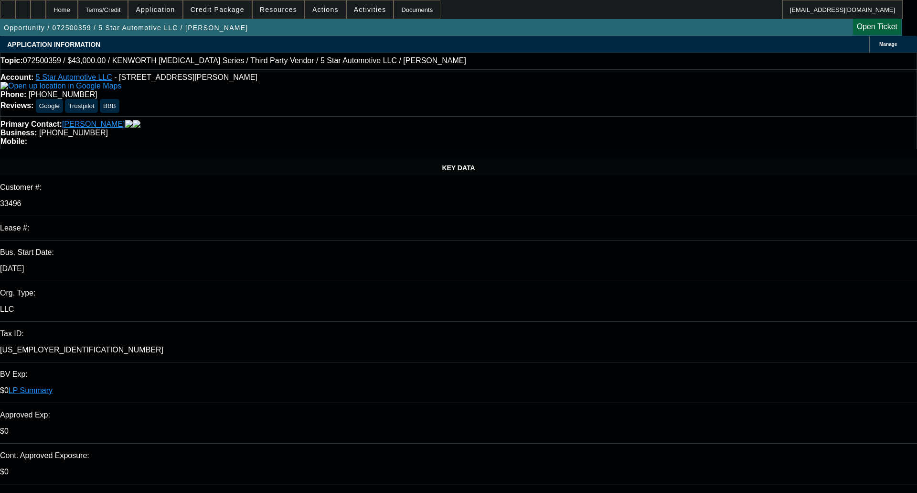
select select "0"
select select "6"
select select "0"
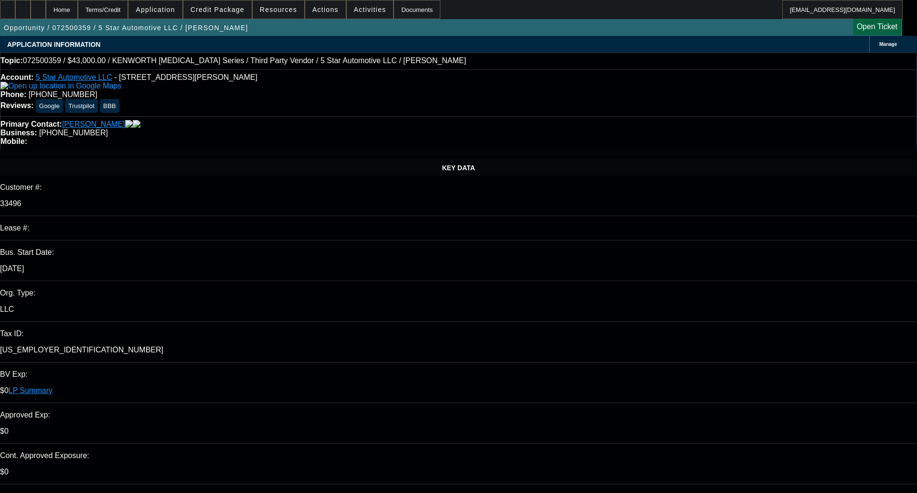
select select "0"
select select "6"
select select "0"
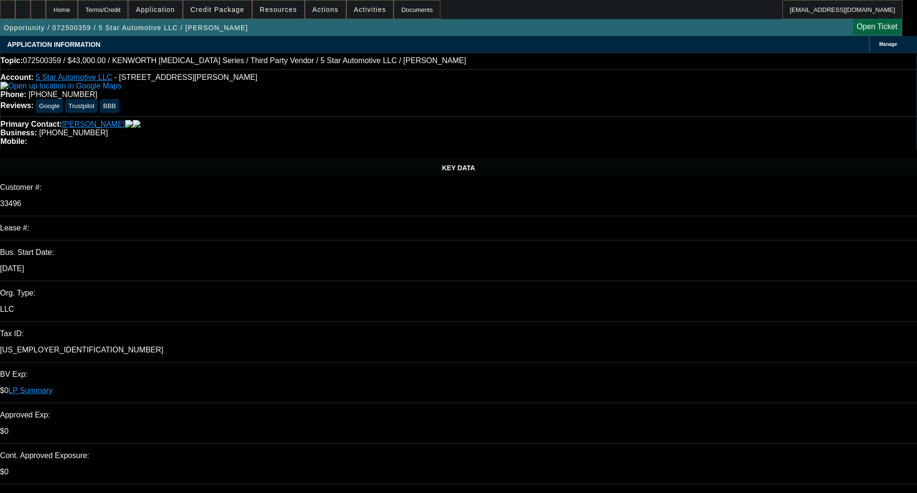
select select "6"
select select "0"
select select "6"
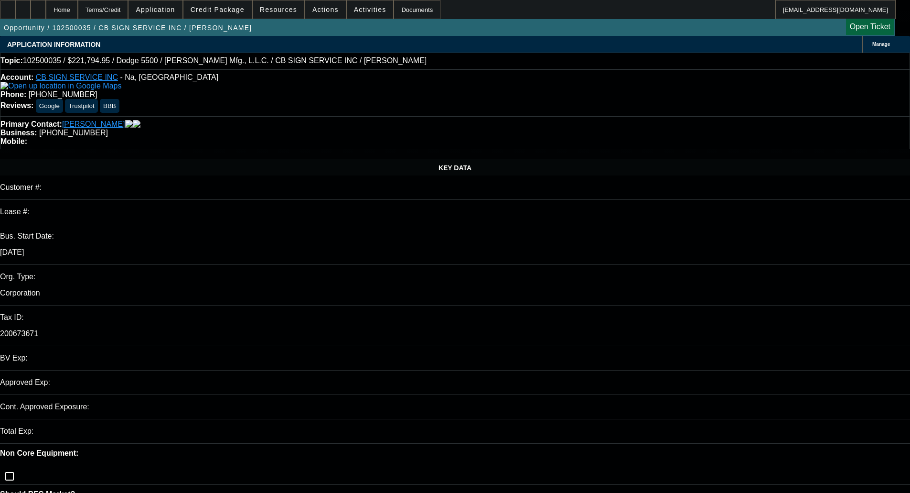
select select "0"
select select "3"
select select "0"
select select "6"
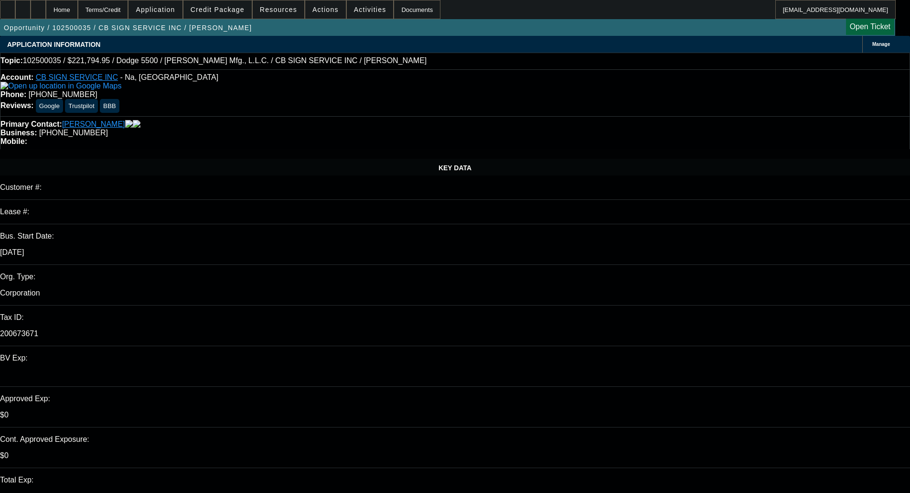
click at [222, 9] on span "Credit Package" at bounding box center [218, 10] width 54 height 8
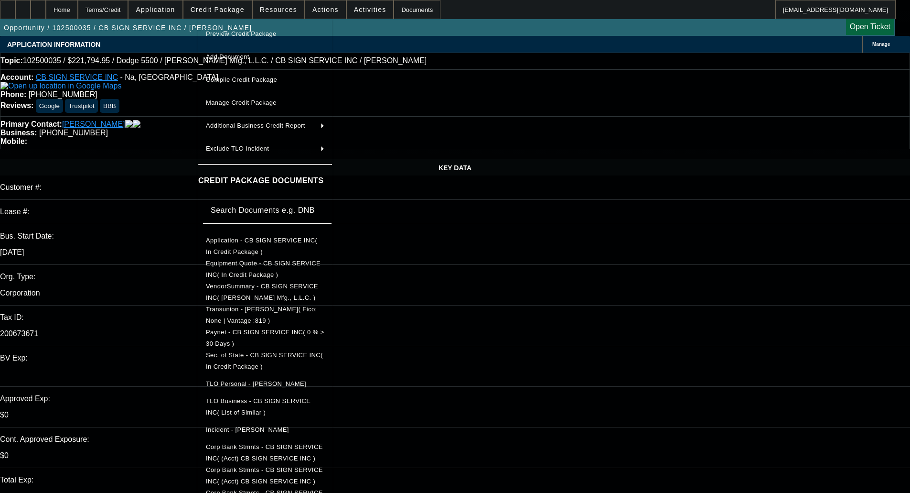
click at [242, 30] on span "Preview Credit Package" at bounding box center [265, 33] width 118 height 11
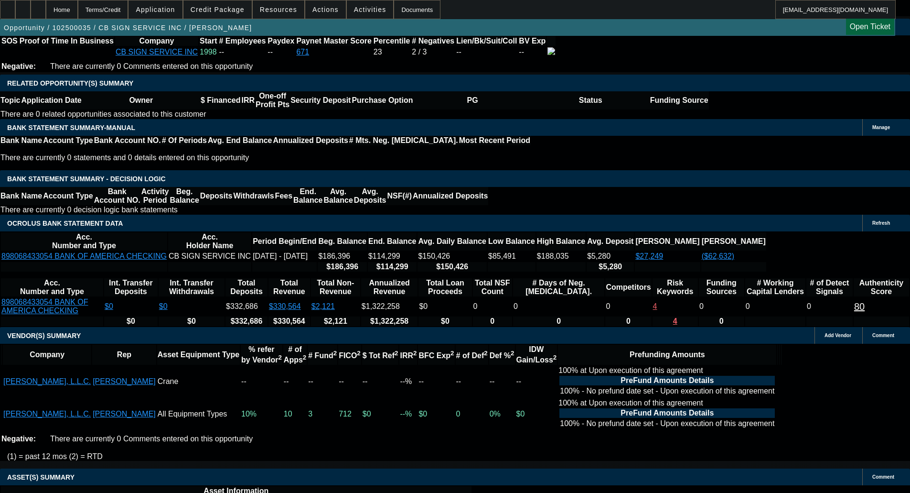
scroll to position [1433, 0]
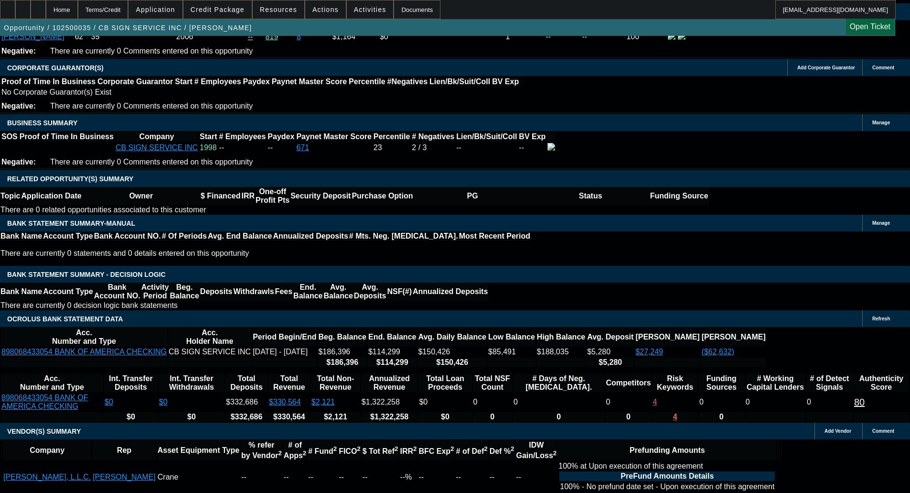
type textarea "LOW IRR; EXTENDED TERM - OKAY TO SELL"
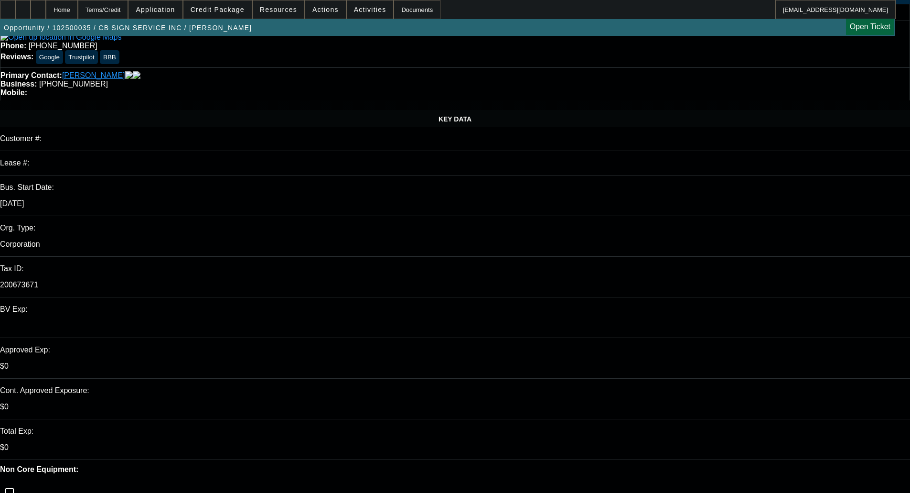
scroll to position [0, 0]
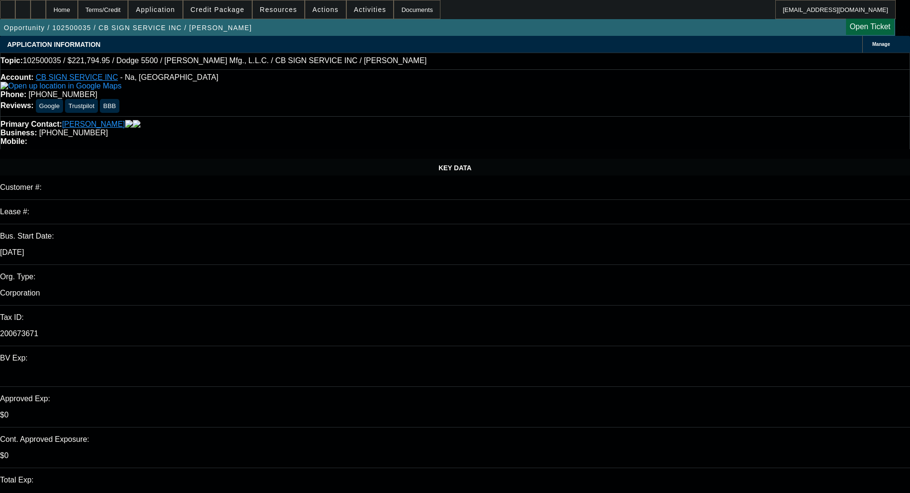
click at [862, 51] on div "Manage" at bounding box center [886, 44] width 48 height 17
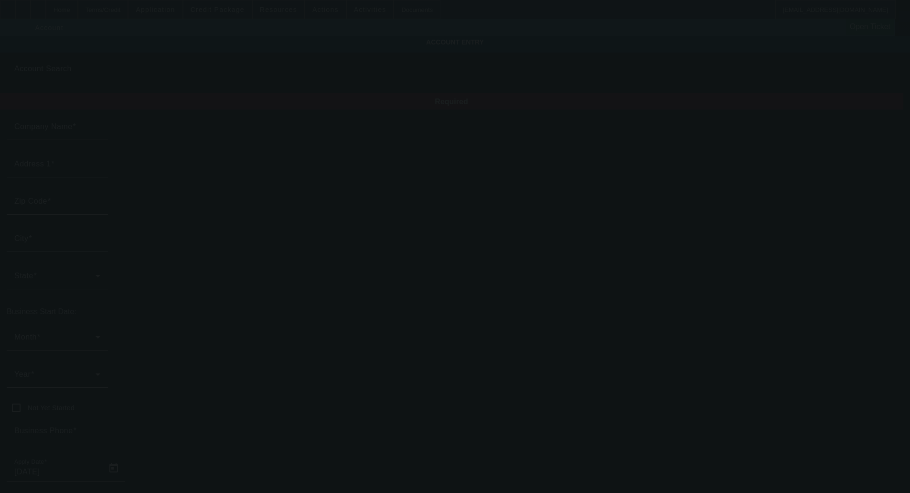
type input "CB SIGN SERVICE INC"
type input "Na"
type input "34638"
type input "Land O Lakes"
type input "[PHONE_NUMBER]"
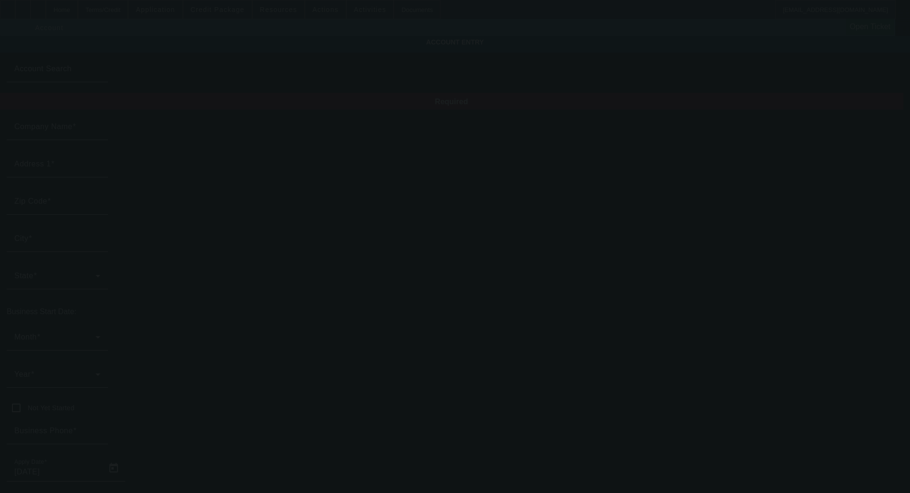
type input "200673671"
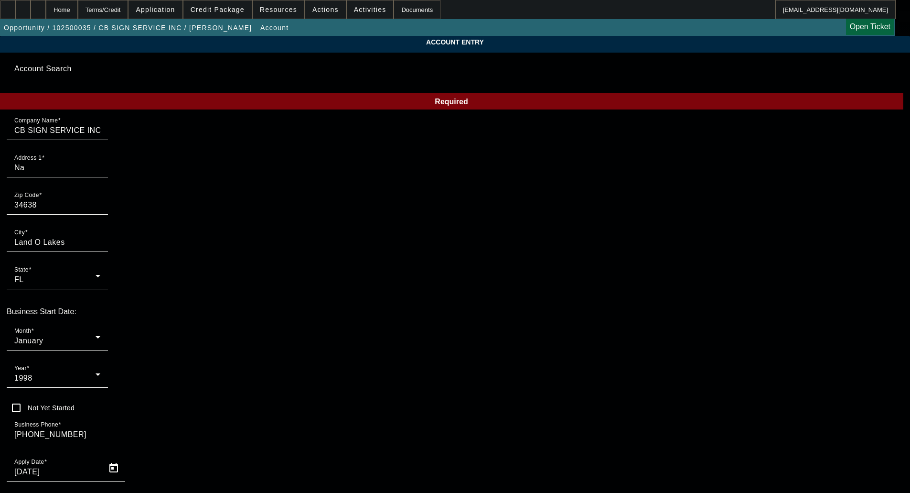
scroll to position [48, 0]
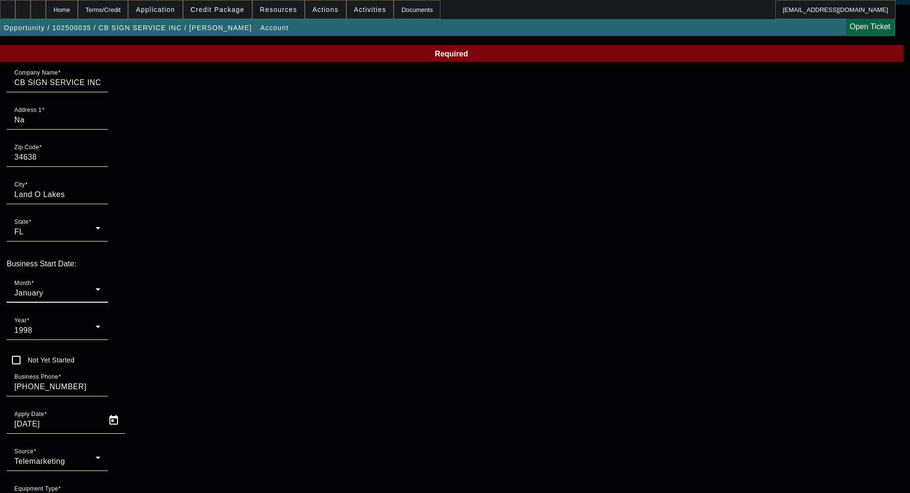
click at [96, 287] on div "January" at bounding box center [54, 292] width 81 height 11
click at [228, 250] on div at bounding box center [455, 246] width 910 height 493
click at [100, 313] on div "Year 1998" at bounding box center [57, 326] width 86 height 27
click at [339, 288] on span "2004" at bounding box center [340, 293] width 18 height 11
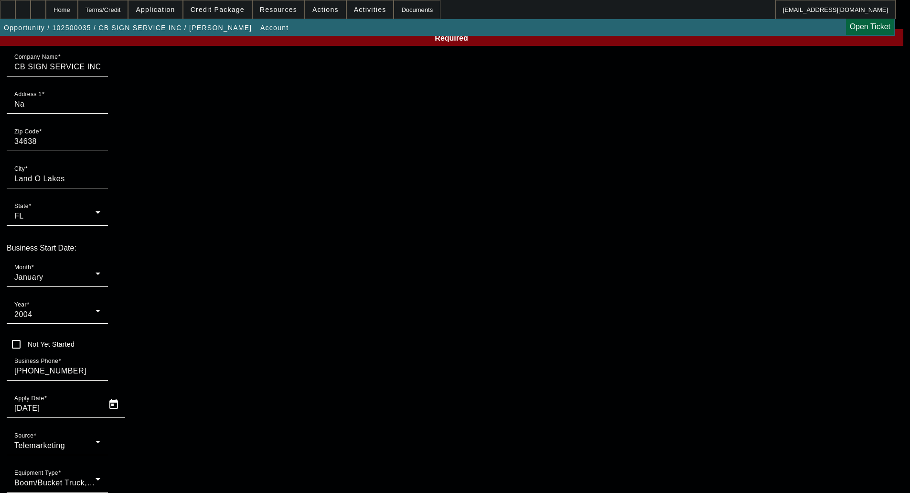
scroll to position [71, 0]
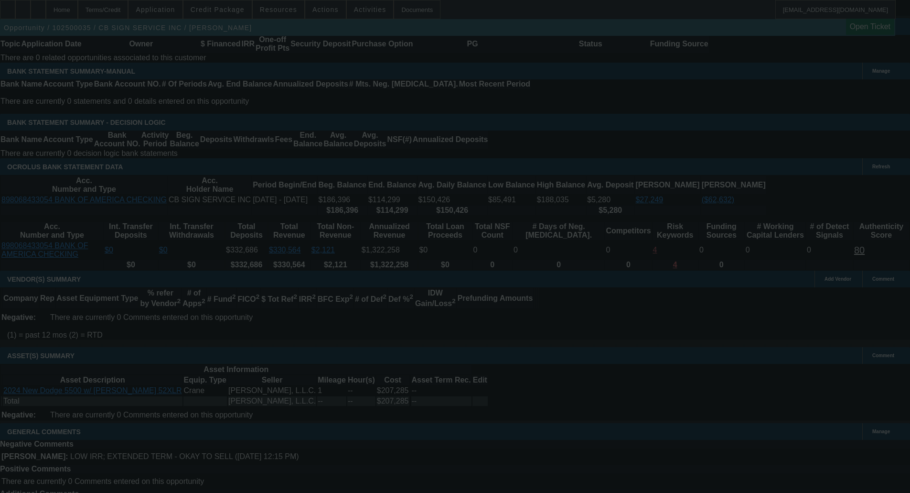
select select "0"
select select "3"
select select "0"
select select "6"
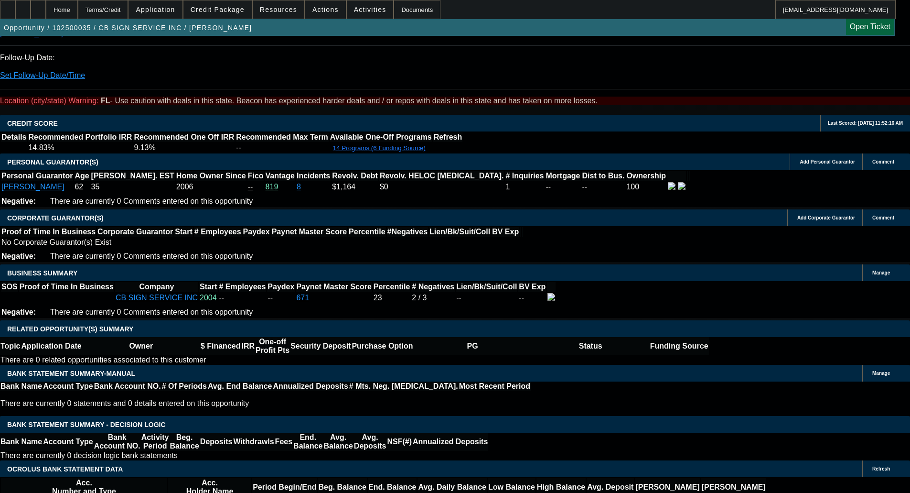
scroll to position [1262, 0]
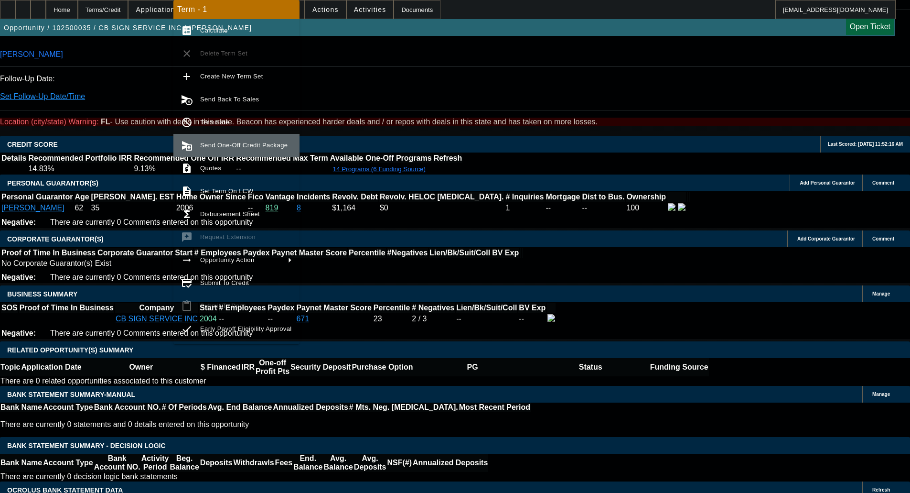
click at [224, 139] on button "send_and_archive Send One-Off Credit Package" at bounding box center [236, 145] width 126 height 23
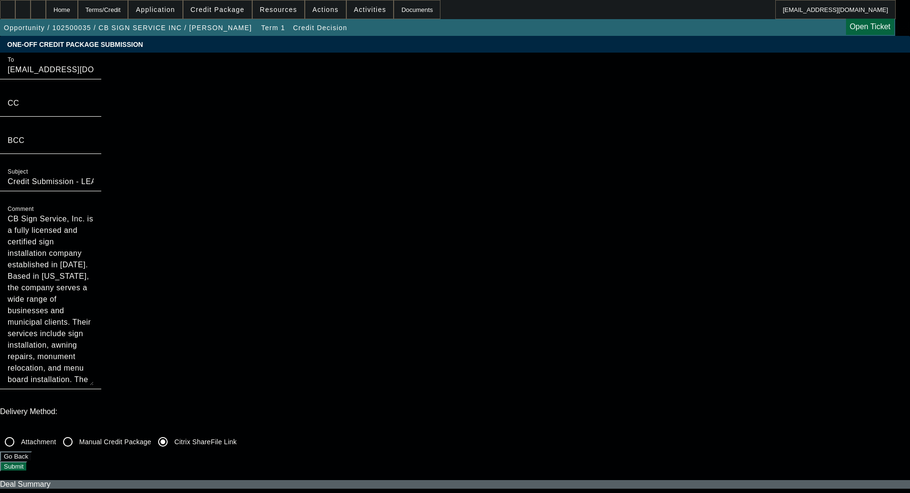
click at [27, 461] on button "Submit" at bounding box center [13, 466] width 27 height 10
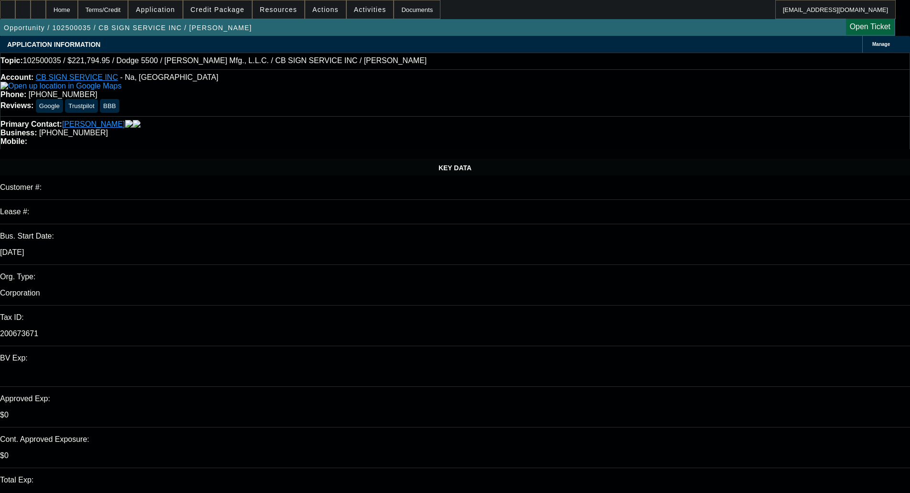
select select "0"
select select "3"
select select "0"
select select "6"
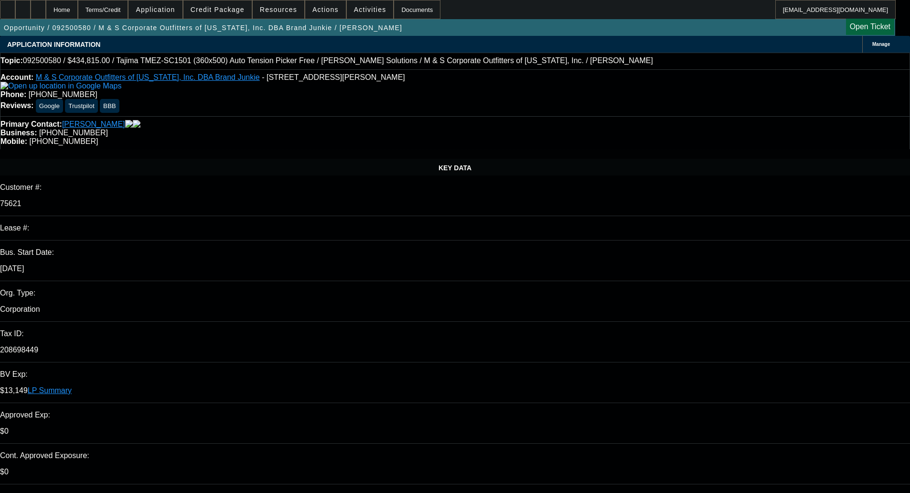
select select "0"
select select "2"
select select "0"
select select "6"
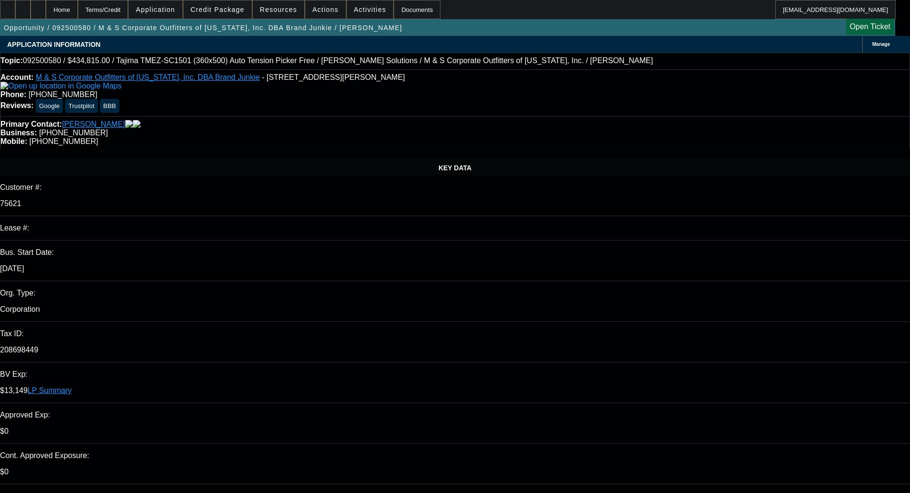
select select "0"
select select "2"
select select "0"
select select "6"
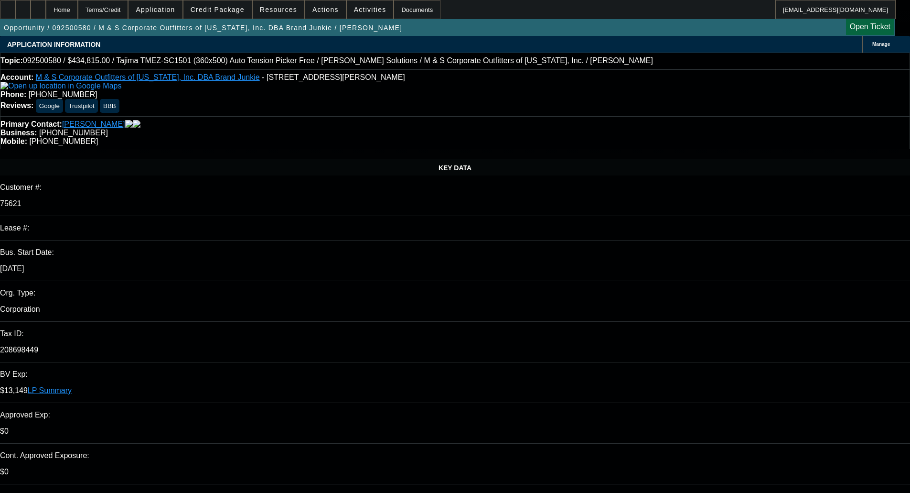
select select "0"
select select "2"
select select "0"
select select "6"
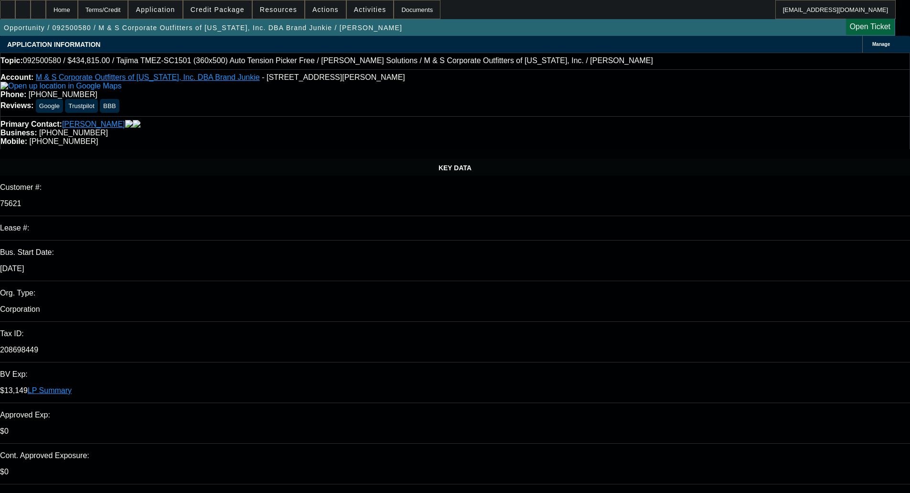
select select "0"
select select "2"
select select "0"
select select "6"
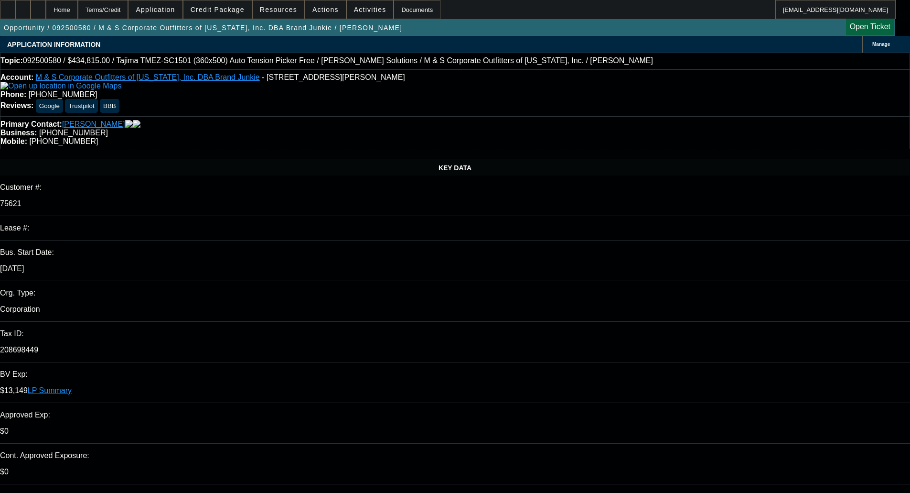
click at [227, 12] on span "Credit Package" at bounding box center [218, 10] width 54 height 8
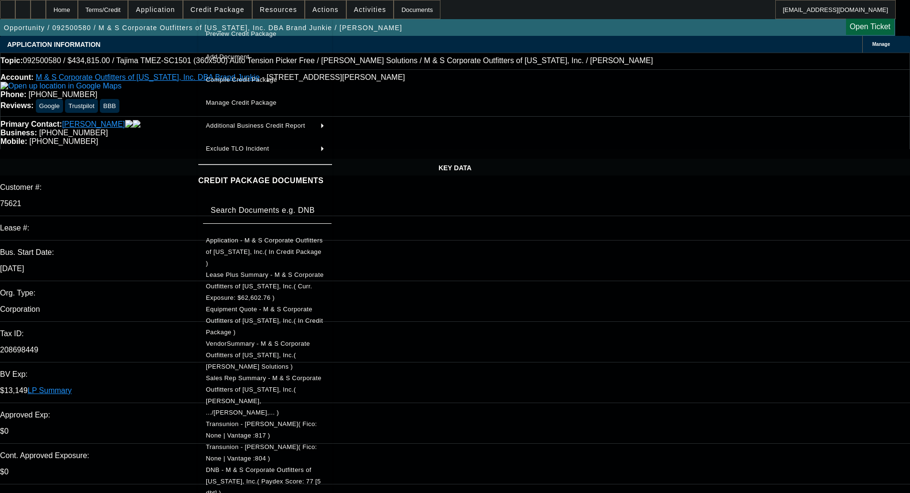
click at [271, 235] on button "Application - M & S Corporate Outfitters of Texas, Inc.( In Credit Package )" at bounding box center [265, 252] width 134 height 34
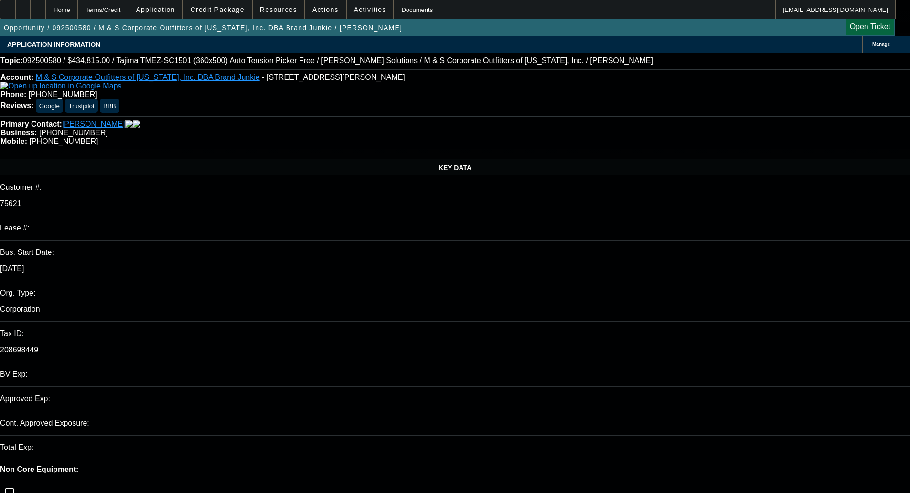
select select "0"
select select "2"
select select "0"
select select "6"
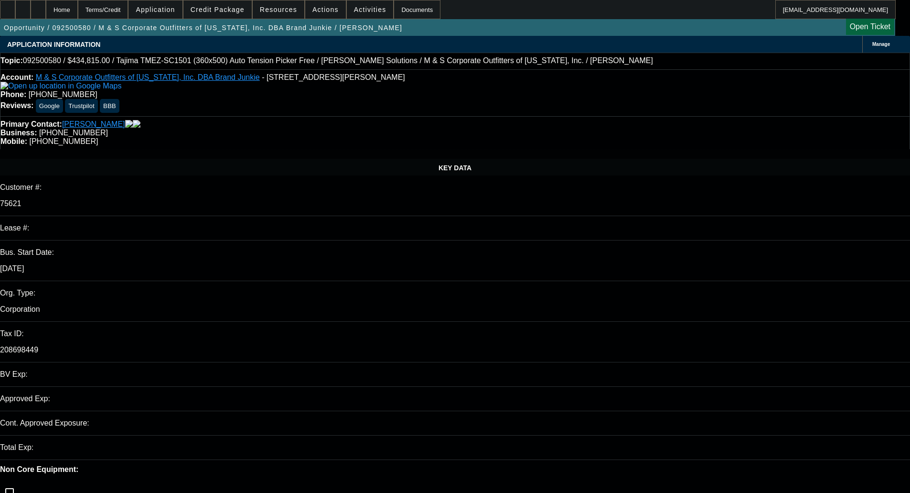
select select "0"
select select "2"
select select "0"
select select "6"
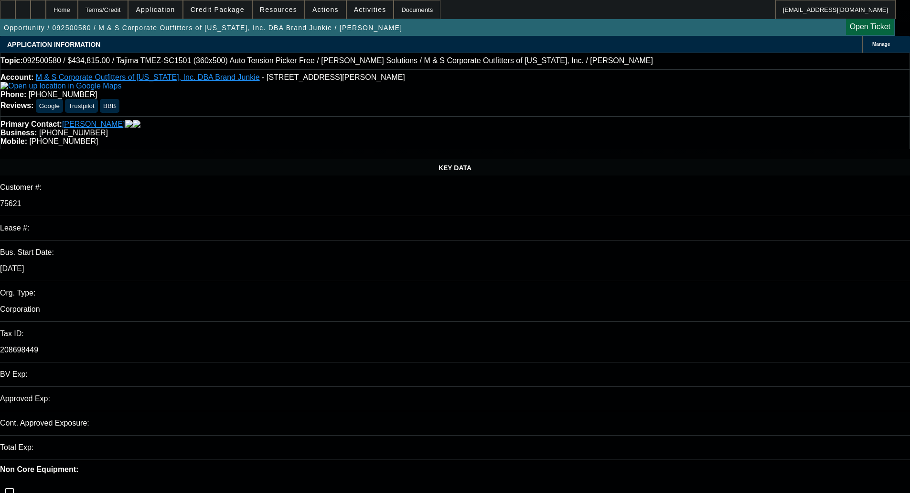
select select "0"
select select "2"
select select "0"
select select "6"
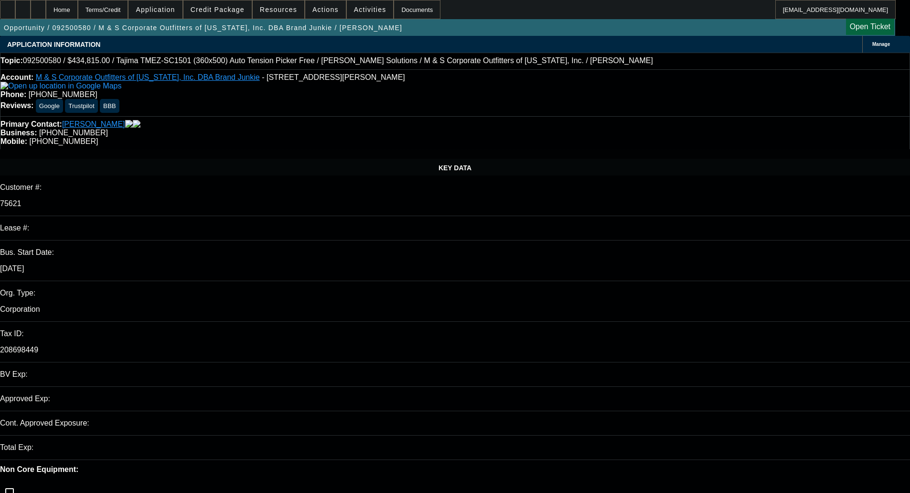
select select "0"
select select "2"
select select "0"
select select "6"
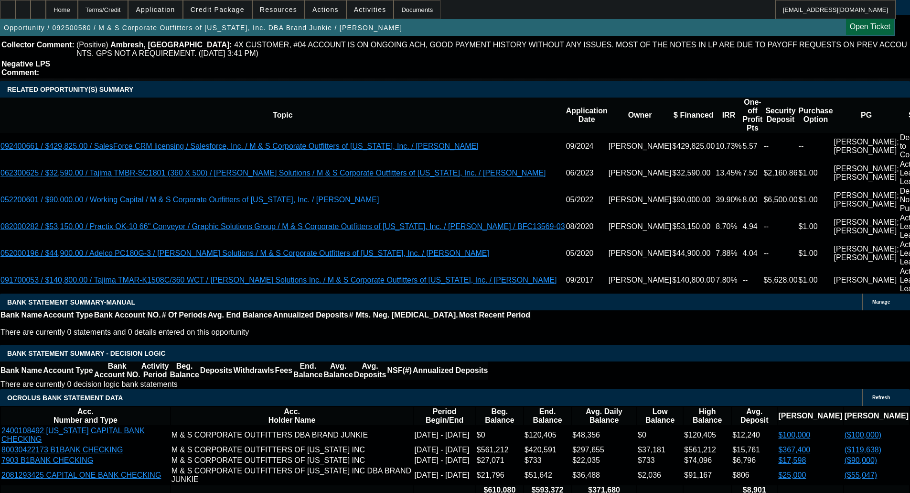
scroll to position [2055, 0]
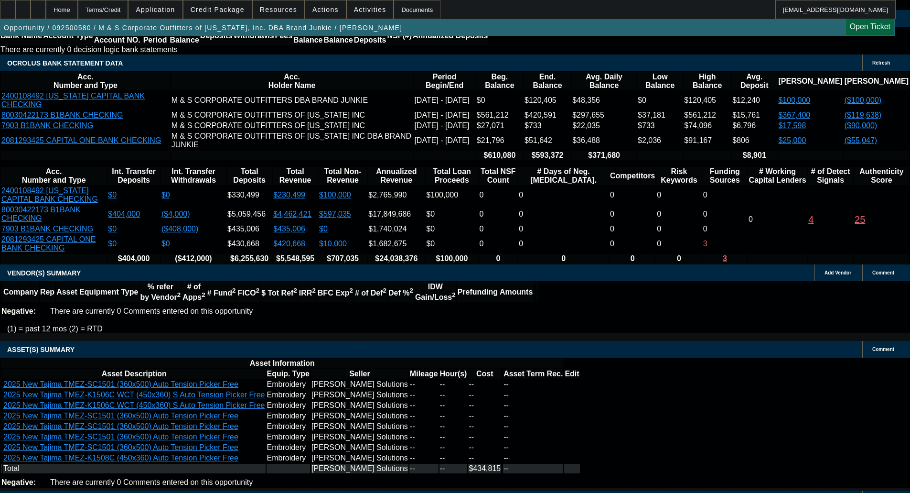
select select "6"
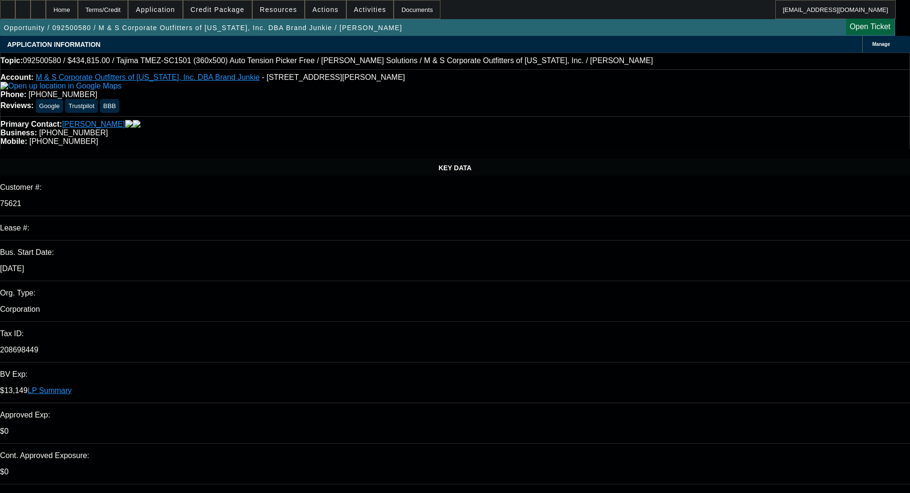
type input "10:50"
type input "12:39"
click at [714, 302] on span "2" at bounding box center [718, 295] width 17 height 17
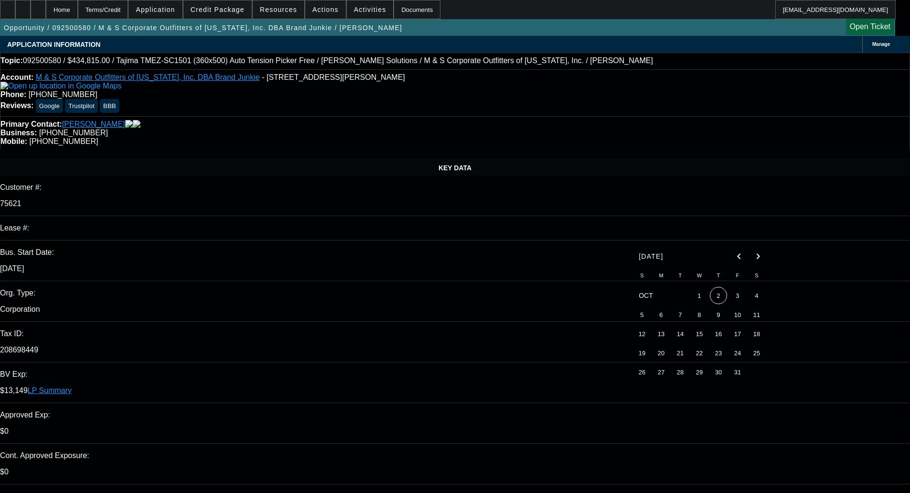
type input "10/2/2025"
paste textarea "Need PG Sandra Miller to unfreeze cbr on Equifax"
type textarea "PER UNIFI - "Need PG Sandra Miller to unfreeze cbr on Equifax""
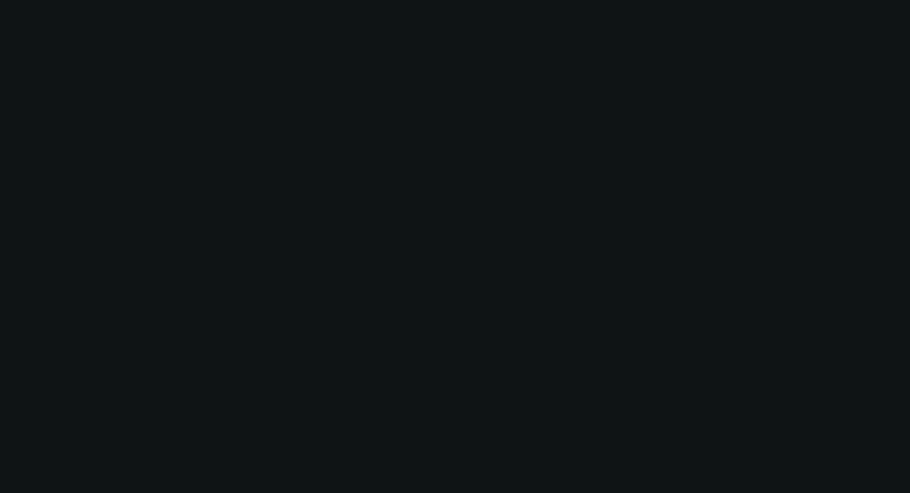
select select "0"
select select "2"
select select "0"
select select "6"
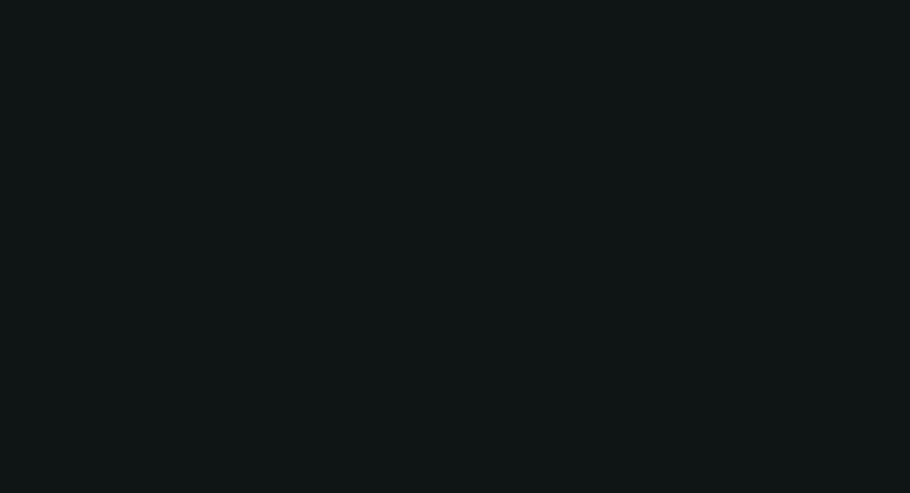
select select "0"
select select "2"
select select "0"
select select "6"
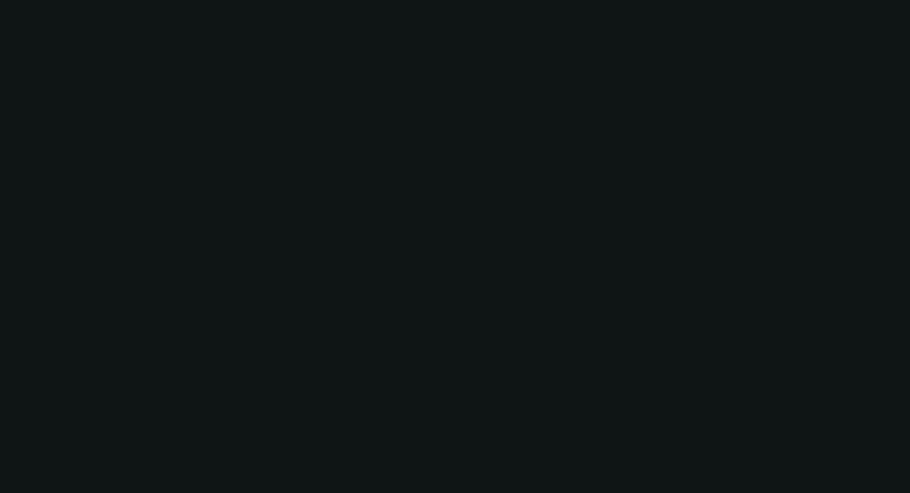
select select "0"
select select "2"
select select "0"
select select "6"
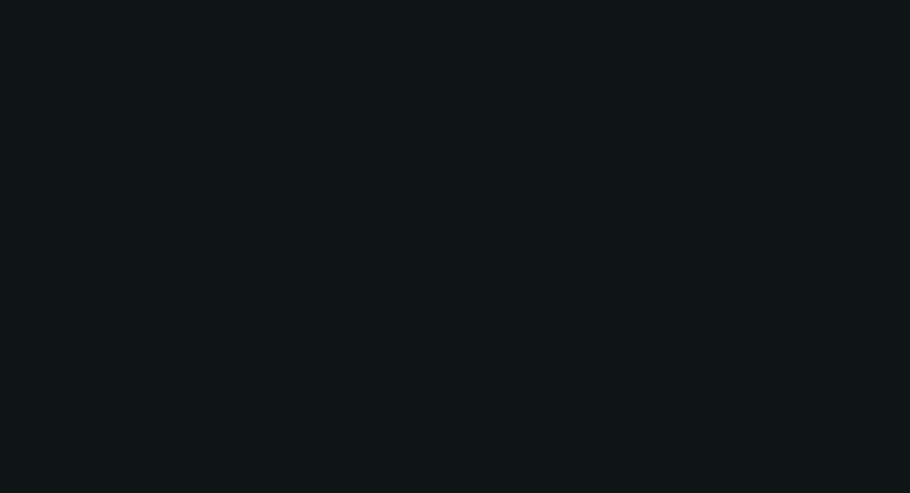
select select "0"
select select "2"
select select "0"
select select "6"
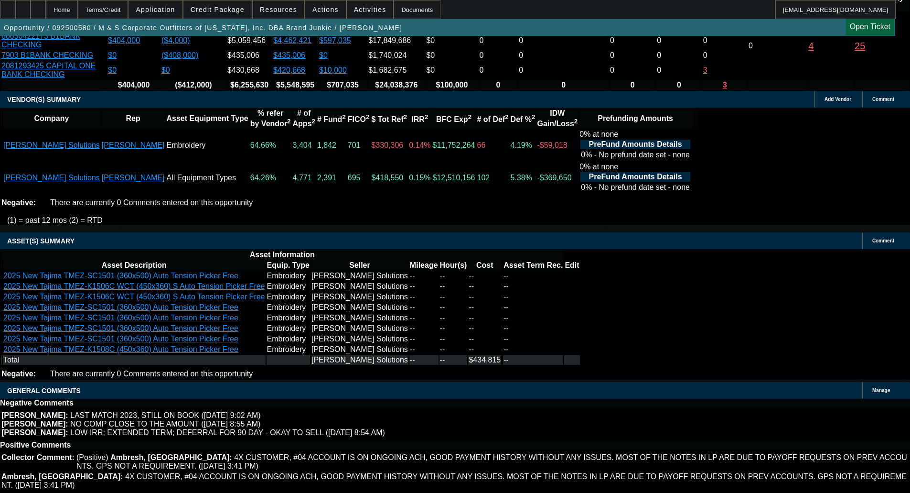
scroll to position [2242, 0]
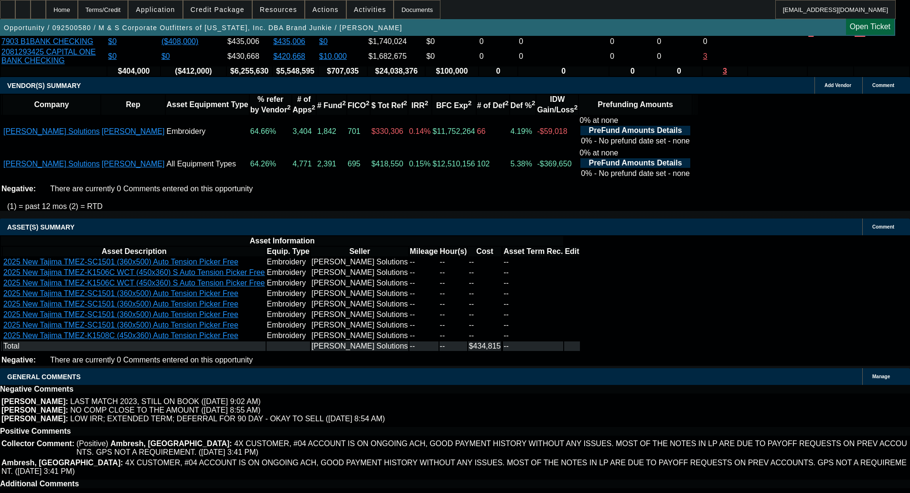
drag, startPoint x: 314, startPoint y: 284, endPoint x: 315, endPoint y: 292, distance: 7.8
select select "6"
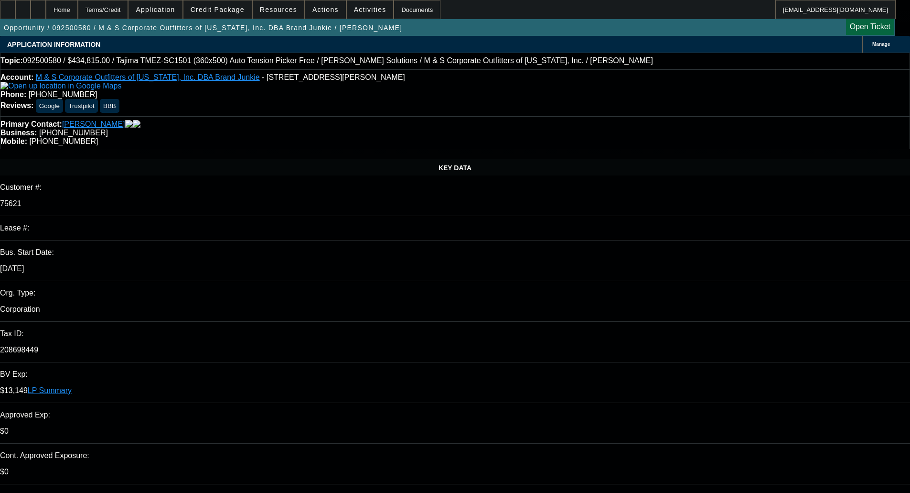
paste textarea "PER UNIFI - "Need PG Sandra Miller to unfreeze cbr on Equifax""
type textarea "PER UNIFI - "Need PG Sandra Miller to unfreeze cbr on Equifax""
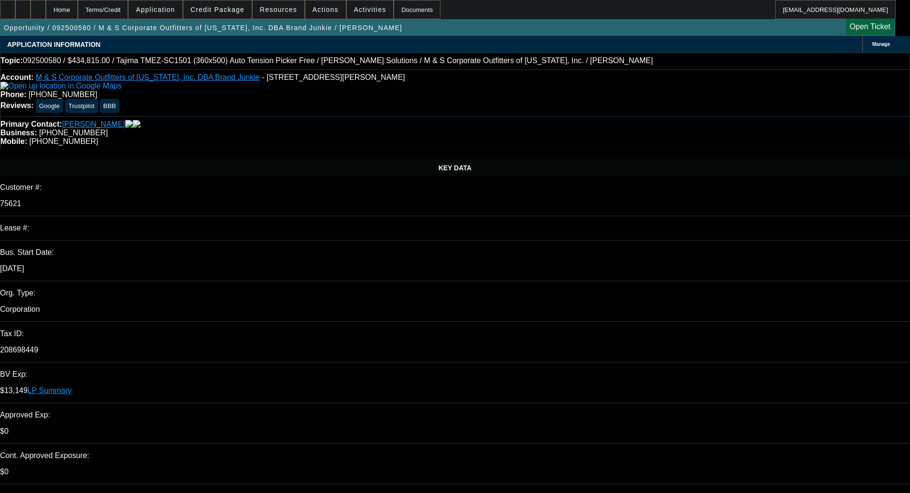
checkbox input "true"
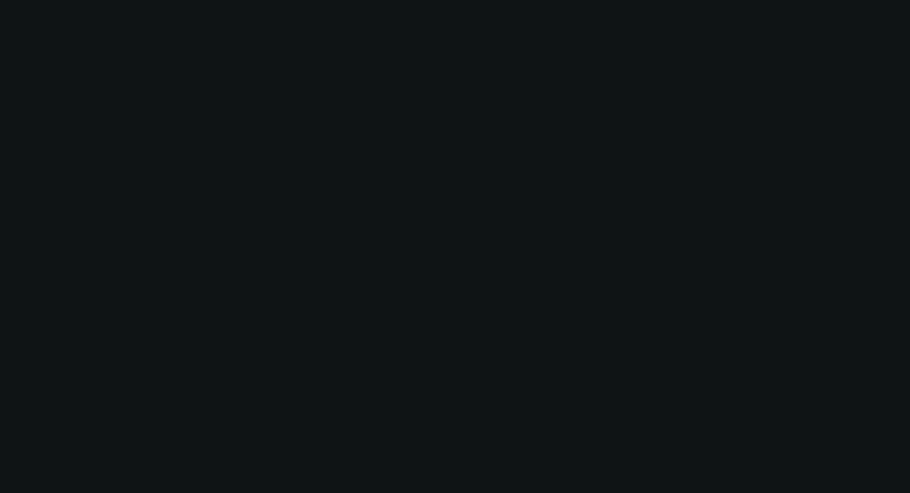
select select "0"
select select "2"
select select "0"
select select "6"
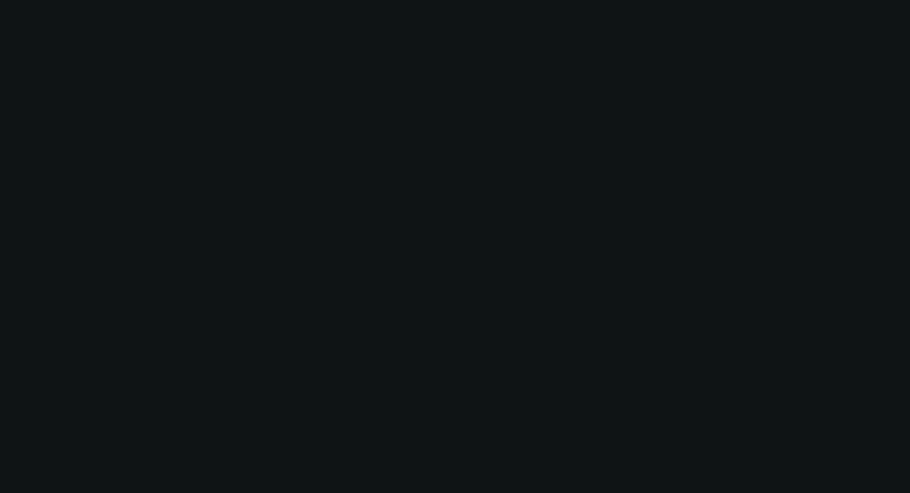
select select "0"
select select "2"
select select "0"
select select "6"
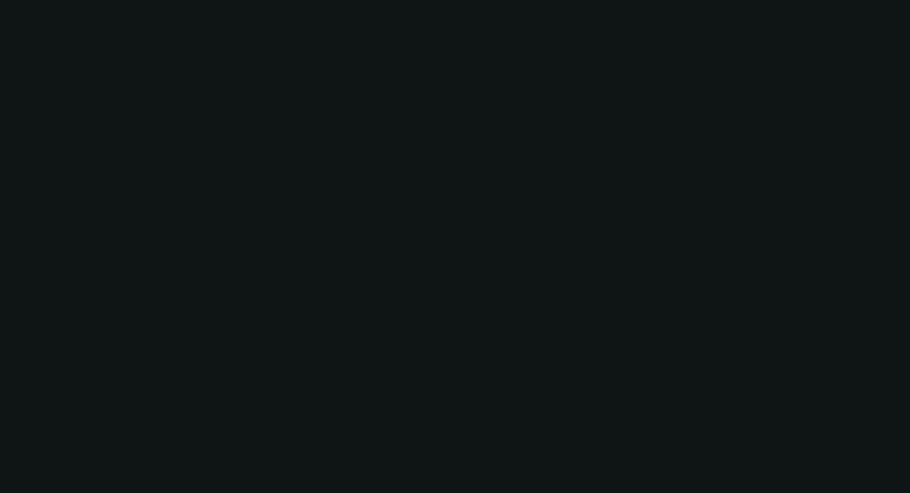
select select "0"
select select "2"
select select "0"
select select "6"
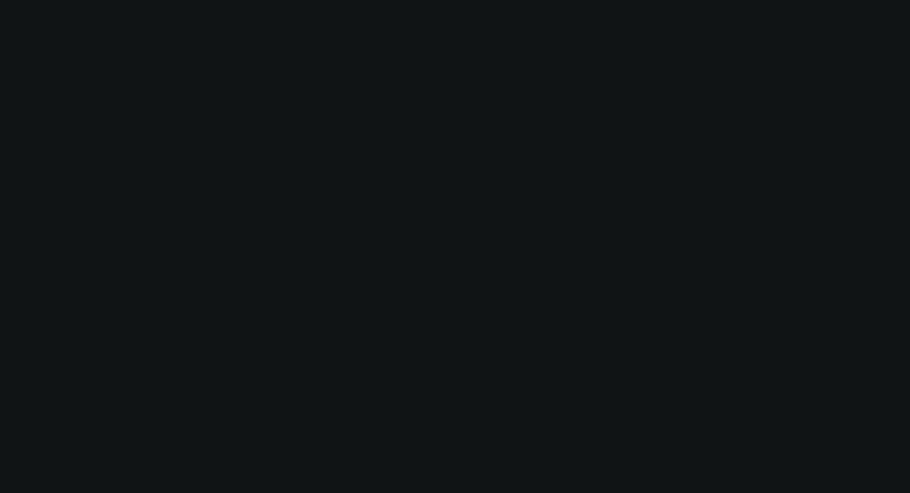
select select "0"
select select "2"
select select "0"
select select "6"
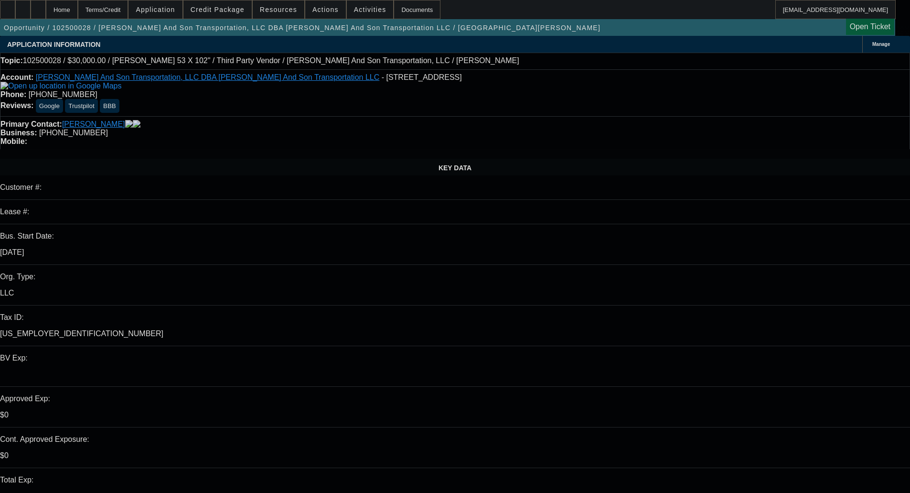
select select "0"
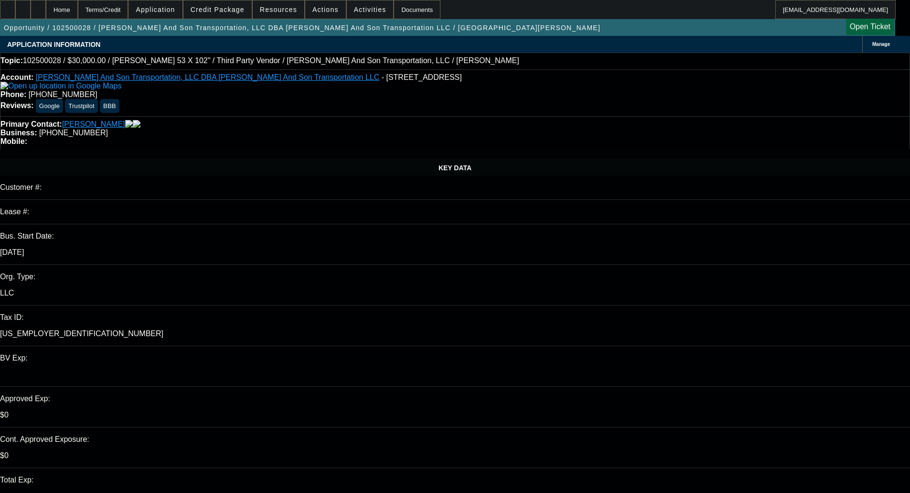
select select "0"
select select "2"
select select "0"
select select "6"
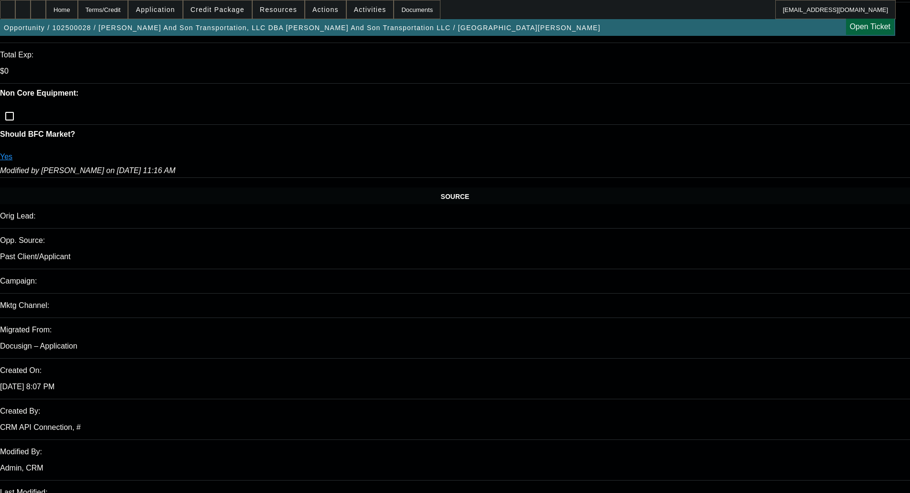
scroll to position [430, 0]
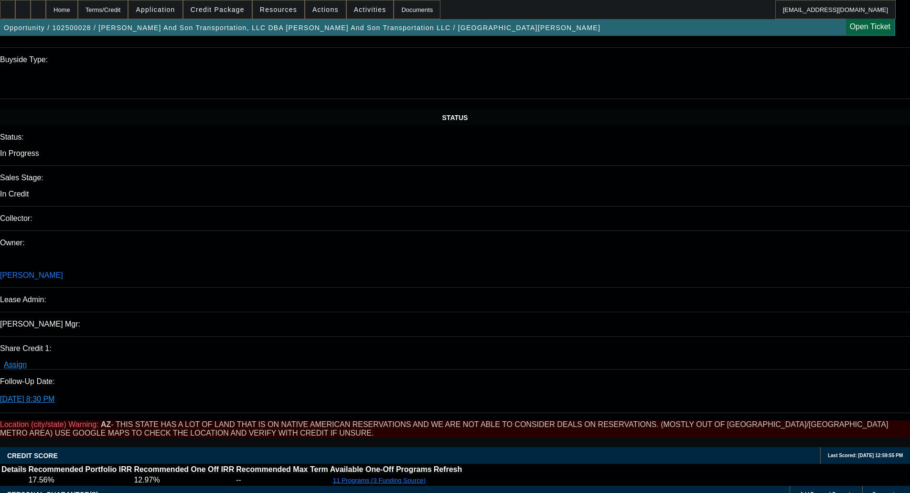
scroll to position [1003, 0]
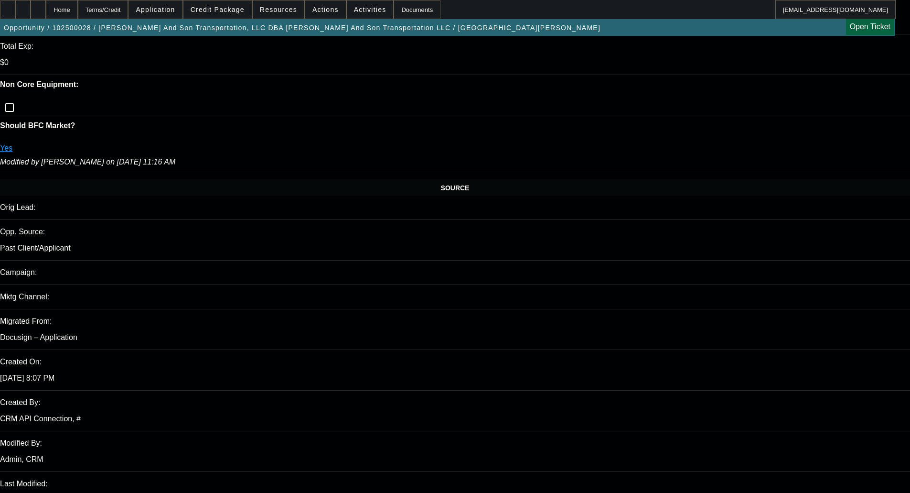
scroll to position [430, 0]
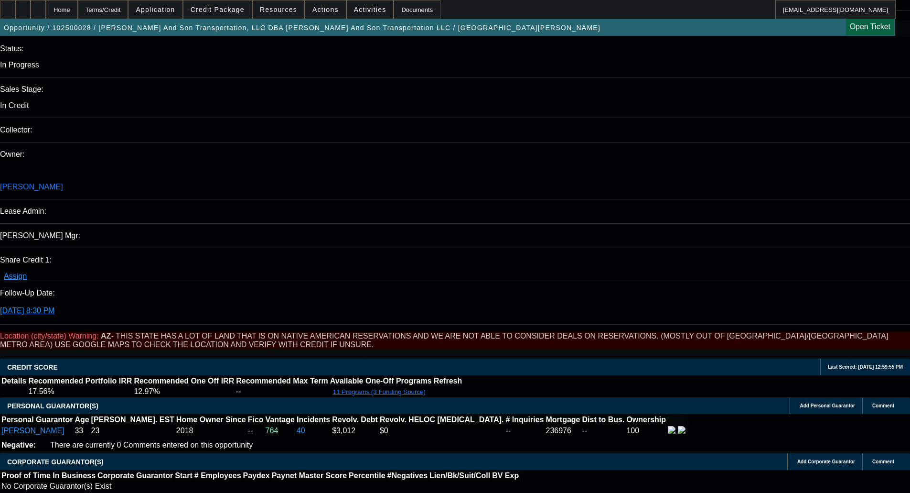
scroll to position [1051, 0]
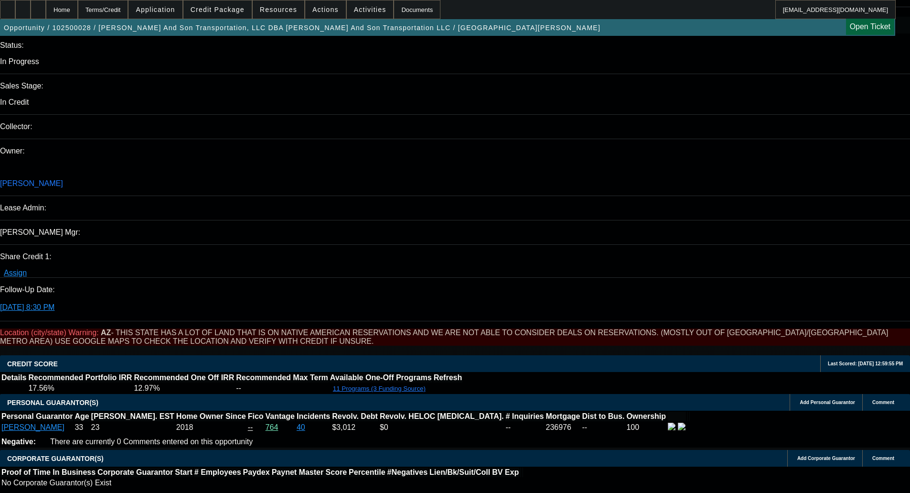
click at [215, 8] on span "Credit Package" at bounding box center [218, 10] width 54 height 8
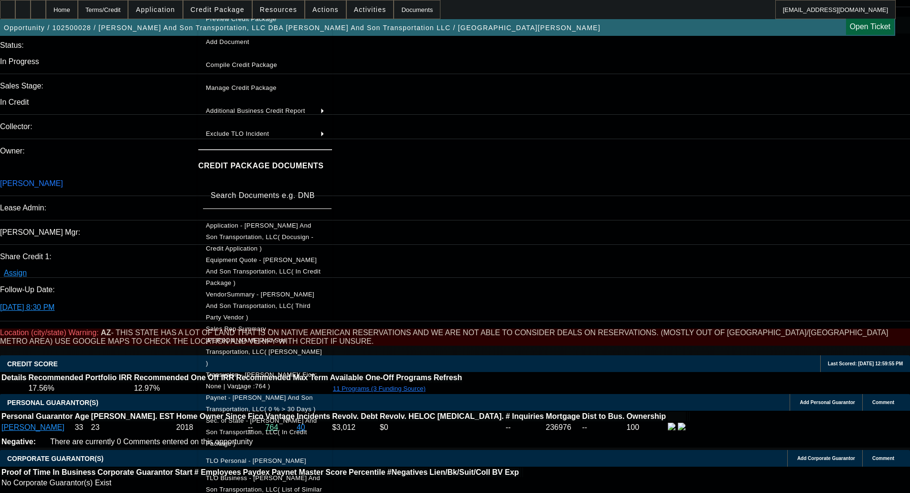
scroll to position [22, 0]
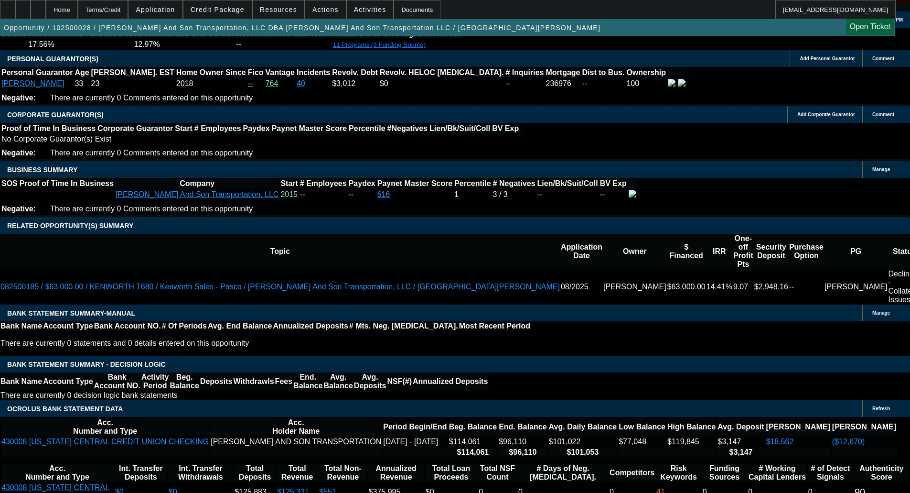
scroll to position [1725, 0]
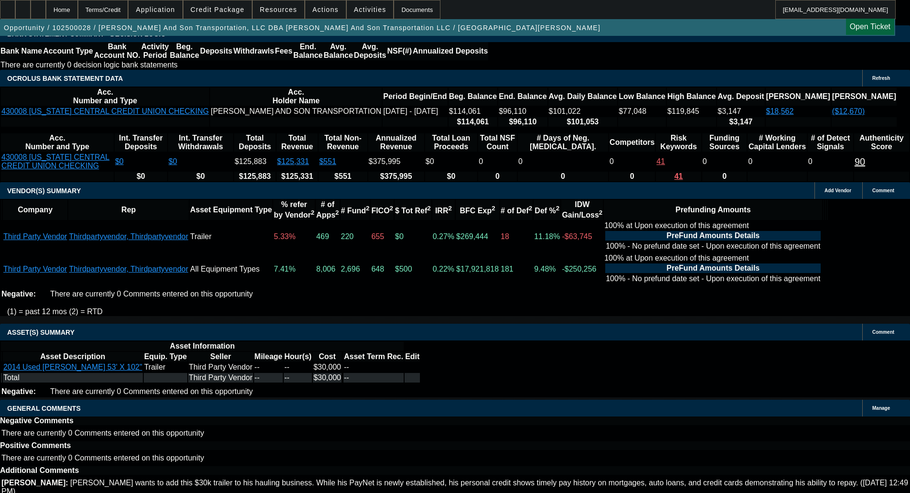
drag, startPoint x: 206, startPoint y: 292, endPoint x: 208, endPoint y: 300, distance: 7.6
select select "6"
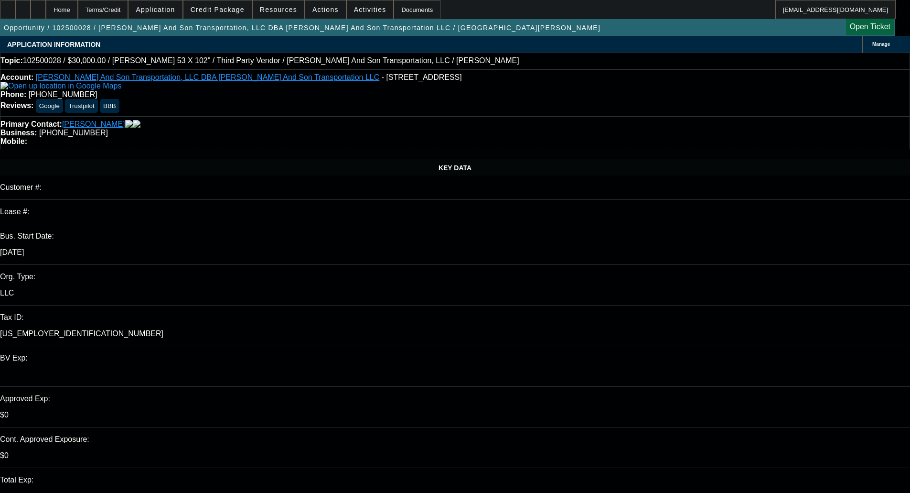
drag, startPoint x: 833, startPoint y: 153, endPoint x: 733, endPoint y: 153, distance: 99.9
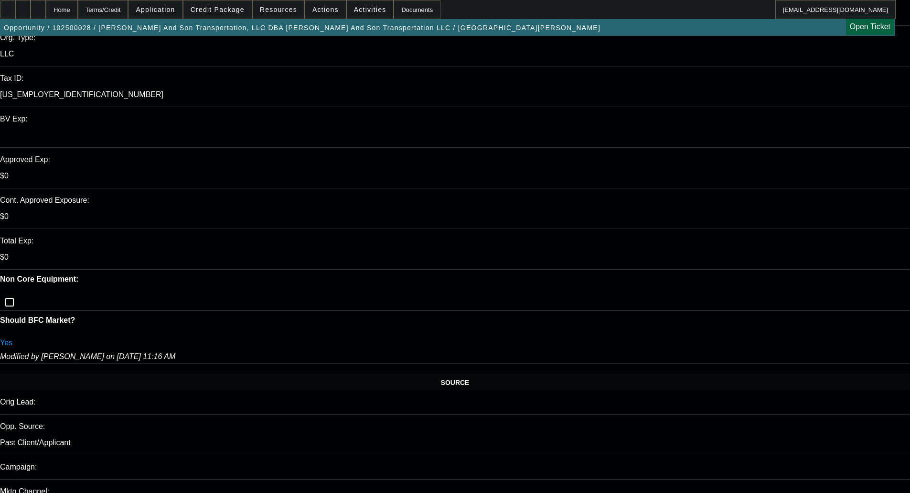
scroll to position [287, 0]
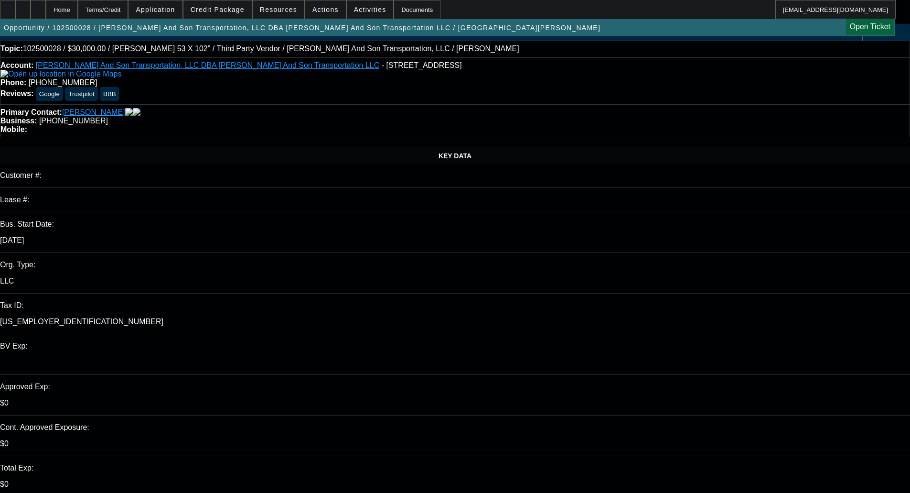
scroll to position [0, 0]
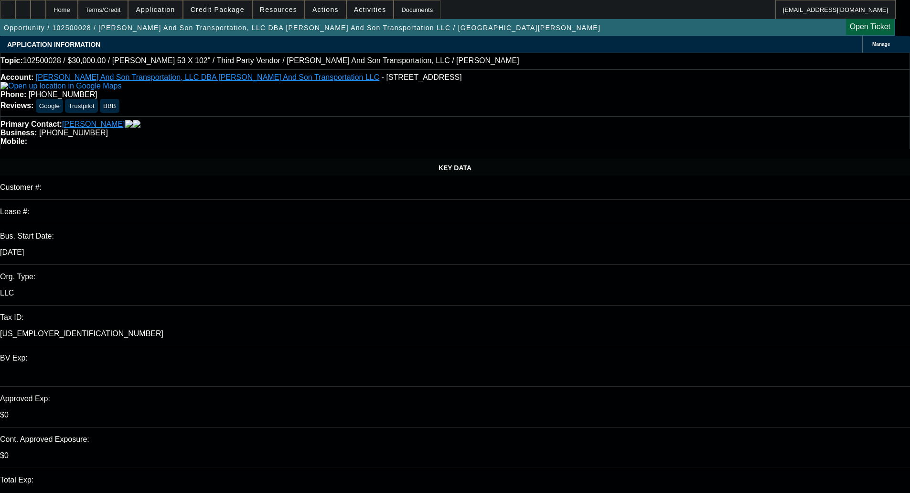
type textarea "Channel requires 10 in fleet for transportation businesses. With only 2 on safe…"
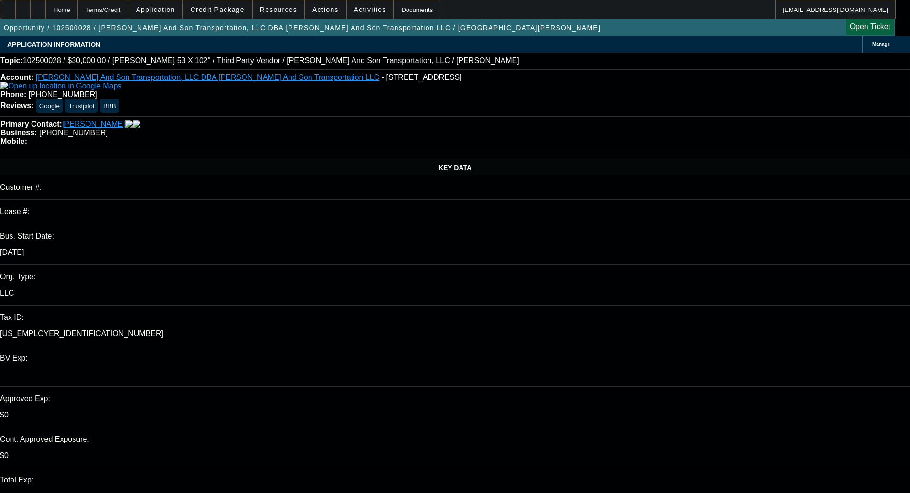
checkbox input "true"
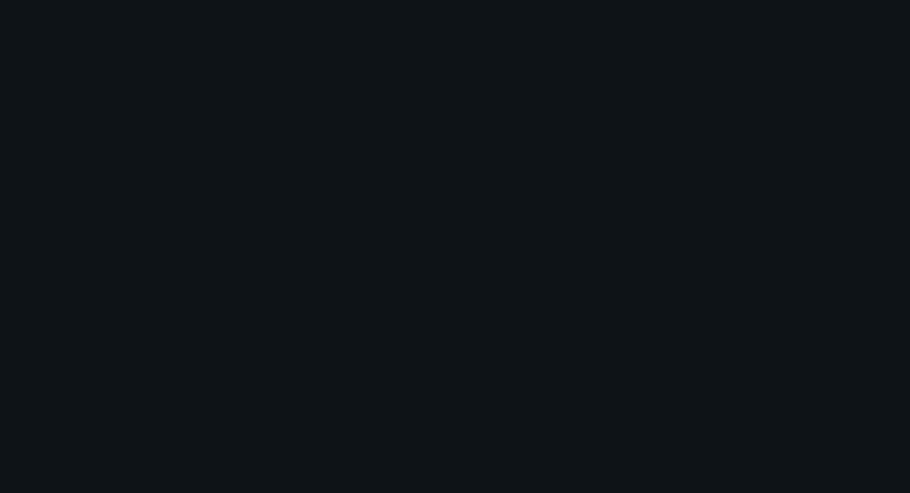
select select "0"
select select "2"
select select "0"
select select "6"
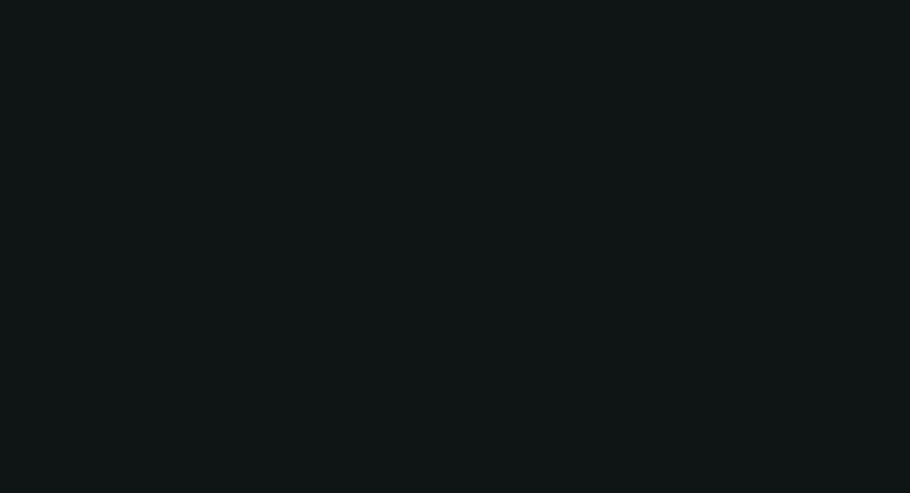
select select "0"
select select "2"
select select "0"
select select "6"
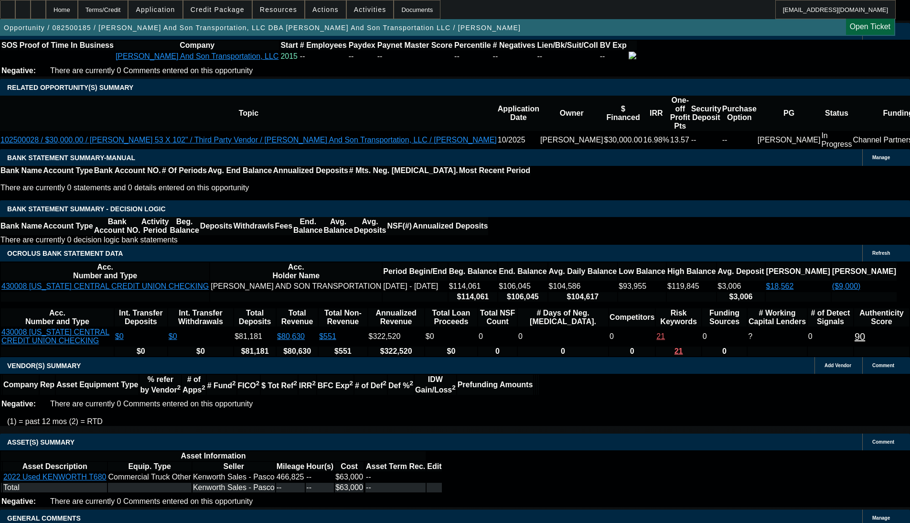
select select "0"
select select "2"
select select "0"
select select "6"
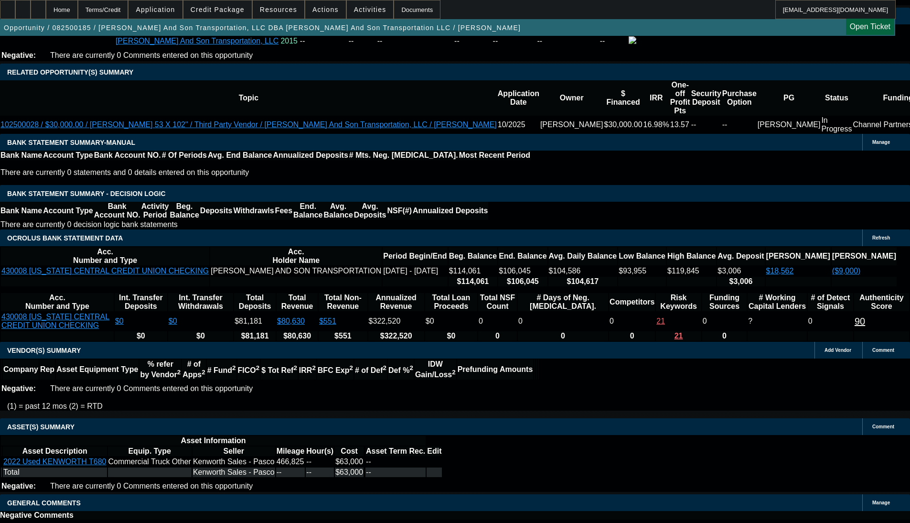
scroll to position [1677, 0]
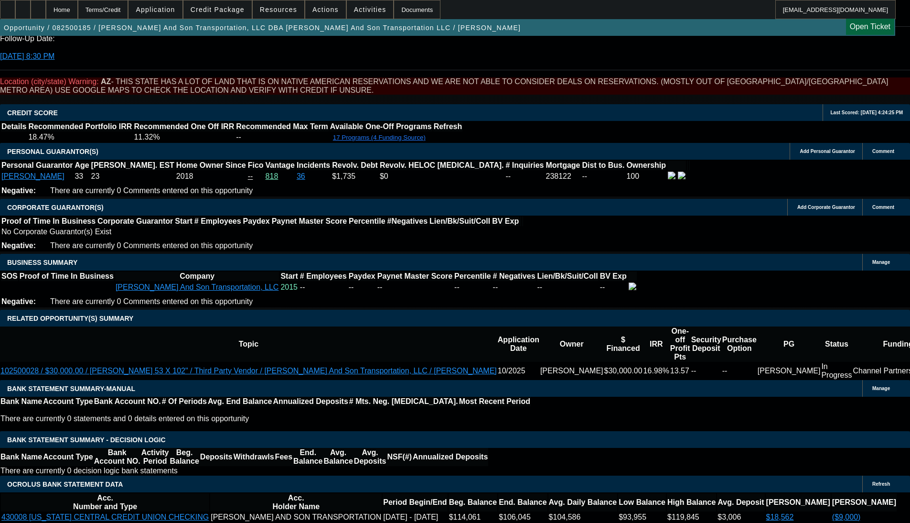
scroll to position [1294, 0]
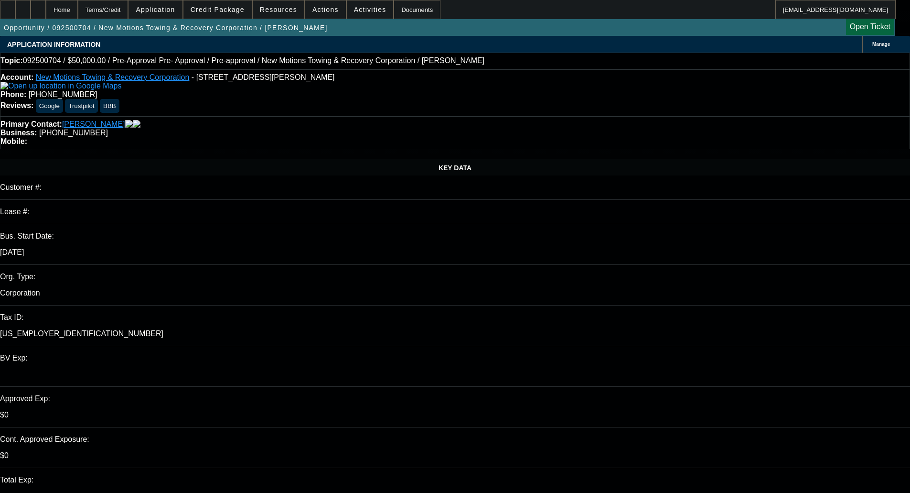
select select "0"
select select "0.1"
select select "4"
select select "0.1"
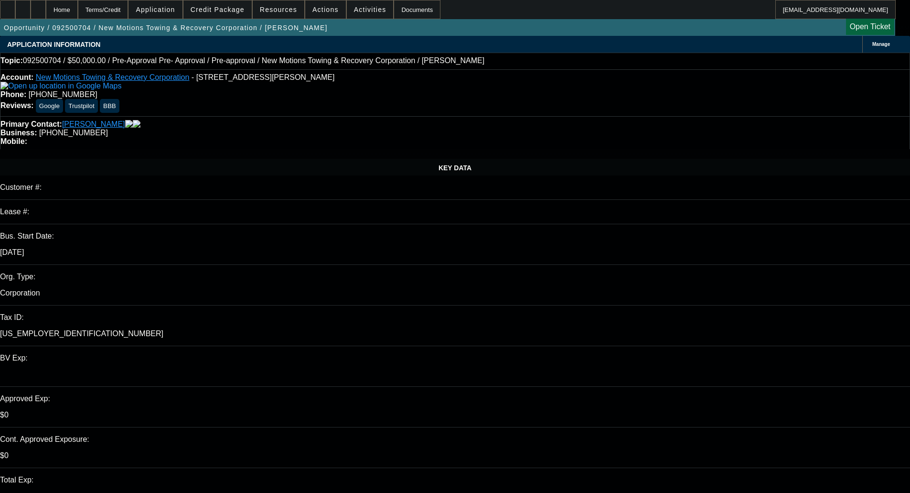
select select "2"
select select "0.1"
select select "4"
select select "0.1"
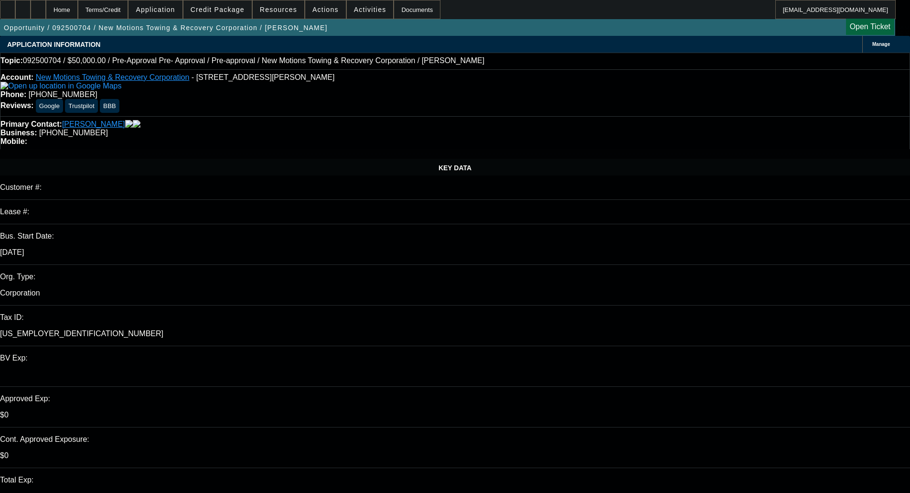
select select "2"
select select "0.1"
select select "4"
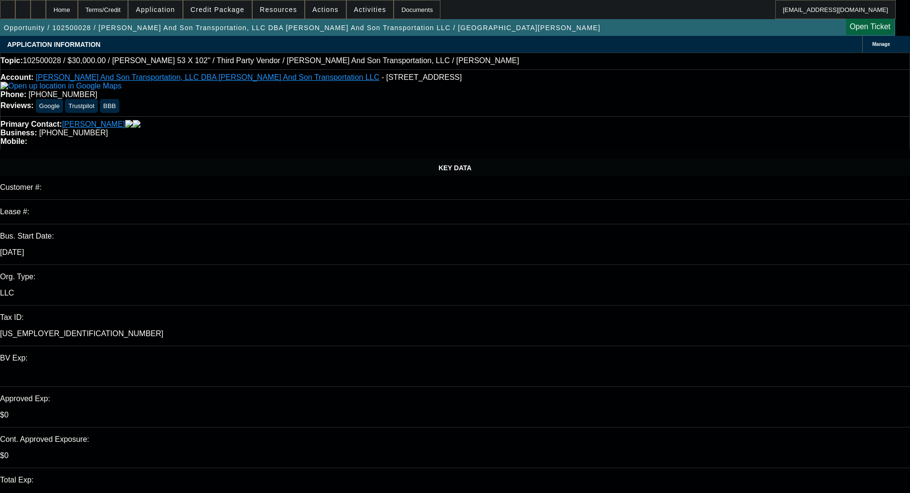
select select "0"
select select "2"
select select "0"
select select "6"
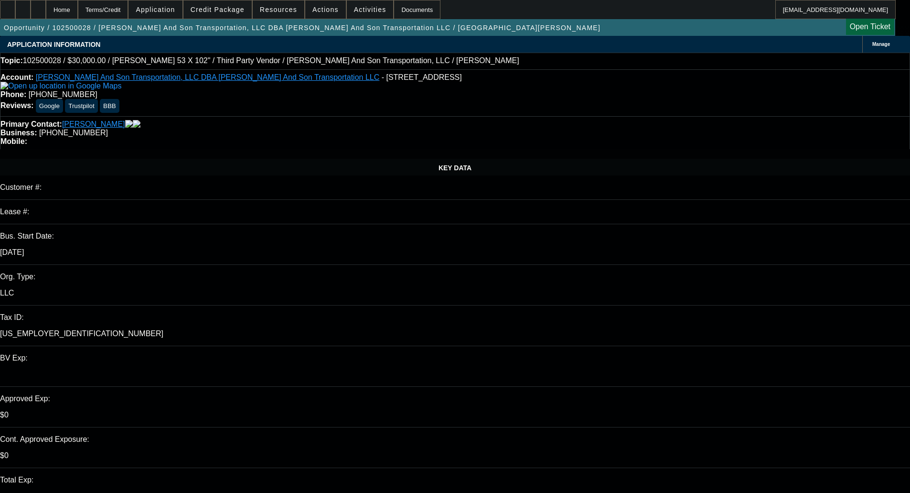
select select "0"
select select "2"
select select "0"
select select "6"
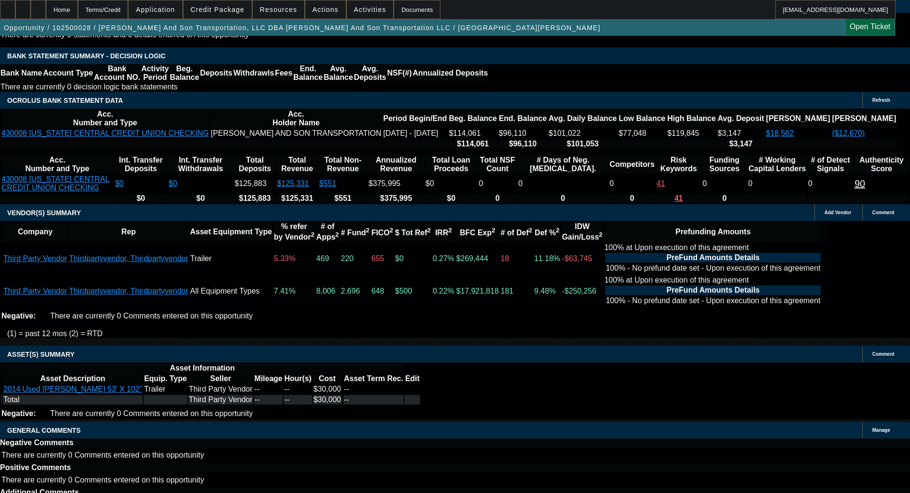
scroll to position [1686, 0]
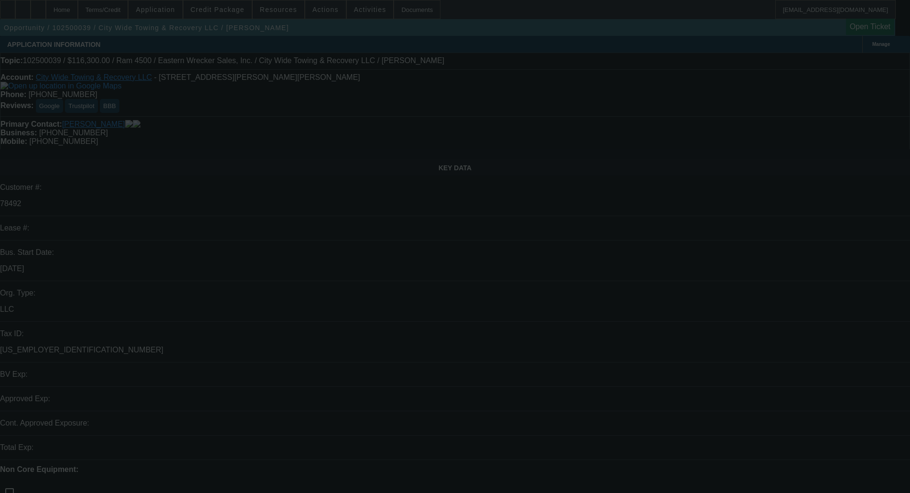
select select "0"
select select "2"
select select "0"
select select "6"
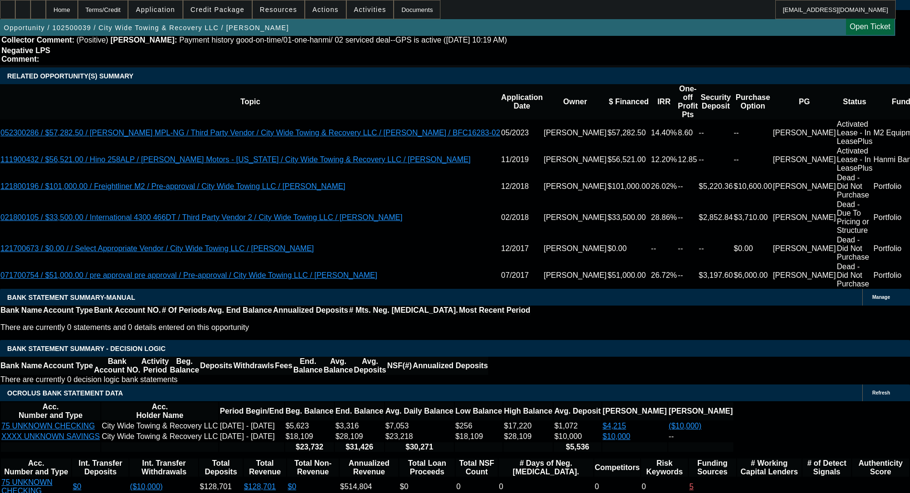
scroll to position [1672, 0]
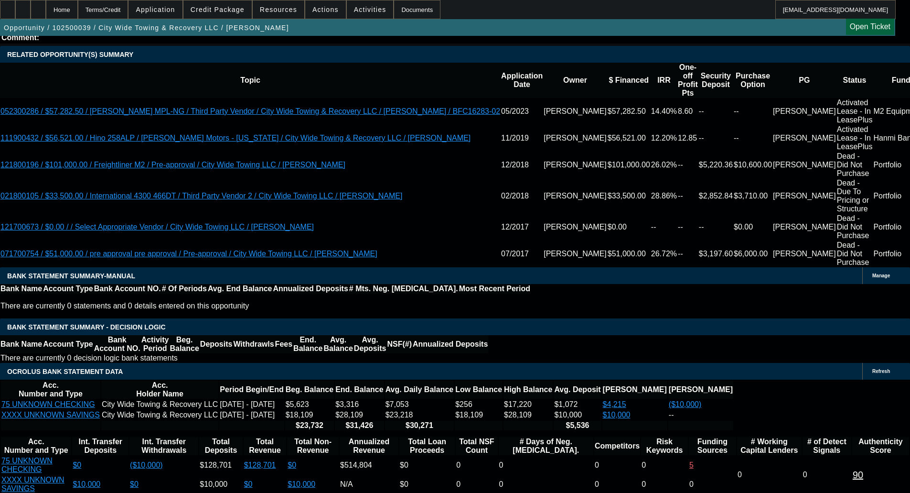
type textarea "LOW IRR; EXTENDED TERM - OKAY TO SELL"
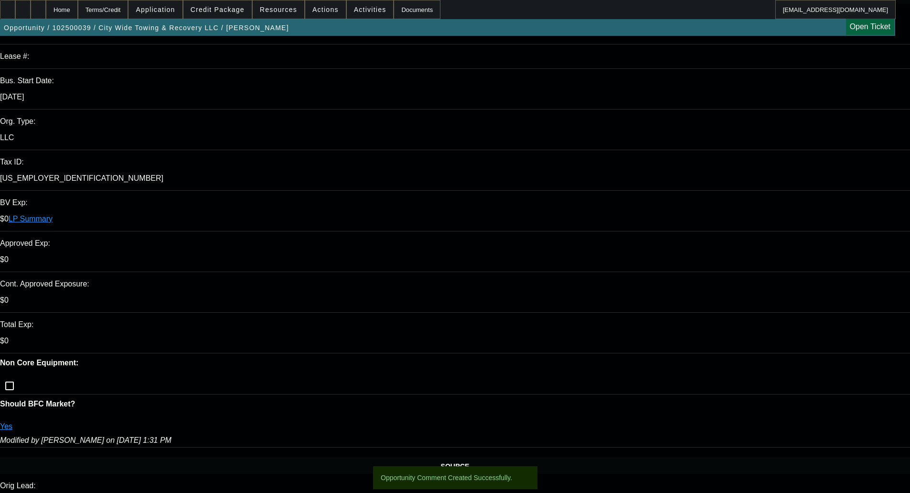
scroll to position [0, 0]
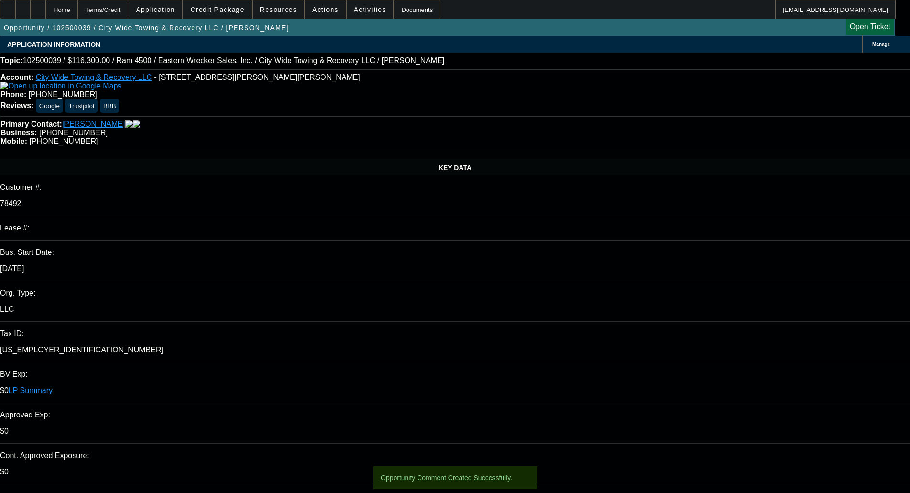
click at [239, 7] on span "Credit Package" at bounding box center [218, 10] width 54 height 8
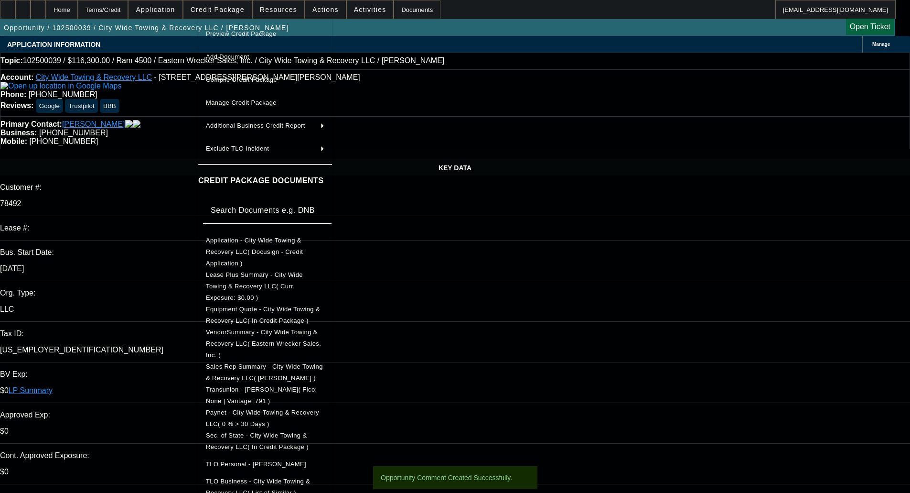
click at [261, 30] on span "Preview Credit Package" at bounding box center [265, 33] width 118 height 11
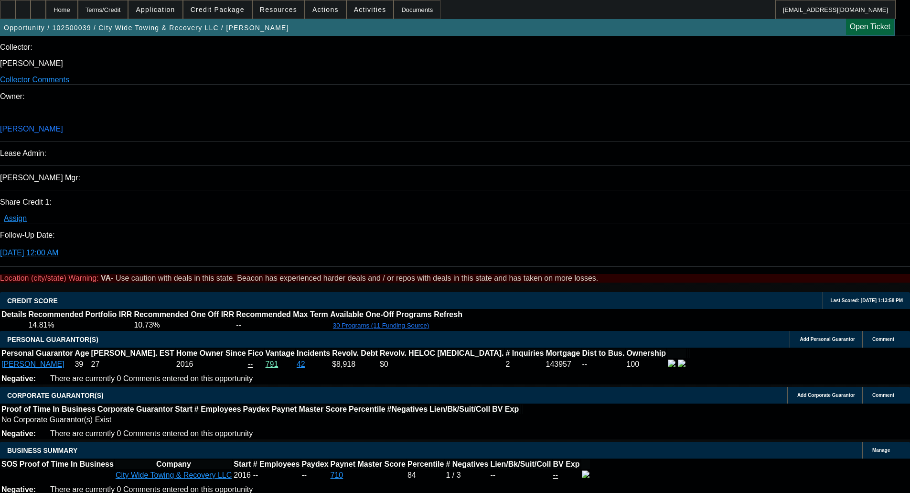
scroll to position [1195, 0]
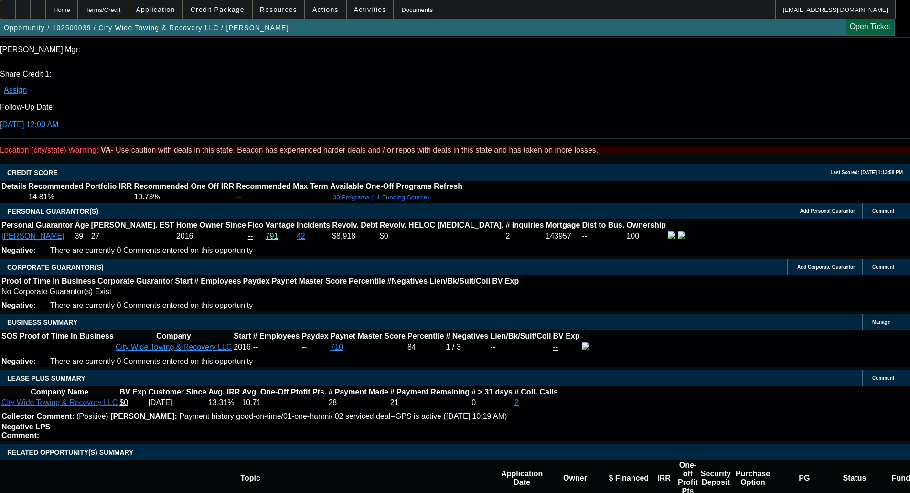
scroll to position [1529, 0]
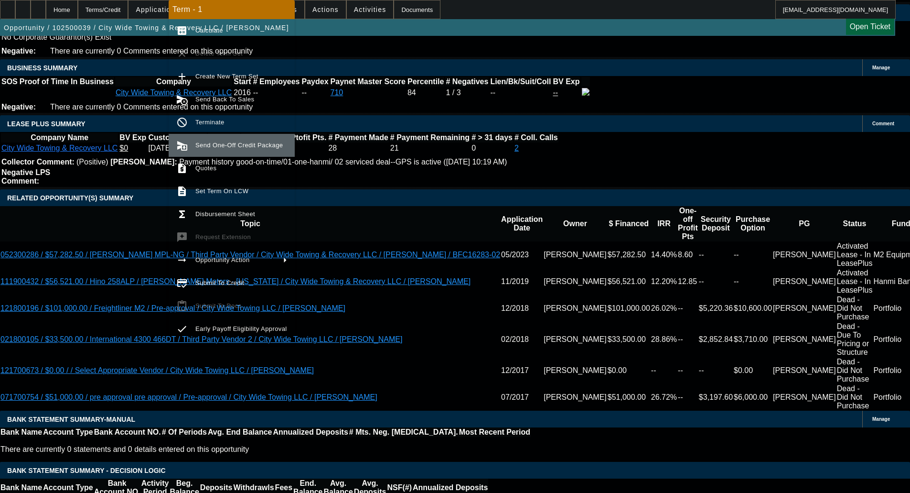
click at [208, 142] on span "Send One-Off Credit Package" at bounding box center [238, 144] width 87 height 7
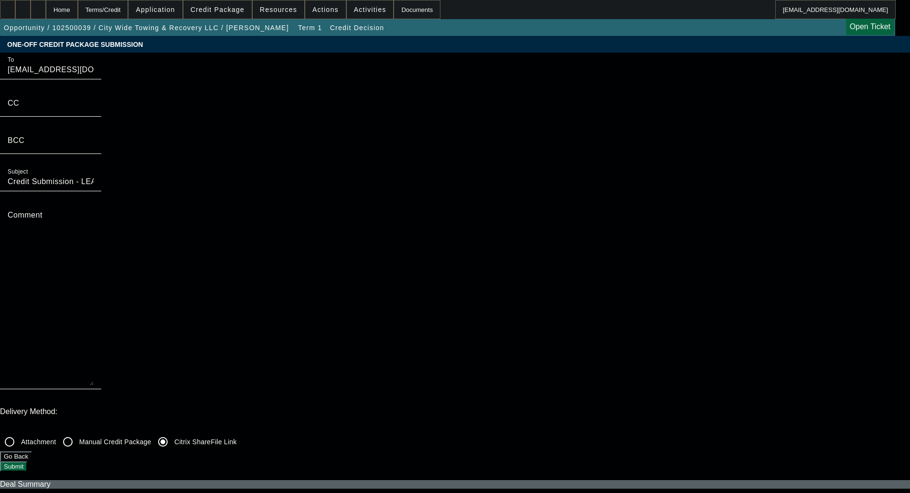
click at [27, 461] on button "Submit" at bounding box center [13, 466] width 27 height 10
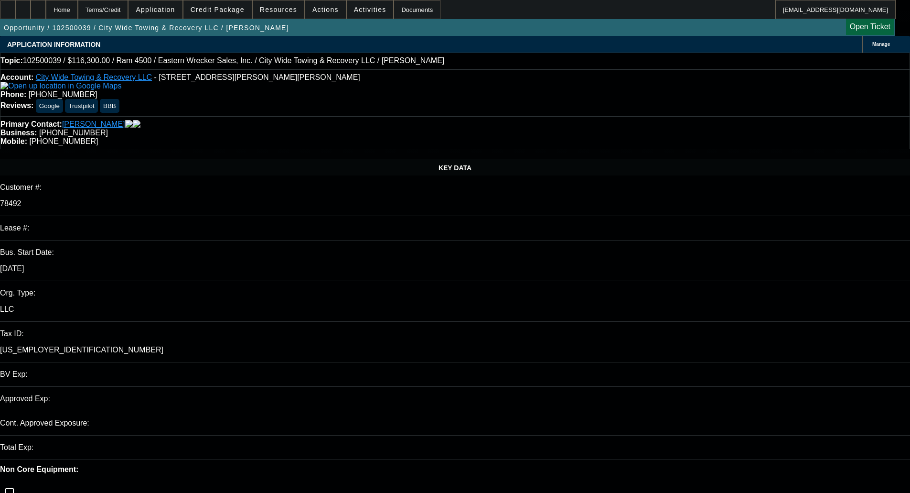
select select "0"
select select "2"
select select "0"
select select "6"
